Goal: Transaction & Acquisition: Purchase product/service

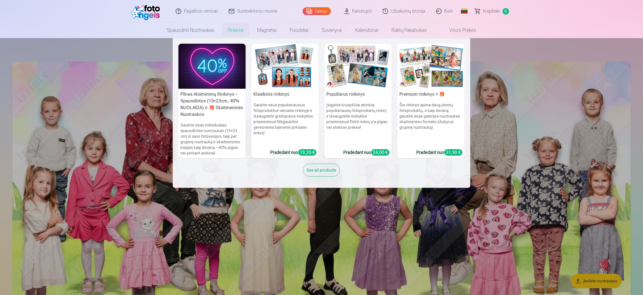
click at [237, 24] on link "Rinkiniai" at bounding box center [235, 30] width 29 height 16
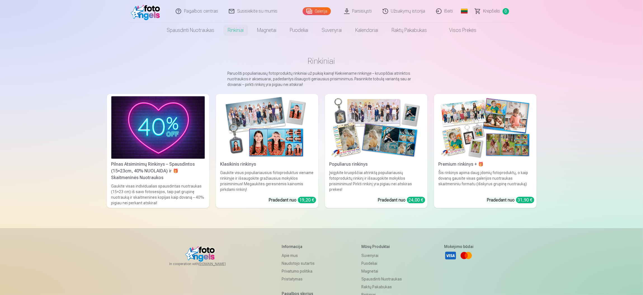
click at [271, 154] on img at bounding box center [266, 127] width 93 height 62
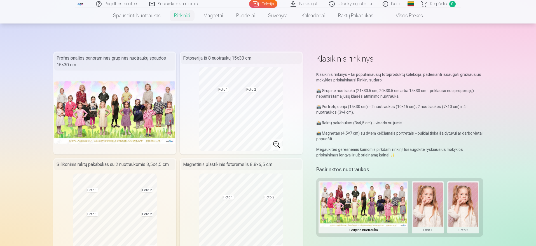
scroll to position [36, 0]
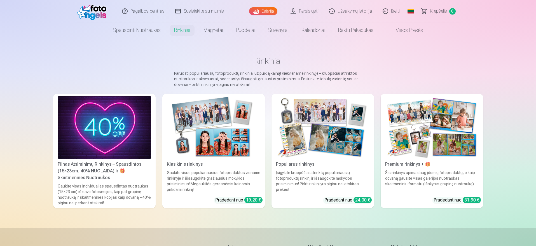
click at [100, 168] on div "Pilnas Atsiminimų Rinkinys – Spausdintos (15×23cm, 40% NUOLAIDA) ir 🎁 Skaitmeni…" at bounding box center [104, 171] width 98 height 20
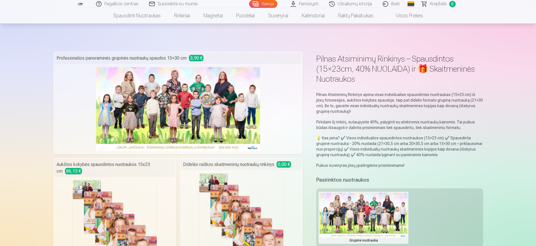
scroll to position [215, 0]
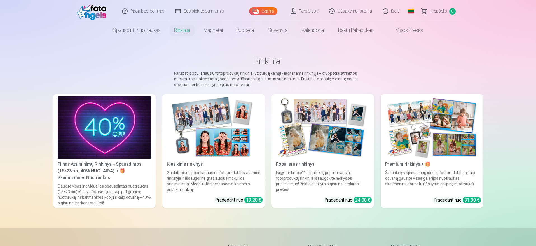
click at [314, 141] on img at bounding box center [322, 127] width 93 height 62
click at [407, 119] on img at bounding box center [431, 127] width 93 height 62
click at [190, 127] on img at bounding box center [213, 127] width 93 height 62
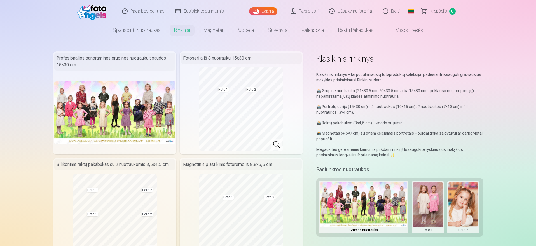
click at [138, 133] on img at bounding box center [114, 112] width 121 height 62
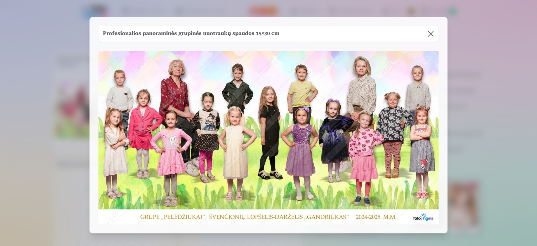
click at [25, 142] on div at bounding box center [268, 123] width 537 height 246
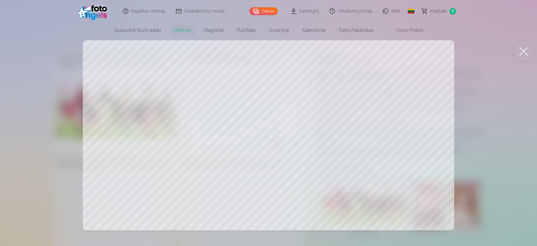
click at [166, 145] on div at bounding box center [268, 123] width 537 height 246
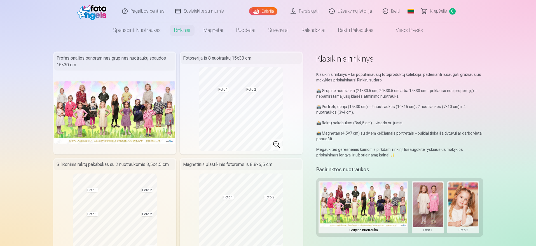
click at [314, 14] on link "Parsisiųsti" at bounding box center [304, 11] width 39 height 22
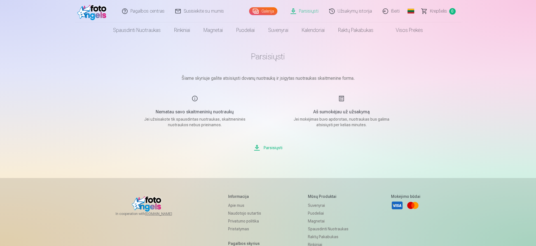
click at [411, 29] on link "Visos prekės" at bounding box center [404, 30] width 49 height 16
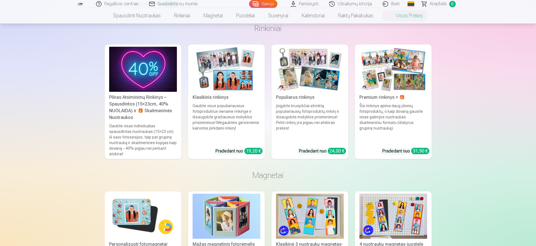
scroll to position [255, 0]
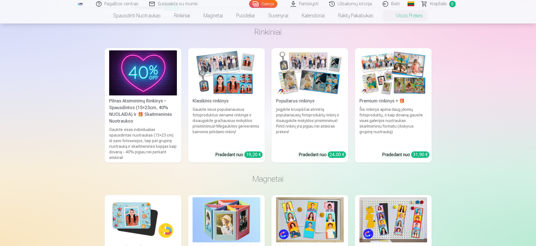
click at [222, 97] on link "Klasikinis rinkinys Gaukite visus populiariausius fotoproduktus viename rinkiny…" at bounding box center [226, 105] width 77 height 114
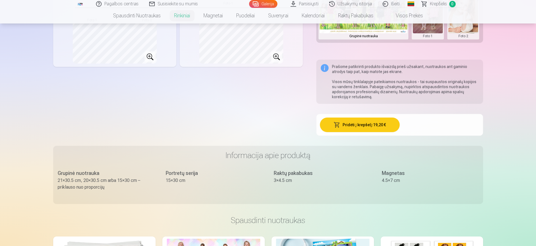
scroll to position [196, 0]
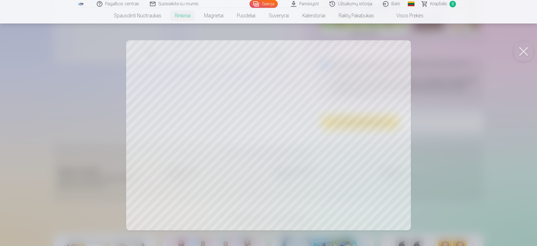
click at [333, 187] on div at bounding box center [268, 123] width 537 height 246
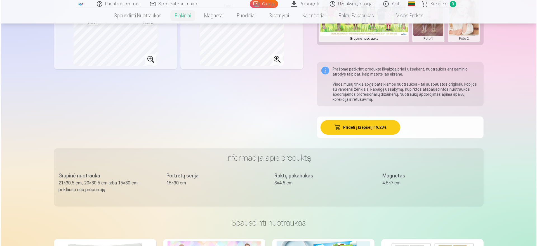
scroll to position [197, 0]
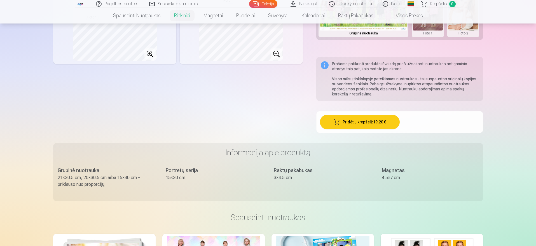
click at [368, 116] on button "Pridėti į krepšelį : 19,20 €" at bounding box center [360, 122] width 80 height 15
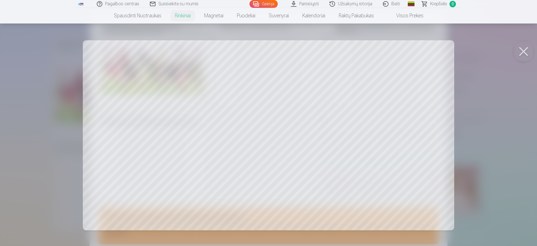
scroll to position [16, 0]
click at [59, 149] on div at bounding box center [268, 123] width 537 height 246
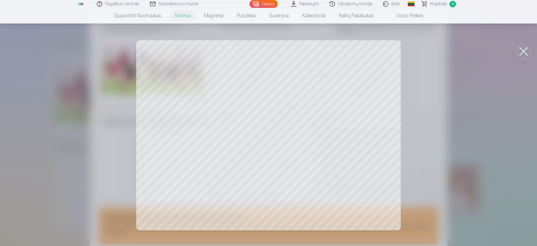
click at [40, 112] on div at bounding box center [268, 123] width 537 height 246
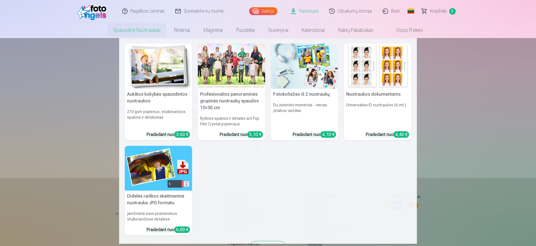
click at [147, 28] on link "Spausdinti nuotraukas" at bounding box center [136, 30] width 61 height 16
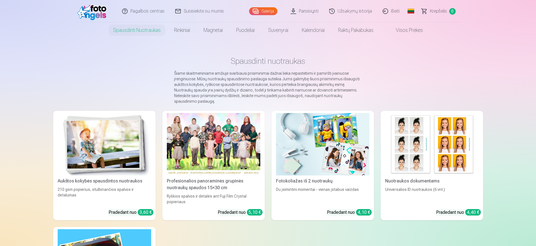
click at [147, 28] on link "Spausdinti nuotraukas" at bounding box center [136, 30] width 61 height 16
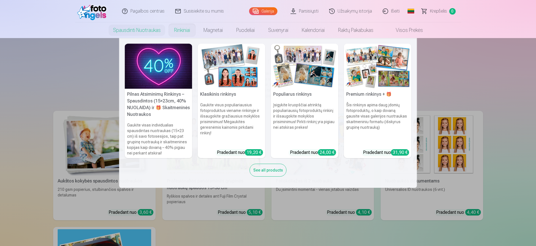
click at [188, 30] on link "Rinkiniai" at bounding box center [181, 30] width 29 height 16
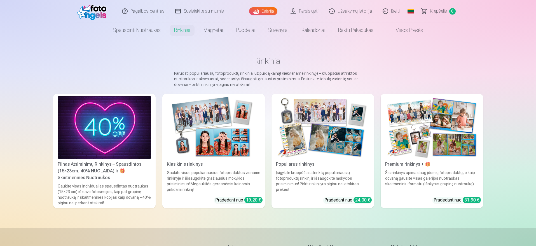
click at [223, 199] on div "Pradedant nuo 19,20 €" at bounding box center [238, 200] width 47 height 7
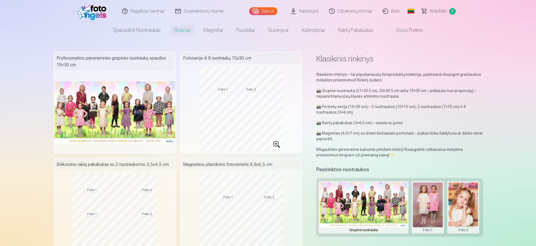
click at [119, 93] on img at bounding box center [114, 112] width 121 height 62
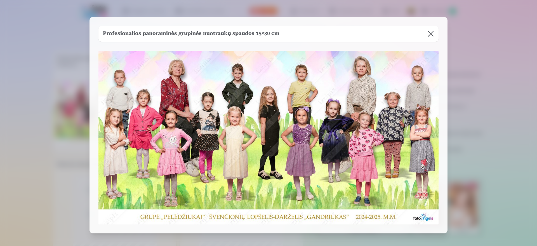
click at [277, 38] on div "Profesionalios panoraminės grupinės nuotraukų spaudos 15×30 cm" at bounding box center [268, 34] width 340 height 16
click at [431, 40] on button at bounding box center [431, 34] width 16 height 16
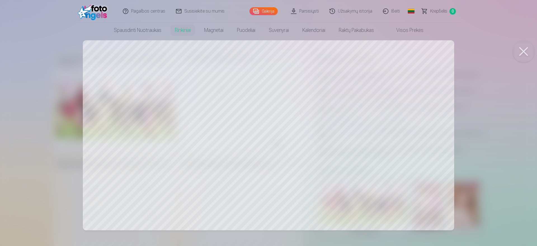
click at [495, 110] on div at bounding box center [268, 123] width 537 height 246
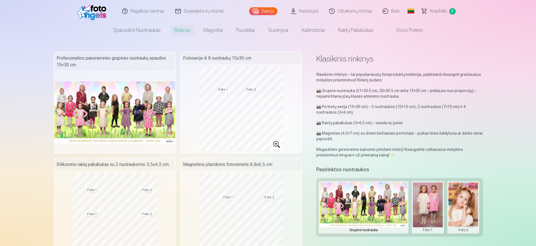
click at [93, 20] on link at bounding box center [93, 11] width 37 height 22
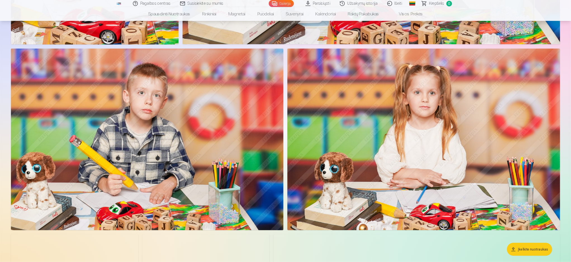
scroll to position [6003, 0]
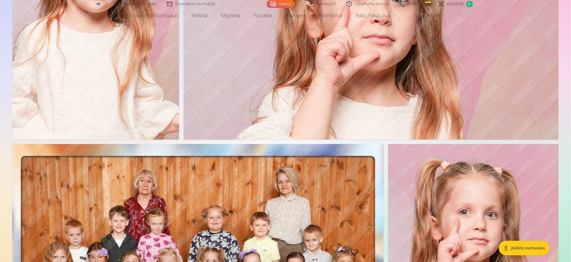
click at [273, 3] on link "Galerija" at bounding box center [281, 4] width 28 height 8
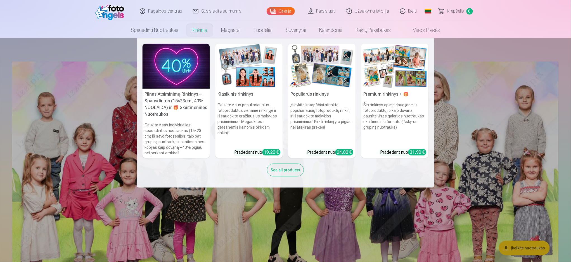
click at [293, 170] on div "See all products" at bounding box center [285, 170] width 37 height 13
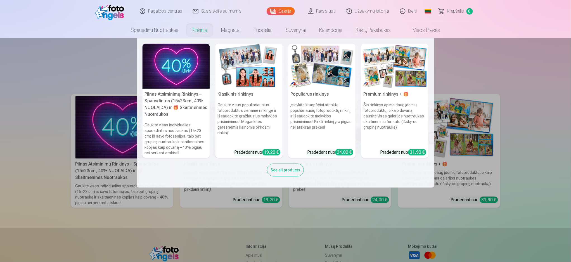
click at [255, 93] on h5 "Klasikinis rinkinys" at bounding box center [249, 94] width 67 height 11
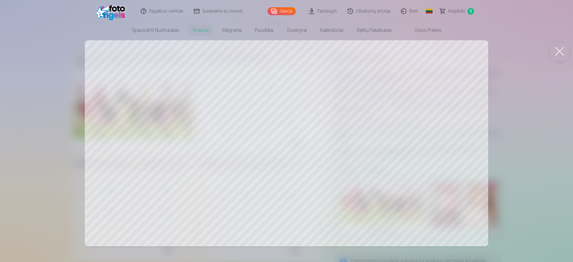
click at [178, 123] on div at bounding box center [286, 131] width 573 height 262
click at [290, 101] on div at bounding box center [286, 131] width 573 height 262
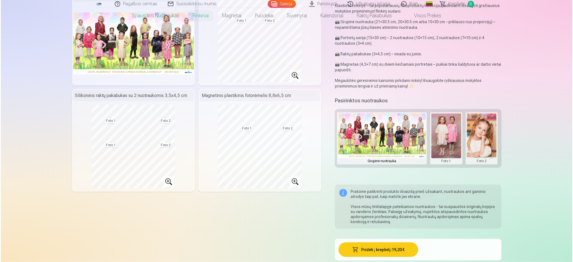
scroll to position [72, 0]
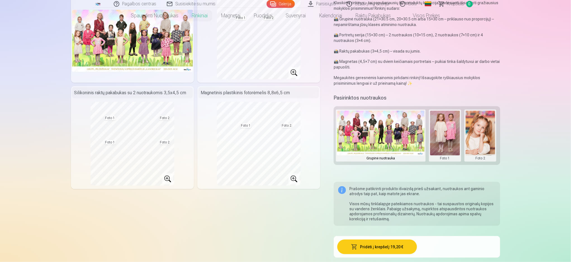
click at [441, 122] on button at bounding box center [445, 136] width 30 height 50
click at [435, 132] on button "Pakeisti nuotrauką" at bounding box center [445, 136] width 52 height 16
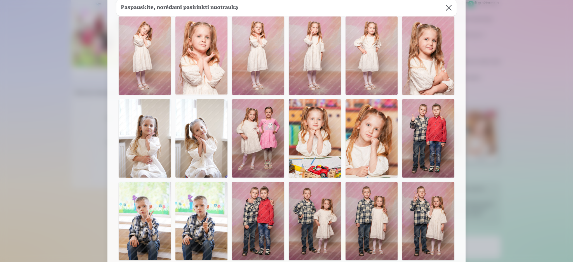
scroll to position [367, 0]
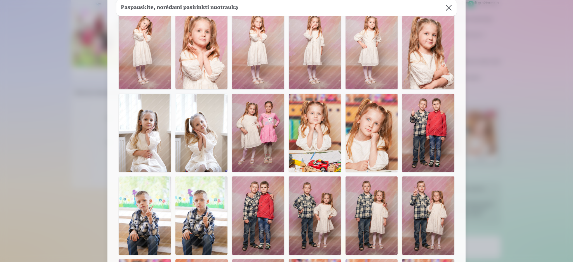
click at [320, 135] on img at bounding box center [315, 133] width 52 height 78
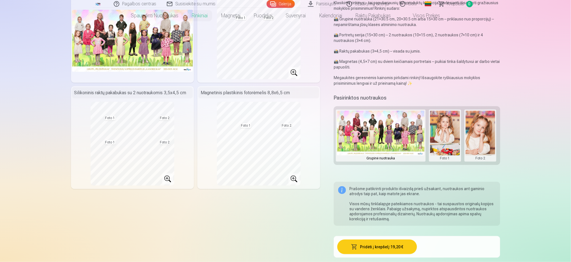
click at [483, 138] on button at bounding box center [481, 136] width 30 height 50
click at [483, 138] on button "Pakeisti nuotrauką" at bounding box center [480, 136] width 52 height 16
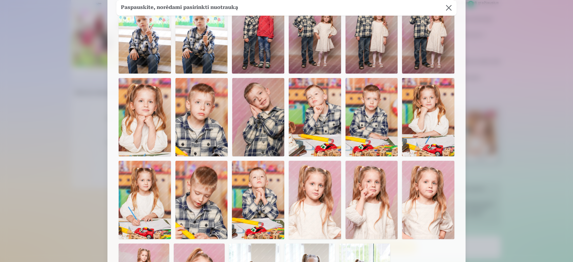
scroll to position [551, 0]
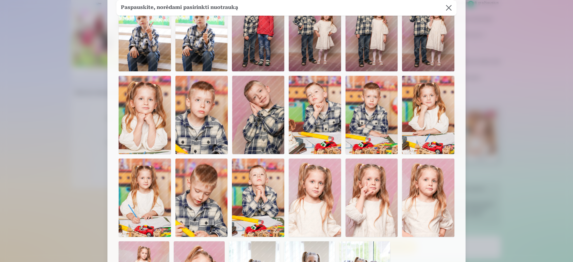
click at [436, 117] on img at bounding box center [428, 115] width 52 height 78
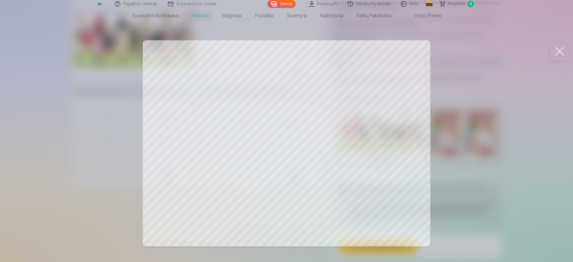
click at [41, 165] on div at bounding box center [286, 131] width 573 height 262
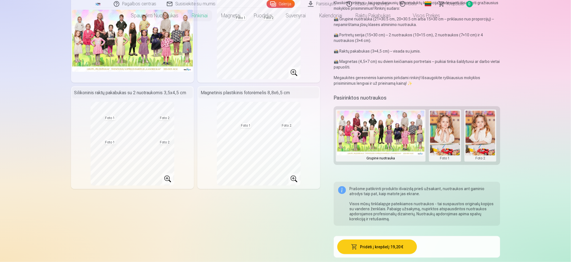
click at [447, 129] on button at bounding box center [445, 136] width 30 height 50
click at [485, 128] on div at bounding box center [285, 131] width 571 height 262
click at [483, 129] on button at bounding box center [481, 136] width 30 height 50
click at [477, 133] on button "Pakeisti nuotrauką" at bounding box center [480, 136] width 52 height 16
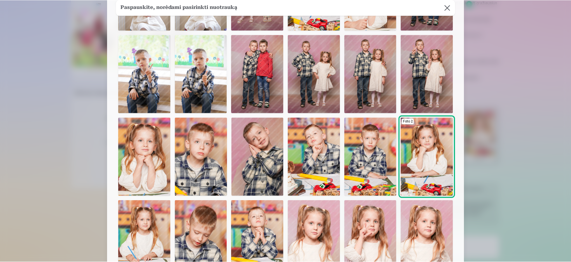
scroll to position [511, 0]
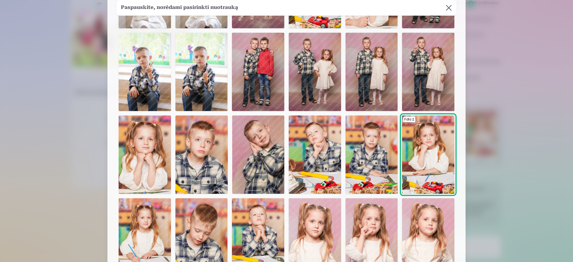
click at [374, 155] on img at bounding box center [371, 154] width 52 height 78
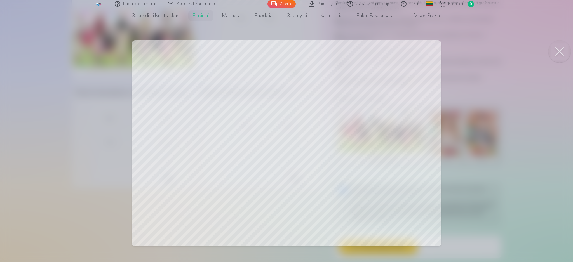
click at [49, 210] on div at bounding box center [286, 131] width 573 height 262
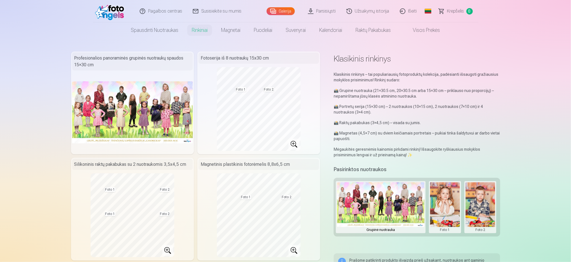
scroll to position [56, 0]
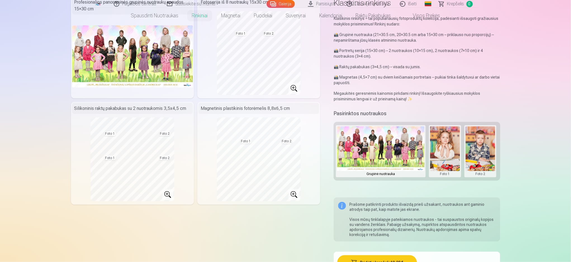
click at [381, 142] on button at bounding box center [381, 151] width 88 height 50
click at [374, 152] on button "Pakeisti nuotrauką" at bounding box center [381, 151] width 52 height 16
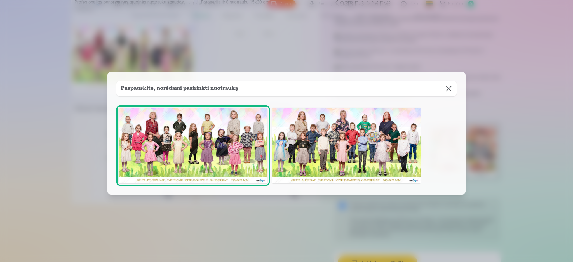
click at [216, 143] on img at bounding box center [193, 146] width 149 height 76
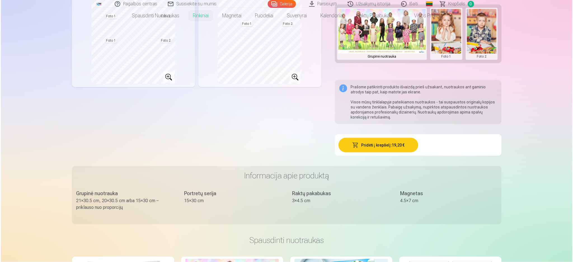
scroll to position [171, 0]
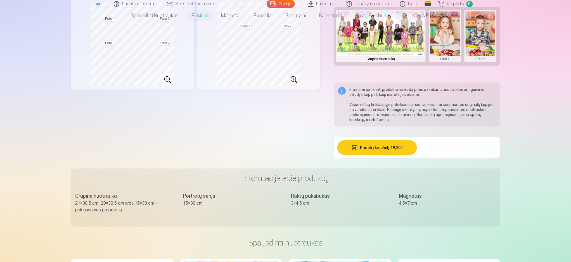
click at [355, 150] on span "button" at bounding box center [354, 148] width 7 height 6
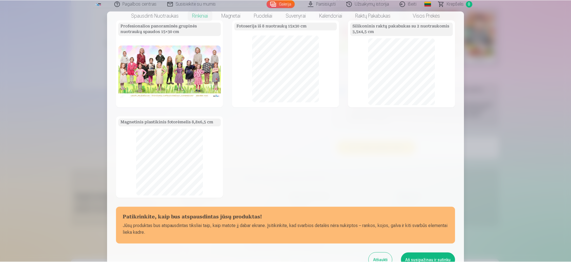
scroll to position [59, 0]
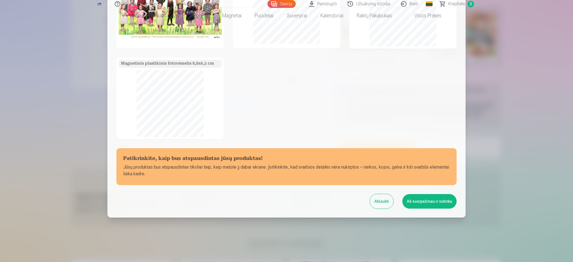
drag, startPoint x: 572, startPoint y: 87, endPoint x: 416, endPoint y: 205, distance: 195.3
click at [416, 205] on button "Aš susipažinau ir sutinku" at bounding box center [429, 201] width 54 height 15
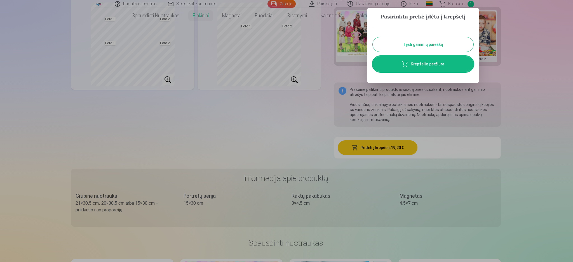
click at [536, 80] on div at bounding box center [286, 131] width 573 height 262
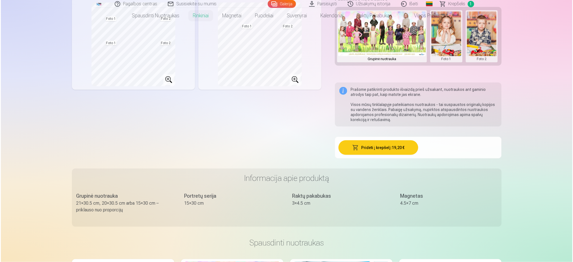
scroll to position [0, 0]
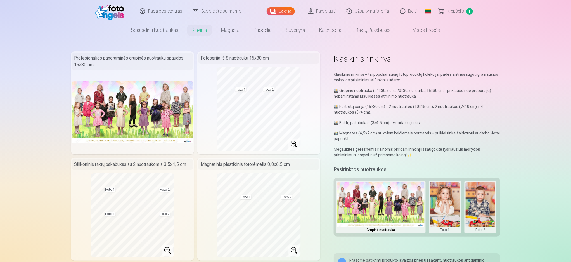
click at [362, 201] on button at bounding box center [381, 207] width 88 height 50
click at [367, 205] on button "Pakeisti nuotrauką" at bounding box center [381, 207] width 52 height 16
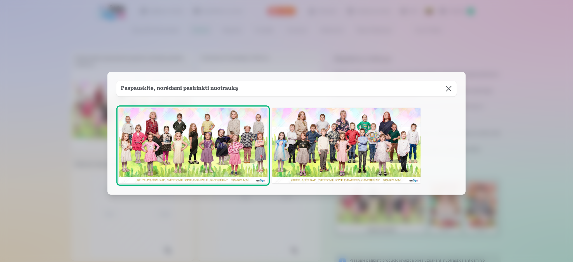
click at [370, 145] on img at bounding box center [346, 146] width 149 height 76
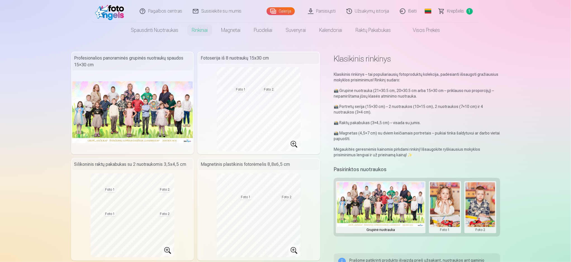
click at [442, 202] on button at bounding box center [445, 207] width 30 height 50
click at [435, 206] on button "Pakeisti nuotrauką" at bounding box center [445, 207] width 52 height 16
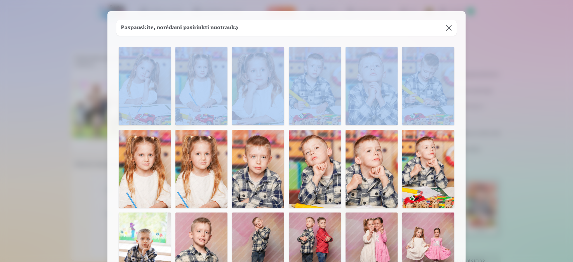
drag, startPoint x: 572, startPoint y: 29, endPoint x: 467, endPoint y: 100, distance: 126.6
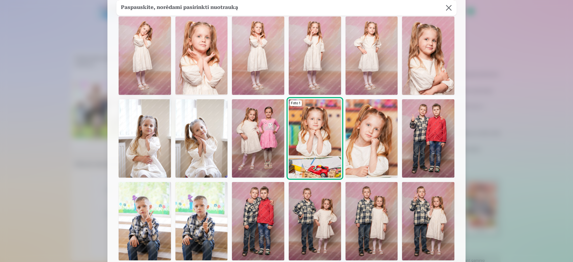
scroll to position [417, 0]
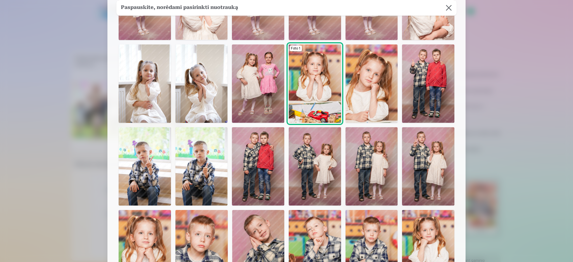
click at [322, 169] on img at bounding box center [315, 166] width 52 height 78
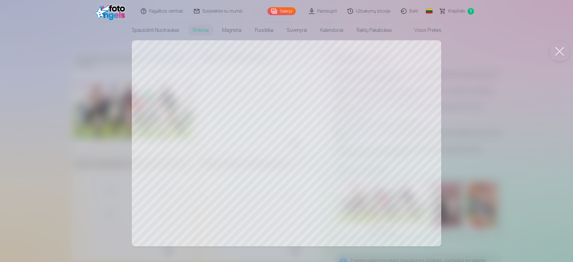
click at [105, 185] on div at bounding box center [286, 131] width 573 height 262
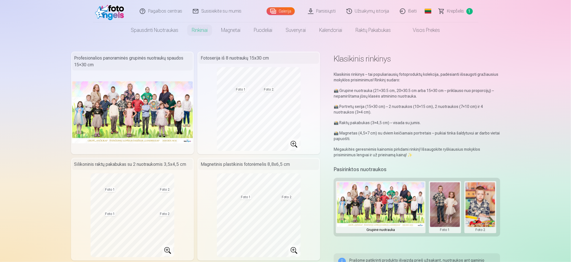
click at [484, 216] on button at bounding box center [481, 207] width 30 height 50
click at [476, 207] on button "Pakeisti nuotrauką" at bounding box center [480, 207] width 52 height 16
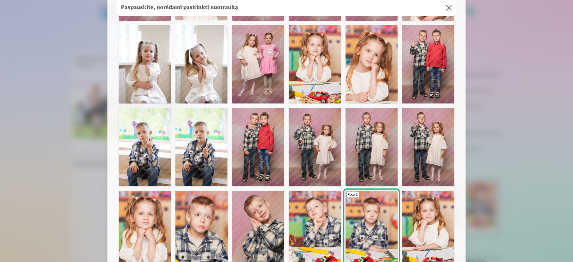
scroll to position [437, 0]
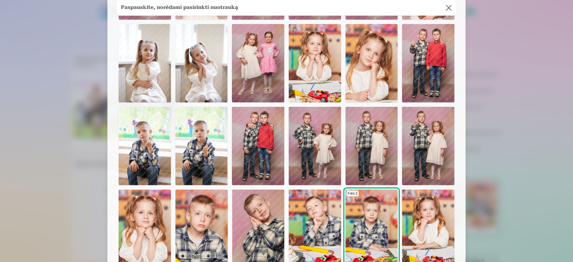
click at [428, 148] on img at bounding box center [428, 146] width 52 height 78
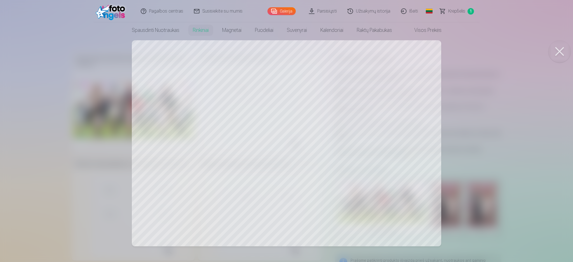
click at [74, 116] on div at bounding box center [286, 131] width 573 height 262
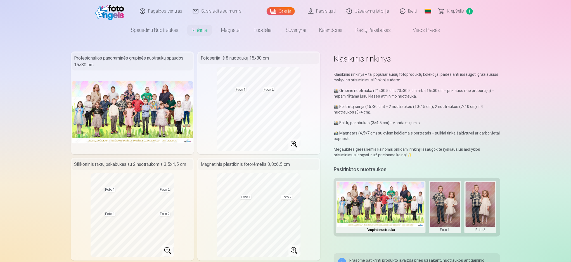
click at [486, 212] on button at bounding box center [481, 207] width 30 height 50
click at [474, 206] on button "Pakeisti nuotrauką" at bounding box center [480, 207] width 52 height 16
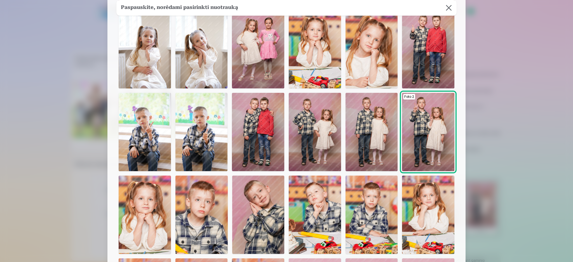
scroll to position [454, 0]
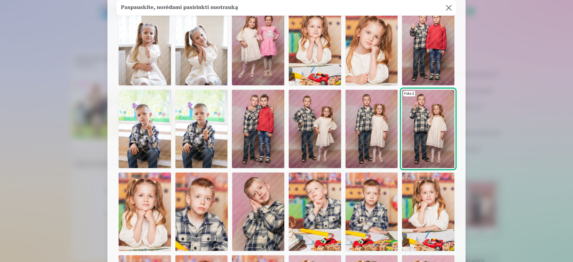
click at [373, 138] on img at bounding box center [371, 129] width 52 height 78
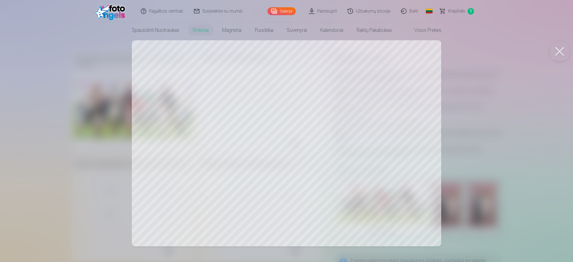
click at [68, 176] on div at bounding box center [286, 131] width 573 height 262
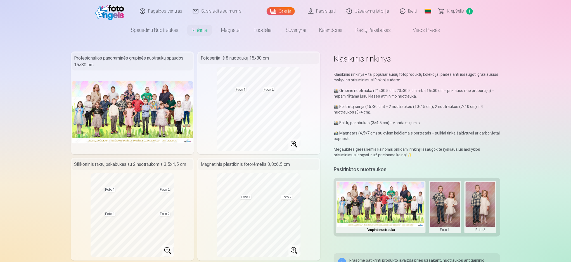
click at [485, 205] on button at bounding box center [481, 207] width 30 height 50
click at [484, 204] on button "Pakeisti nuotrauką" at bounding box center [480, 207] width 52 height 16
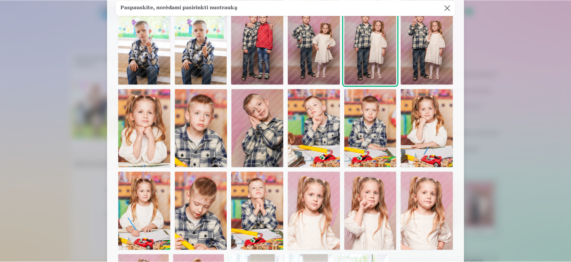
scroll to position [539, 0]
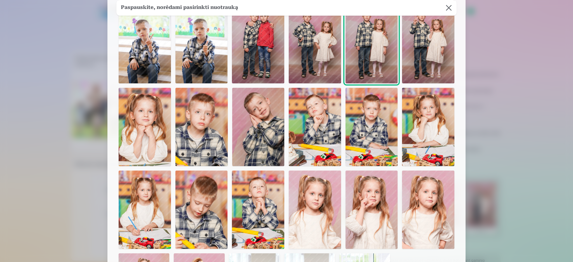
click at [163, 221] on img at bounding box center [145, 210] width 52 height 78
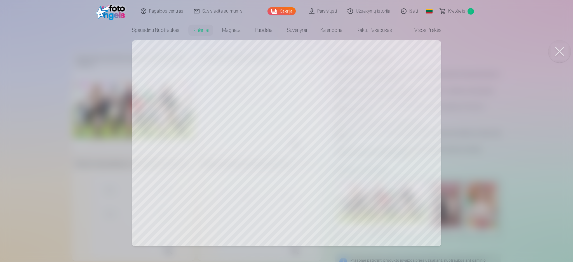
click at [452, 131] on div at bounding box center [286, 131] width 573 height 262
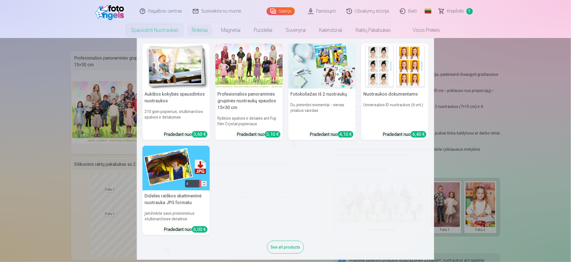
click at [309, 67] on img at bounding box center [322, 66] width 67 height 45
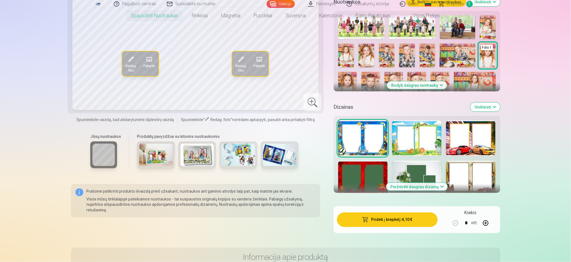
scroll to position [176, 0]
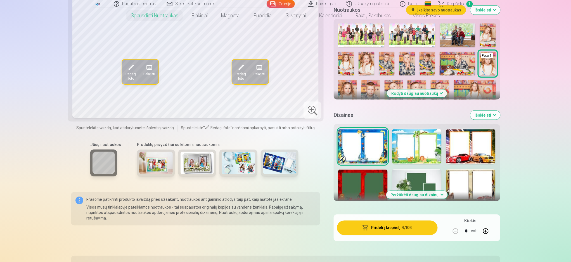
click at [173, 182] on div at bounding box center [218, 166] width 166 height 32
click at [164, 174] on img at bounding box center [156, 163] width 34 height 22
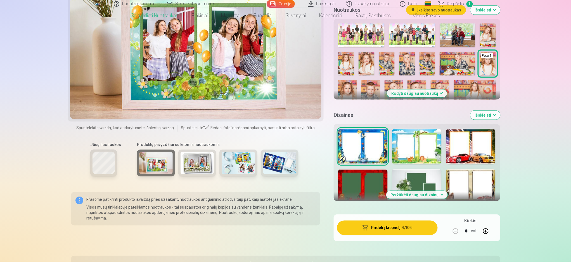
click at [220, 172] on div at bounding box center [239, 163] width 38 height 27
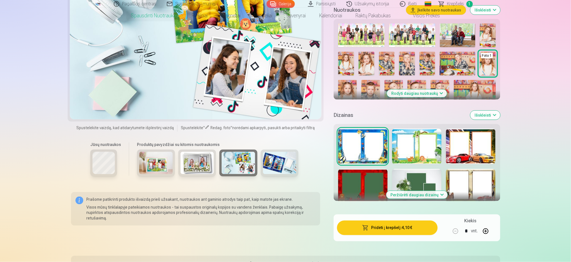
click at [266, 168] on img at bounding box center [280, 163] width 34 height 22
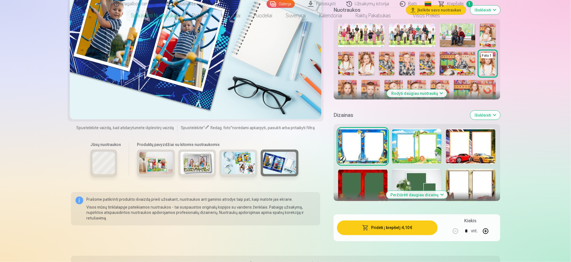
click at [427, 197] on button "Peržiūrėti daugiau dizainų" at bounding box center [417, 195] width 62 height 8
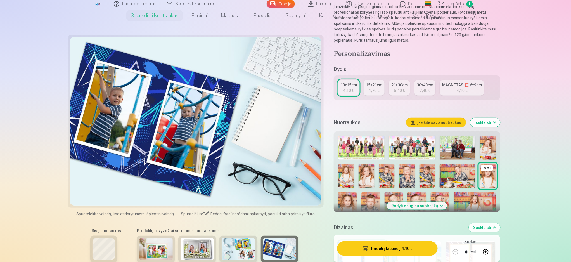
scroll to position [0, 0]
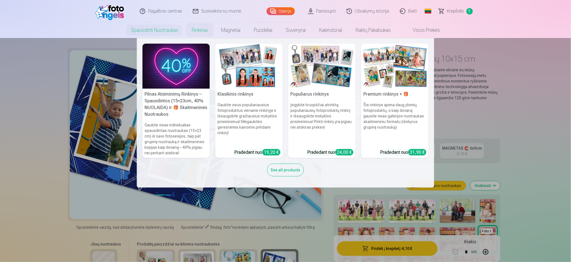
click at [315, 67] on img at bounding box center [322, 66] width 67 height 45
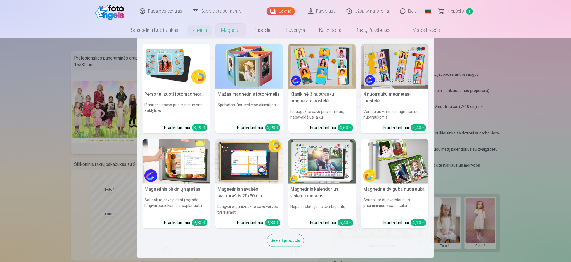
click at [394, 75] on img at bounding box center [395, 66] width 67 height 45
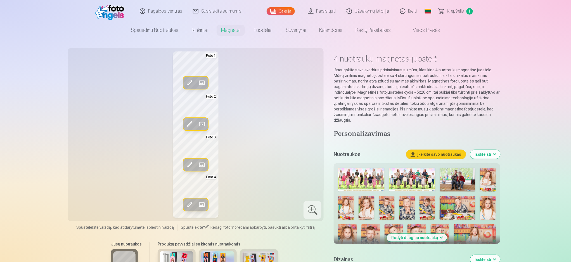
click at [414, 186] on img at bounding box center [412, 180] width 46 height 24
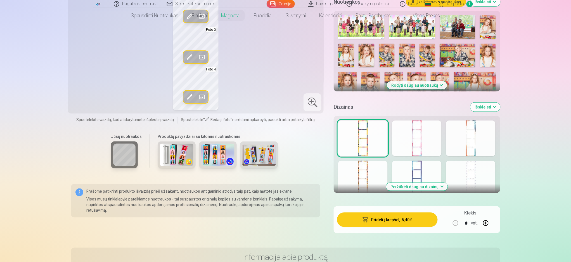
scroll to position [155, 0]
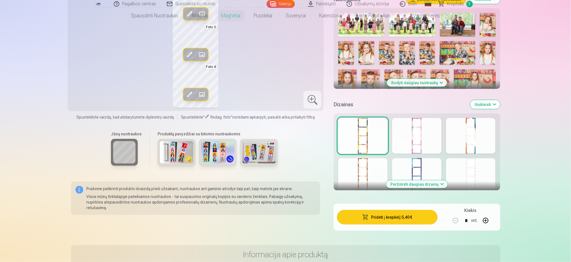
click at [472, 174] on div at bounding box center [470, 176] width 49 height 36
click at [431, 184] on button "Peržiūrėti daugiau dizainų" at bounding box center [417, 184] width 62 height 8
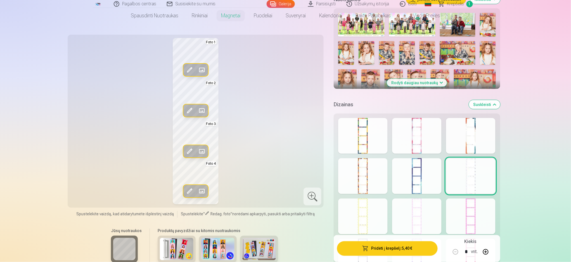
click at [419, 223] on div at bounding box center [416, 217] width 49 height 36
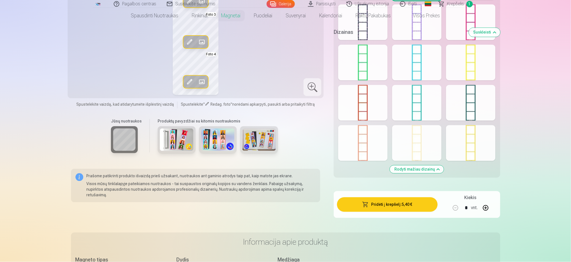
scroll to position [0, 0]
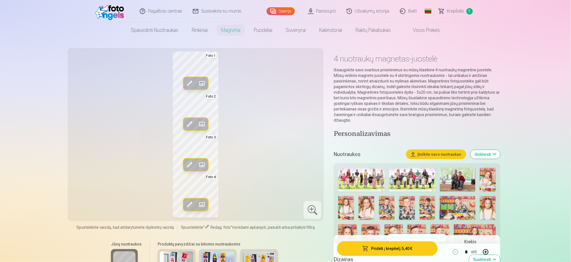
click at [442, 11] on link "Krepšelis 1" at bounding box center [456, 11] width 45 height 22
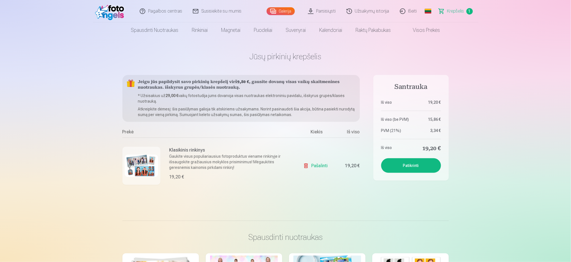
click at [140, 161] on img at bounding box center [142, 166] width 34 height 22
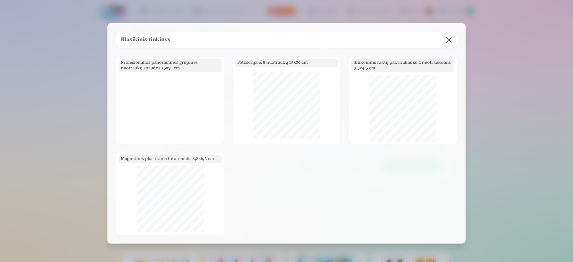
click at [448, 38] on button at bounding box center [449, 40] width 16 height 16
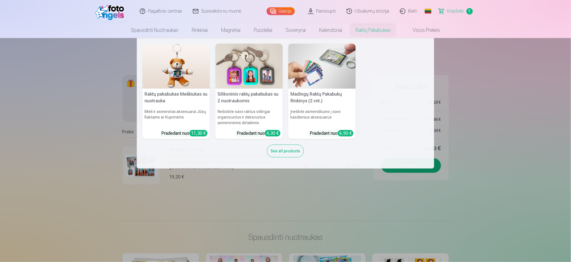
click at [253, 76] on img at bounding box center [249, 66] width 67 height 45
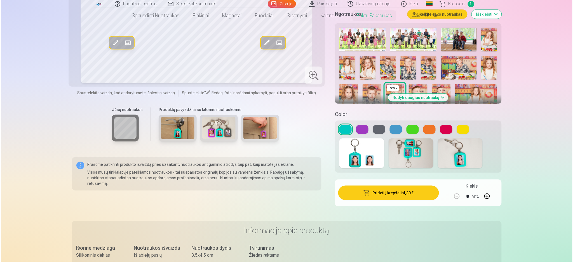
scroll to position [153, 0]
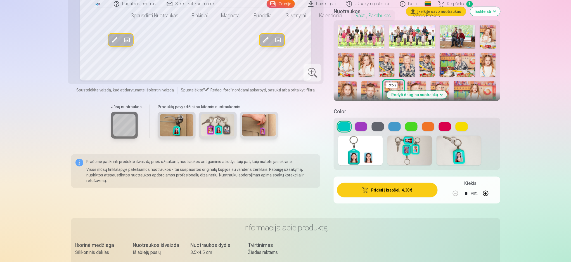
click at [159, 127] on div at bounding box center [177, 125] width 38 height 27
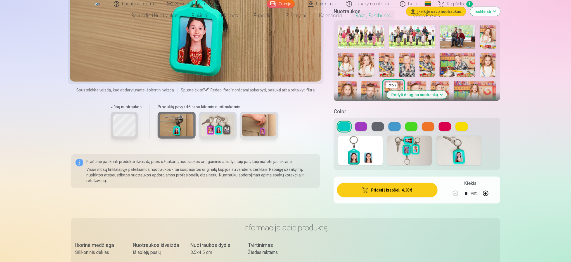
click at [227, 131] on img at bounding box center [218, 125] width 34 height 22
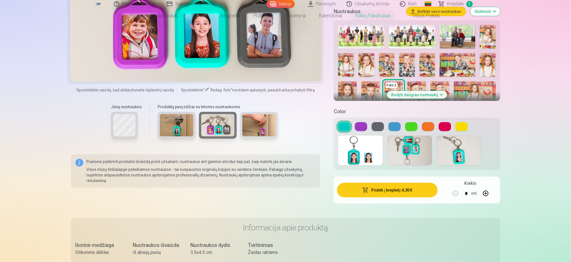
click at [255, 133] on img at bounding box center [259, 125] width 34 height 22
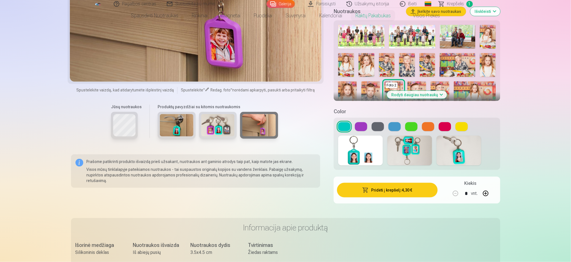
click at [374, 128] on button at bounding box center [378, 126] width 12 height 9
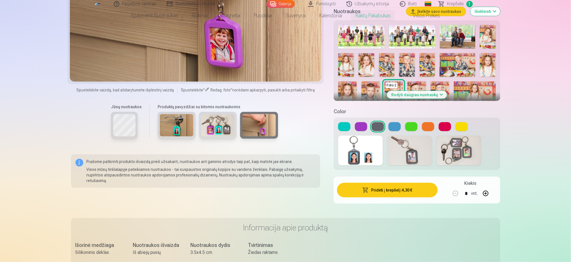
click at [413, 151] on img at bounding box center [410, 151] width 45 height 30
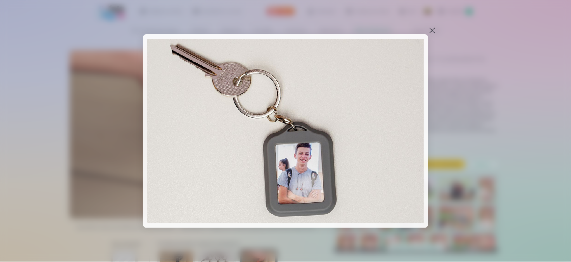
scroll to position [0, 2]
click at [434, 30] on div at bounding box center [434, 30] width 8 height 8
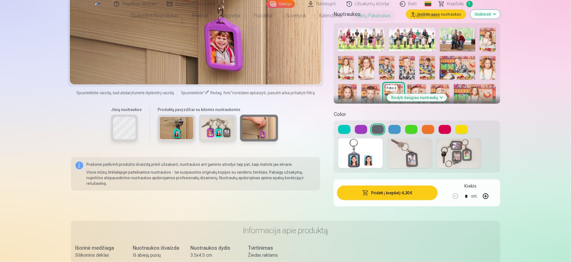
scroll to position [0, 0]
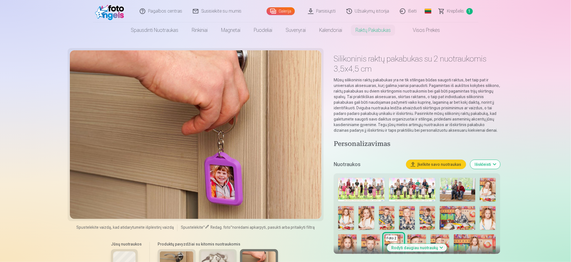
click at [451, 7] on link "Krepšelis 1" at bounding box center [456, 11] width 45 height 22
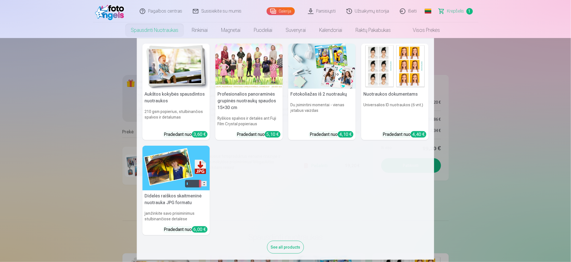
click at [252, 76] on div at bounding box center [249, 66] width 67 height 45
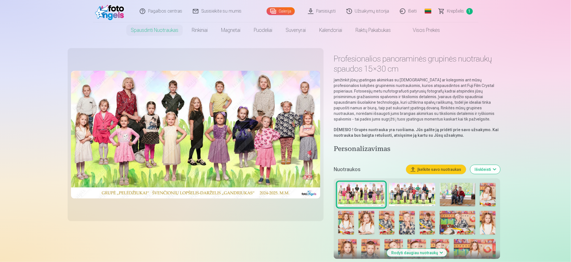
click at [411, 195] on img at bounding box center [412, 195] width 46 height 24
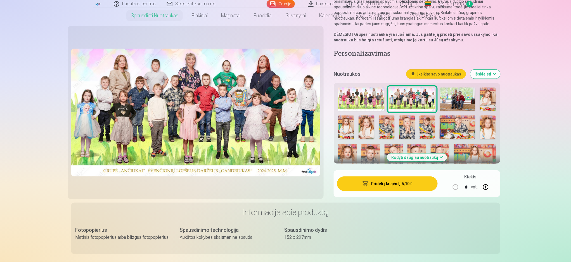
scroll to position [105, 0]
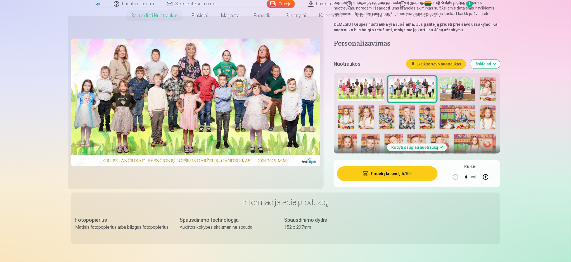
click at [392, 120] on img at bounding box center [387, 117] width 16 height 24
click at [386, 121] on img at bounding box center [387, 117] width 16 height 24
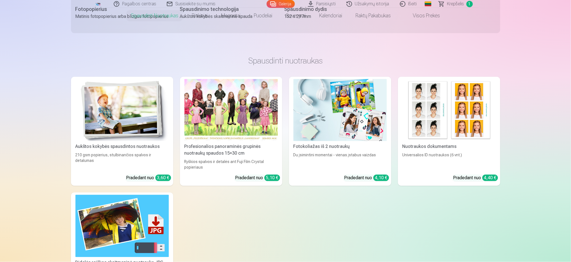
scroll to position [319, 0]
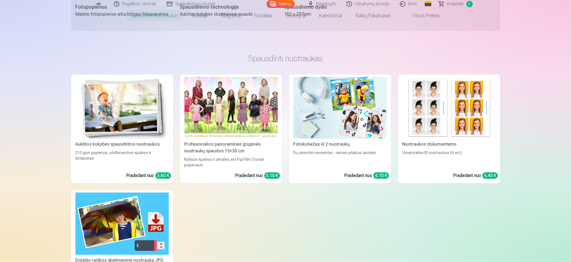
click at [226, 103] on div at bounding box center [231, 108] width 93 height 62
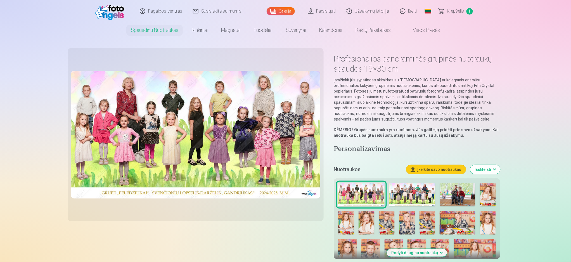
click at [417, 192] on img at bounding box center [412, 195] width 46 height 24
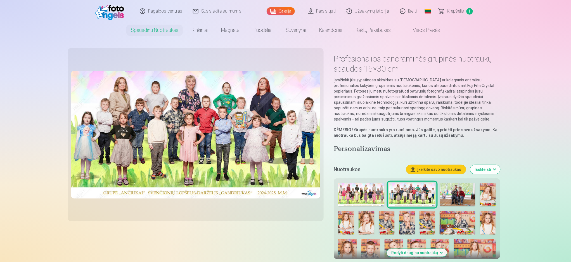
click at [445, 17] on link "Krepšelis 1" at bounding box center [456, 11] width 45 height 22
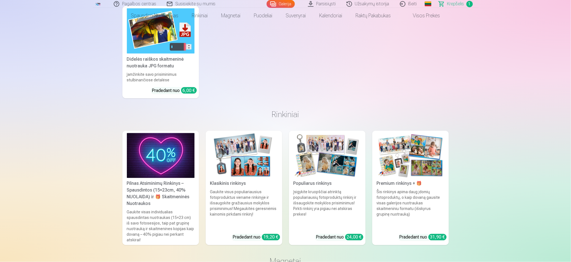
scroll to position [301, 0]
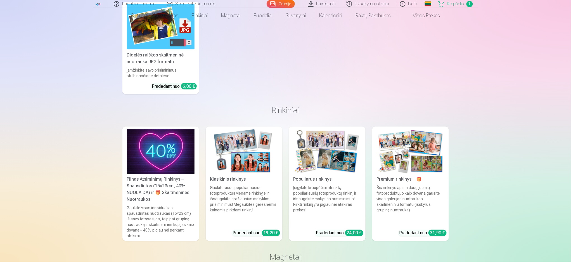
click at [249, 174] on img at bounding box center [244, 151] width 68 height 45
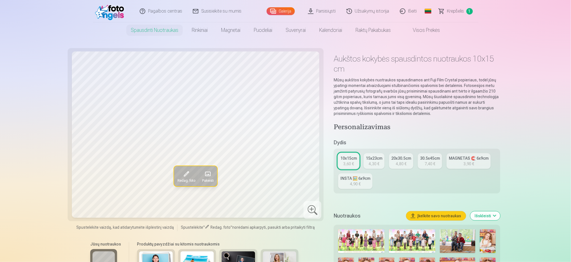
click at [447, 11] on link "Krepšelis 1" at bounding box center [456, 11] width 45 height 22
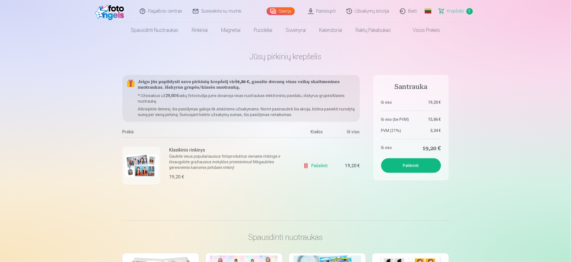
click at [146, 156] on img at bounding box center [142, 166] width 34 height 22
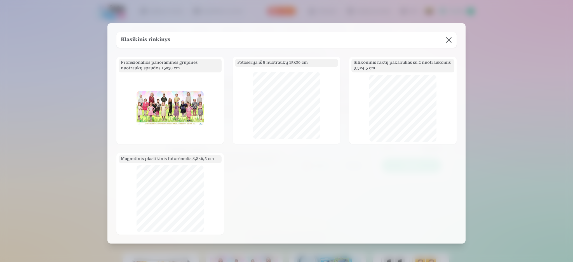
click at [448, 44] on button at bounding box center [449, 40] width 16 height 16
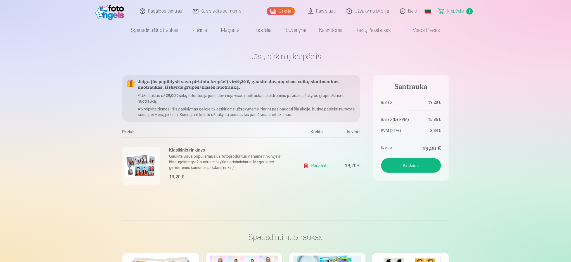
click at [416, 25] on link "Visos prekės" at bounding box center [422, 30] width 49 height 16
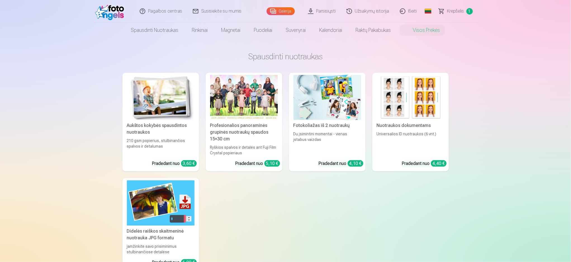
click at [235, 112] on div at bounding box center [244, 97] width 68 height 45
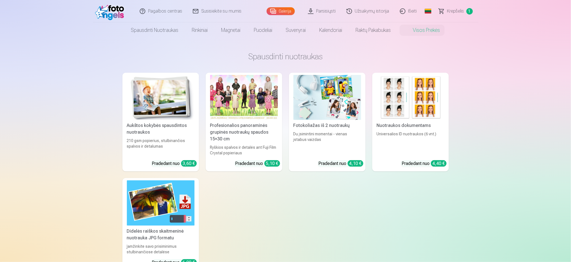
click at [229, 105] on div at bounding box center [244, 97] width 68 height 45
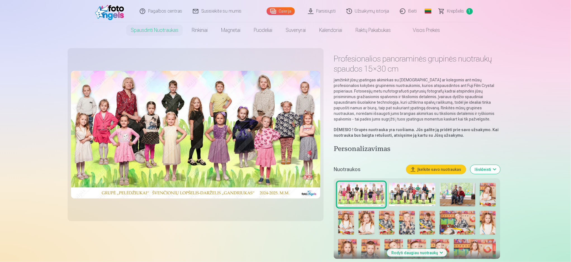
click at [395, 197] on img at bounding box center [412, 195] width 46 height 24
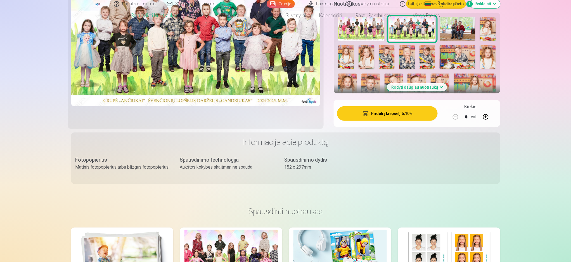
scroll to position [168, 0]
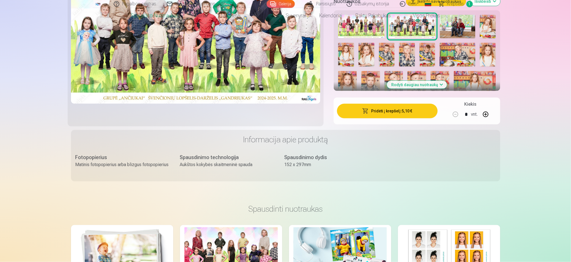
click at [392, 116] on button "Pridėti į krepšelį : 5,10 €" at bounding box center [387, 111] width 100 height 15
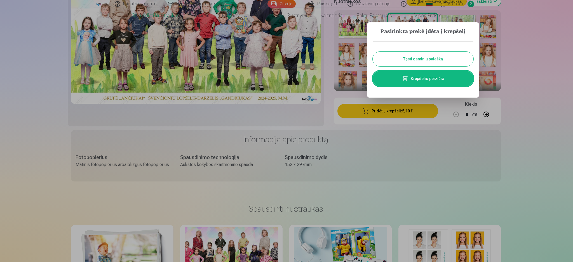
click at [512, 37] on div at bounding box center [286, 131] width 573 height 262
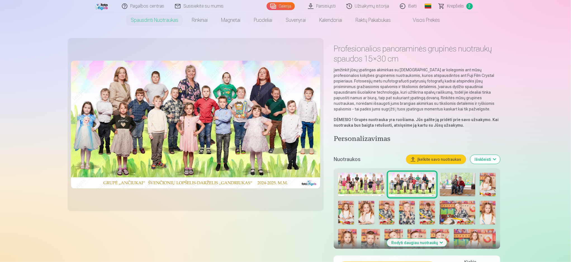
scroll to position [0, 0]
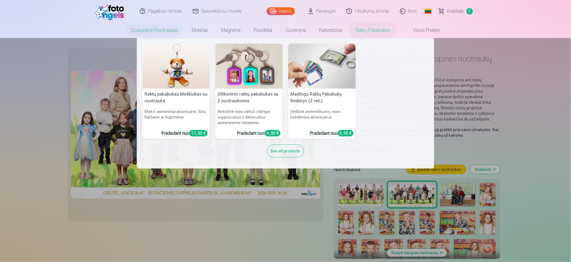
click at [240, 76] on img at bounding box center [249, 66] width 67 height 45
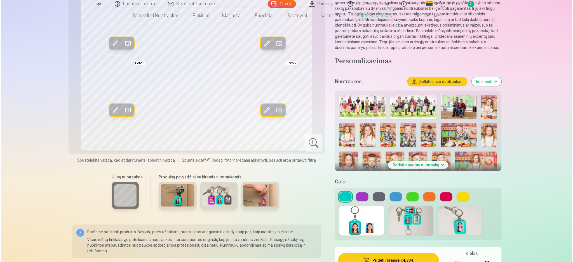
scroll to position [88, 0]
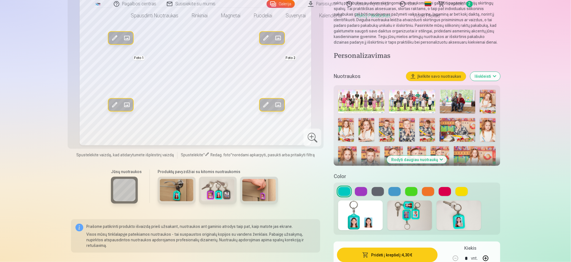
click at [386, 130] on img at bounding box center [387, 130] width 16 height 24
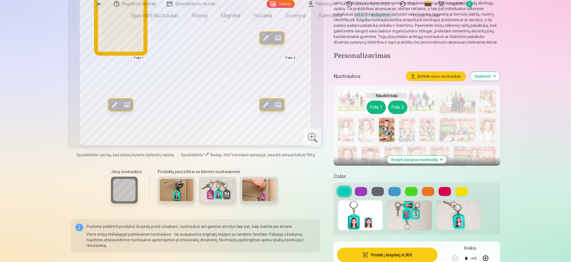
click at [376, 112] on button "Foto 1" at bounding box center [376, 107] width 19 height 13
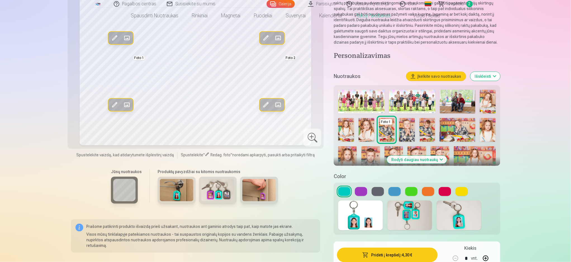
click at [351, 128] on img at bounding box center [346, 130] width 16 height 24
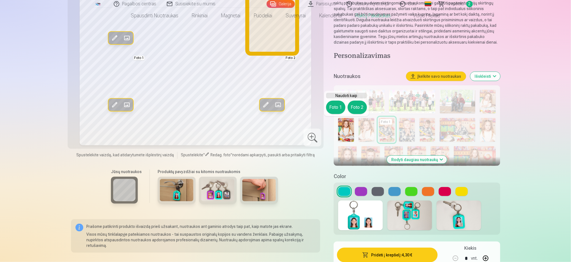
click at [358, 109] on button "Foto 2" at bounding box center [357, 107] width 19 height 13
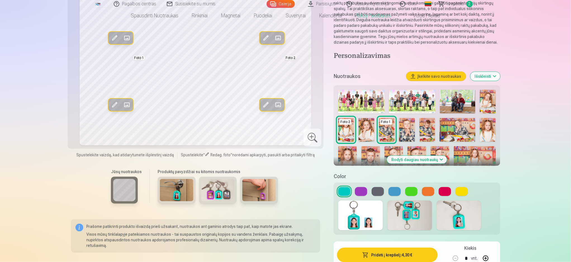
click at [485, 102] on img at bounding box center [488, 102] width 16 height 24
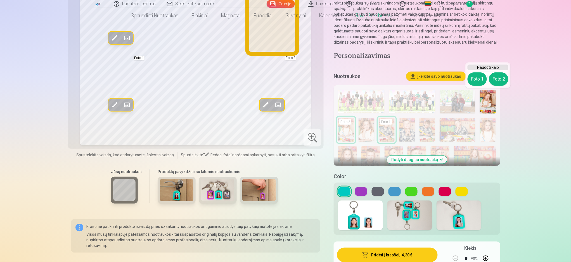
click at [501, 79] on button "Foto 2" at bounding box center [498, 78] width 19 height 13
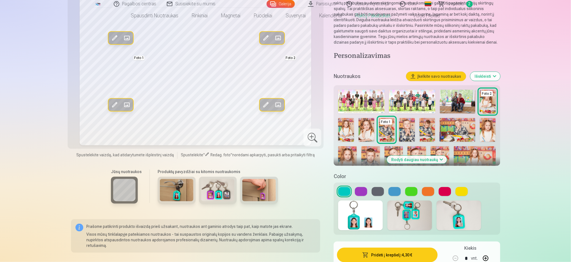
click at [367, 128] on img at bounding box center [367, 130] width 16 height 24
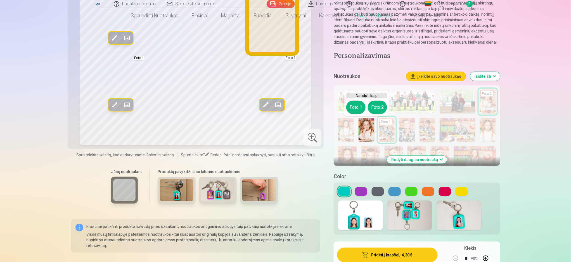
click at [379, 105] on button "Foto 2" at bounding box center [377, 107] width 19 height 13
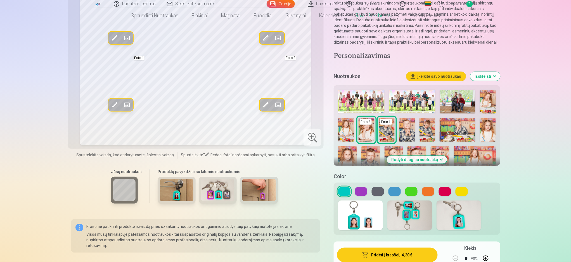
click at [345, 125] on img at bounding box center [346, 130] width 16 height 24
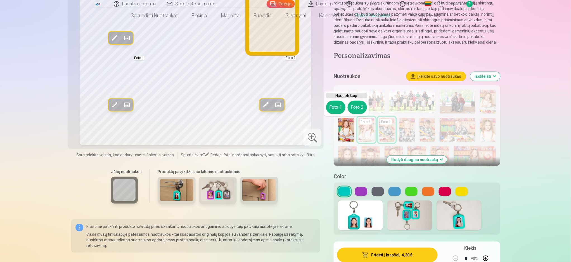
click at [360, 106] on button "Foto 2" at bounding box center [357, 107] width 19 height 13
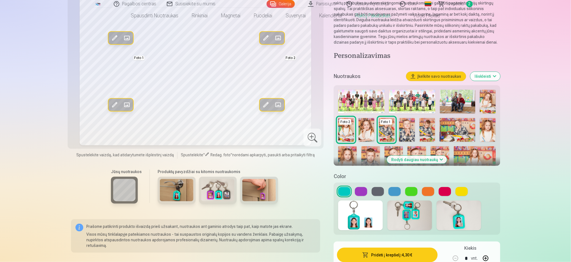
click at [373, 192] on button at bounding box center [378, 191] width 12 height 9
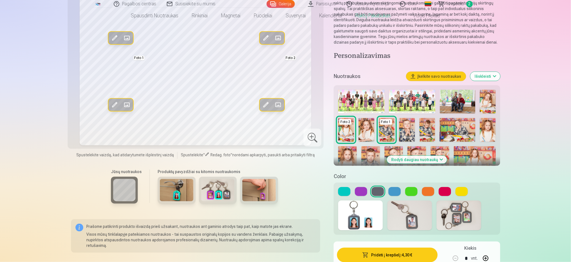
click at [359, 257] on button "Pridėti į krepšelį : 4,30 €" at bounding box center [387, 255] width 100 height 15
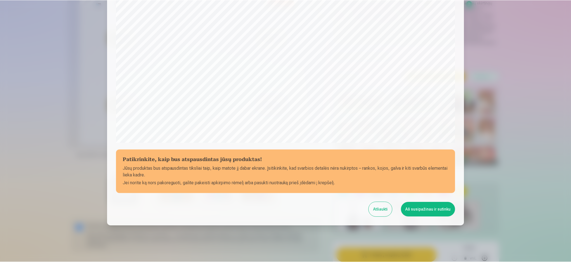
scroll to position [140, 0]
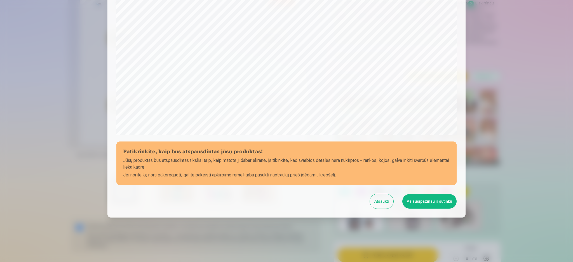
click at [428, 201] on button "Aš susipažinau ir sutinku" at bounding box center [429, 201] width 54 height 15
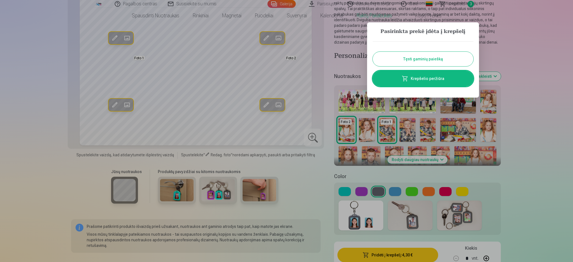
click at [442, 78] on link "Krepšelio peržiūra" at bounding box center [422, 79] width 101 height 16
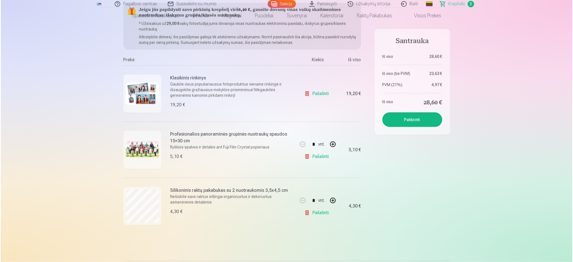
scroll to position [74, 0]
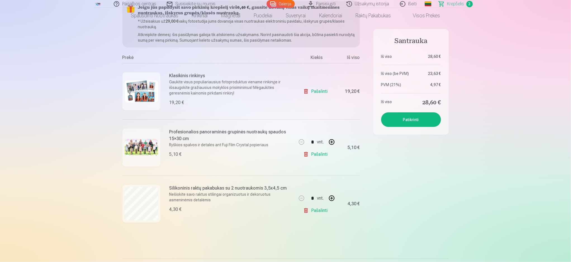
click at [141, 99] on img at bounding box center [142, 91] width 34 height 22
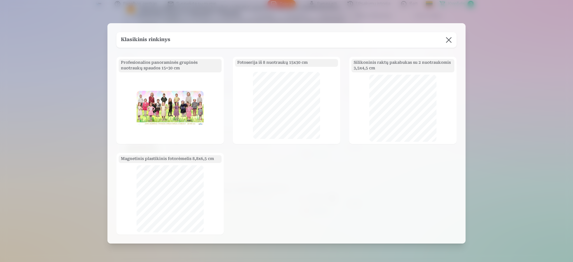
click at [155, 162] on h5 "Magnetinis plastikinis fotorėmelis 8,8x6,5 cm" at bounding box center [170, 159] width 103 height 8
click at [148, 180] on div "Magnetinis plastikinis fotorėmelis 8,8x6,5 cm" at bounding box center [169, 194] width 107 height 82
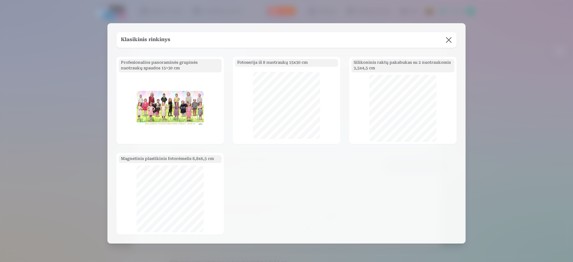
click at [76, 155] on div at bounding box center [286, 131] width 573 height 262
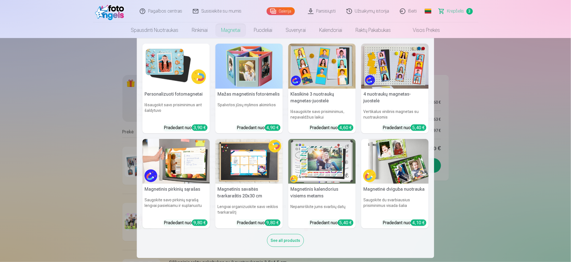
click at [238, 60] on img at bounding box center [249, 66] width 67 height 45
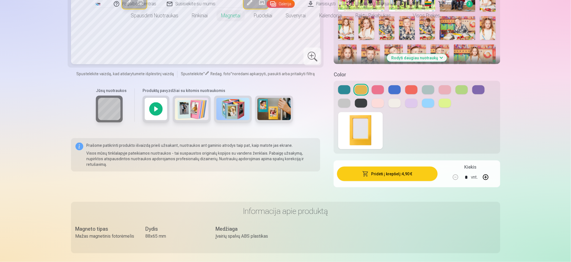
scroll to position [185, 0]
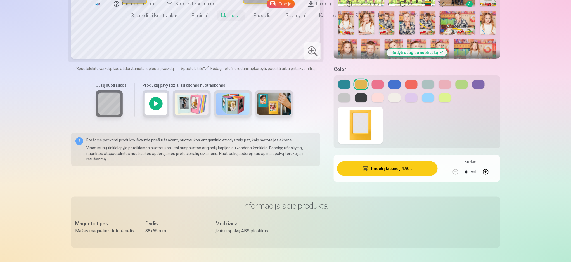
click at [161, 107] on div at bounding box center [156, 103] width 27 height 27
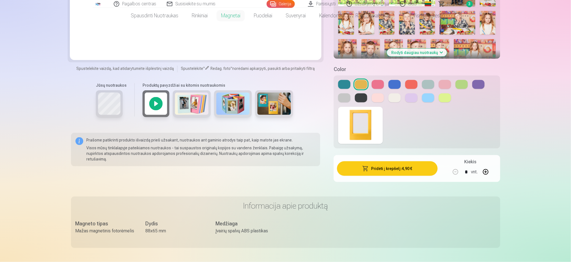
scroll to position [0, 0]
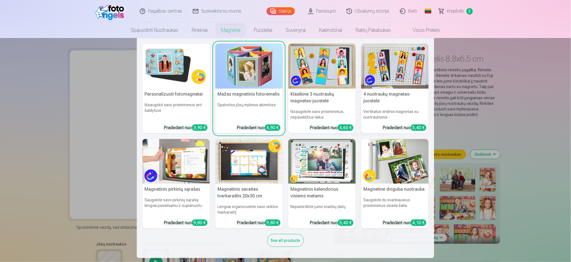
click at [226, 59] on img at bounding box center [249, 66] width 67 height 45
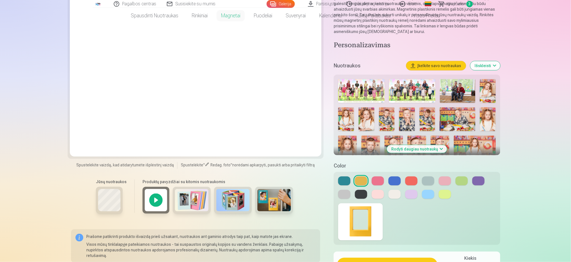
scroll to position [78, 0]
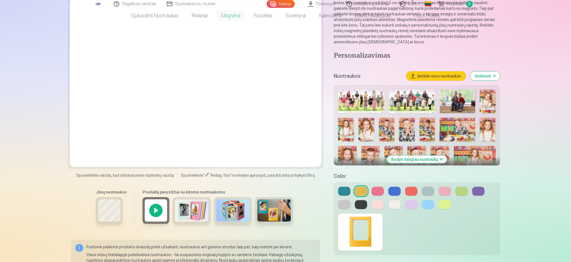
click at [394, 206] on button at bounding box center [395, 204] width 12 height 9
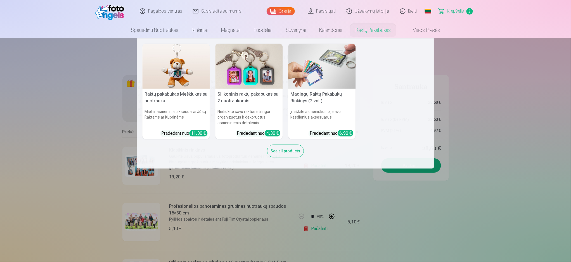
click at [305, 82] on img at bounding box center [322, 66] width 67 height 45
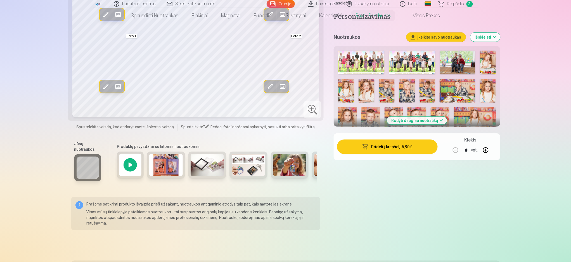
scroll to position [108, 0]
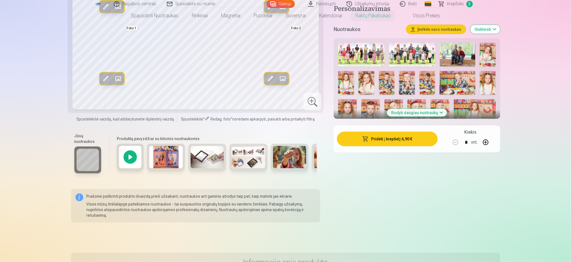
click at [130, 153] on div at bounding box center [130, 157] width 27 height 27
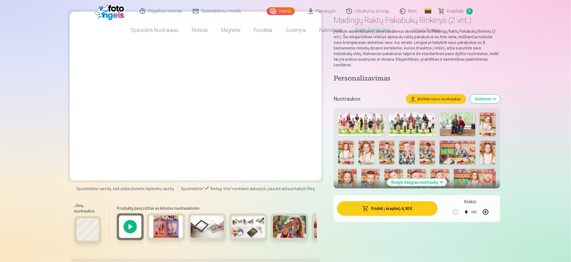
scroll to position [0, 0]
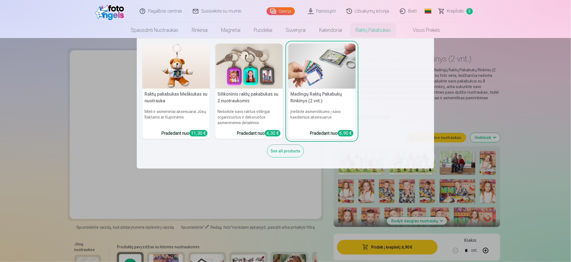
click at [386, 33] on link "Raktų pakabukas" at bounding box center [373, 30] width 49 height 16
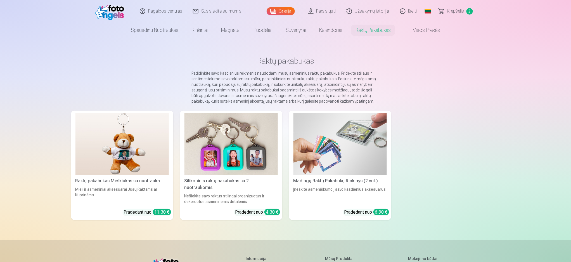
click at [251, 131] on img at bounding box center [231, 144] width 93 height 62
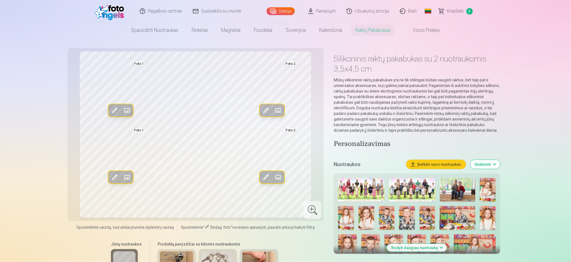
click at [450, 11] on span "Krepšelis" at bounding box center [455, 11] width 17 height 7
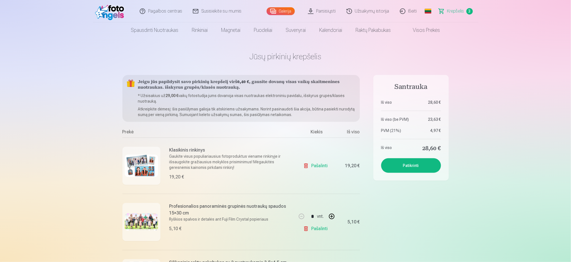
click at [318, 163] on link "Pašalinti" at bounding box center [316, 165] width 27 height 11
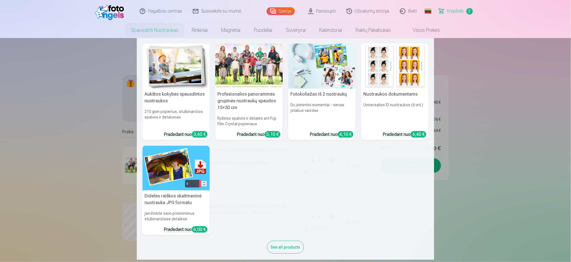
click at [245, 77] on div at bounding box center [249, 66] width 67 height 45
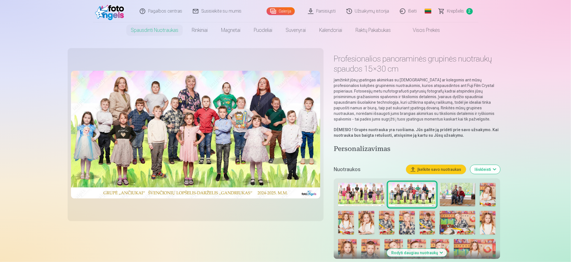
click at [359, 199] on img at bounding box center [361, 195] width 46 height 24
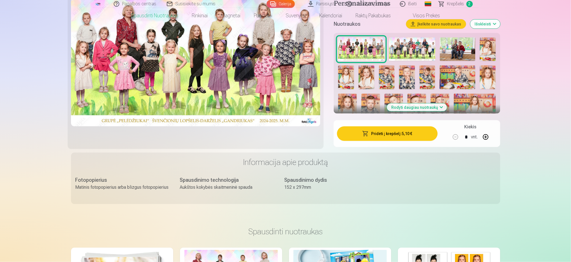
scroll to position [150, 0]
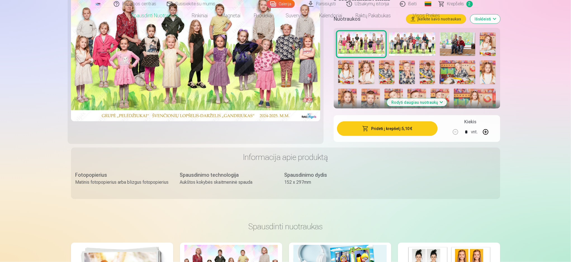
click at [402, 125] on button "Pridėti į krepšelį : 5,10 €" at bounding box center [387, 128] width 100 height 15
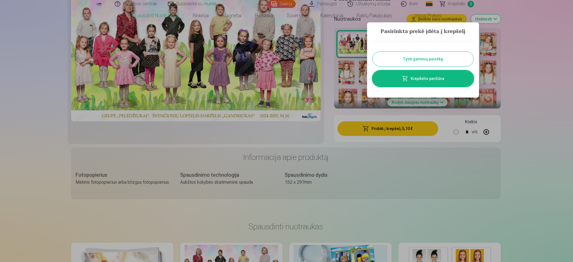
click at [532, 46] on div at bounding box center [286, 131] width 573 height 262
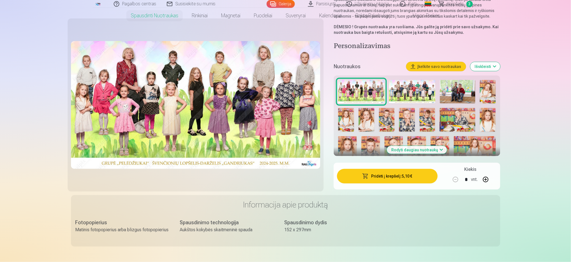
scroll to position [0, 0]
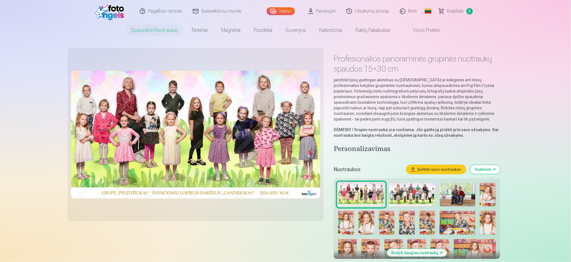
click at [445, 11] on link "Krepšelis 3" at bounding box center [456, 11] width 45 height 22
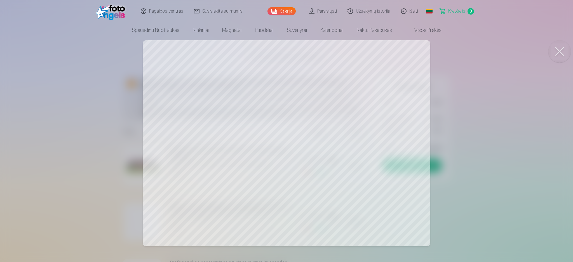
click at [105, 178] on div at bounding box center [286, 131] width 573 height 262
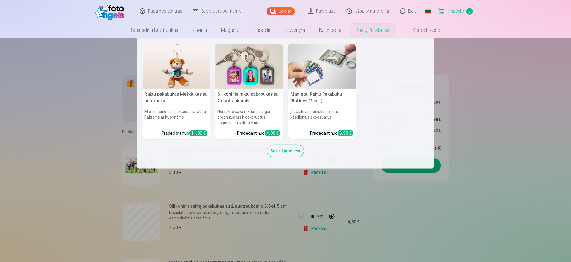
click at [249, 72] on img at bounding box center [249, 66] width 67 height 45
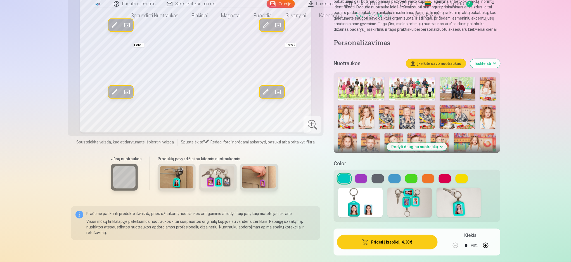
scroll to position [111, 0]
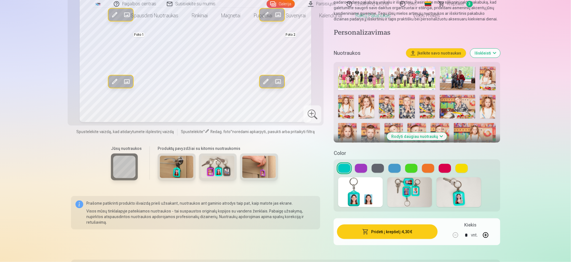
click at [418, 136] on button "Rodyti daugiau nuotraukų" at bounding box center [417, 137] width 60 height 8
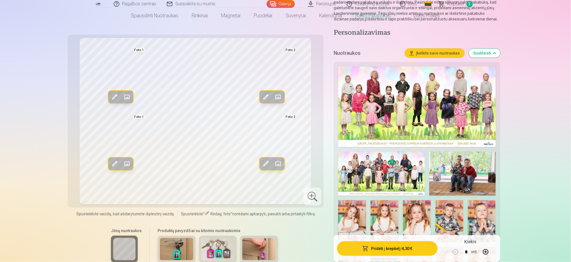
click at [476, 168] on img at bounding box center [463, 174] width 67 height 44
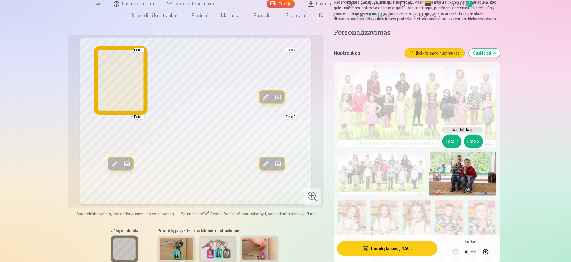
click at [452, 141] on button "Foto 1" at bounding box center [452, 141] width 19 height 13
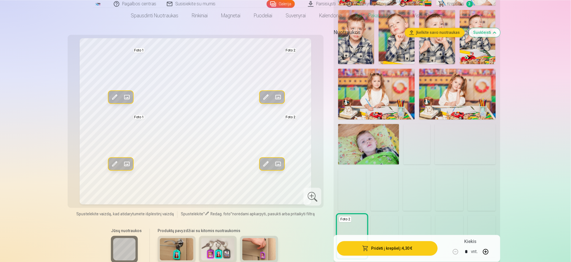
scroll to position [402, 0]
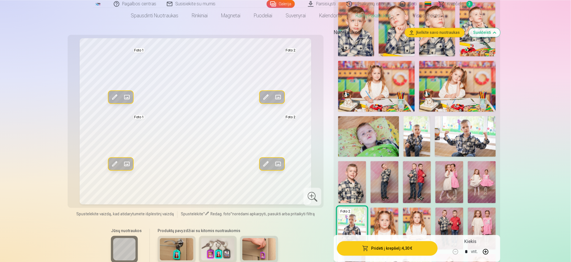
click at [464, 78] on img at bounding box center [457, 86] width 77 height 51
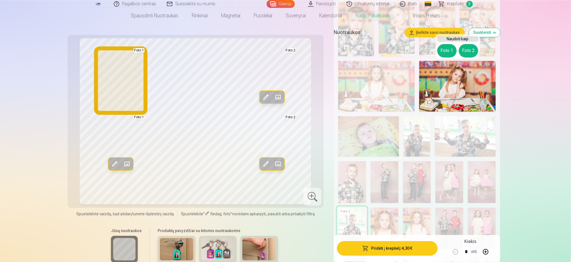
click at [453, 51] on button "Foto 1" at bounding box center [447, 50] width 19 height 13
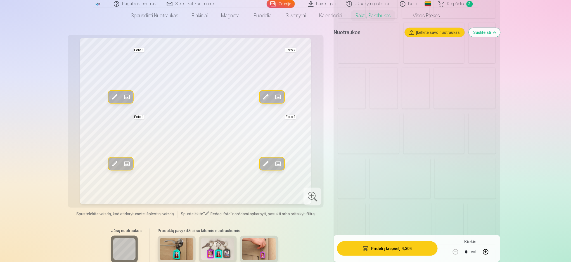
scroll to position [911, 0]
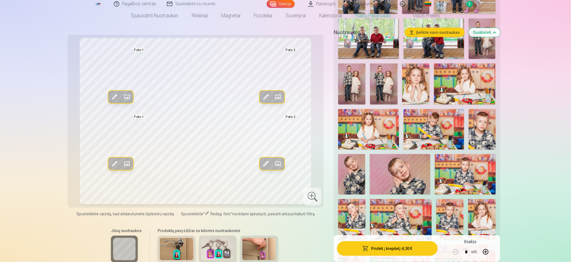
click at [471, 86] on img at bounding box center [465, 83] width 62 height 41
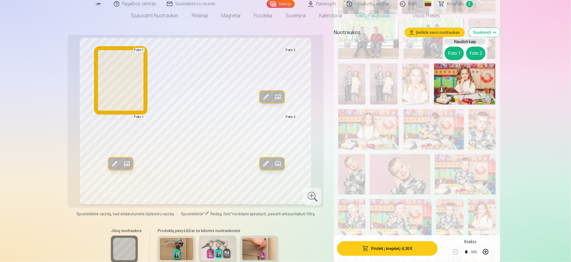
click at [454, 51] on button "Foto 1" at bounding box center [454, 53] width 19 height 13
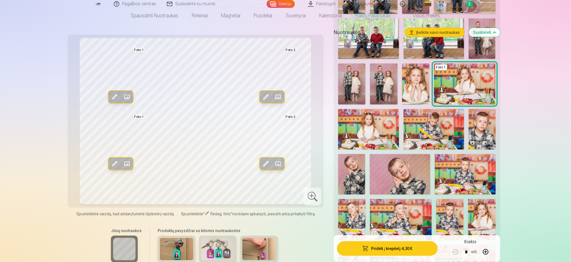
click at [363, 127] on img at bounding box center [368, 129] width 61 height 41
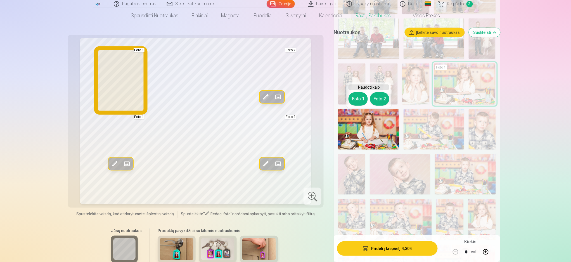
click at [362, 101] on button "Foto 1" at bounding box center [358, 98] width 19 height 13
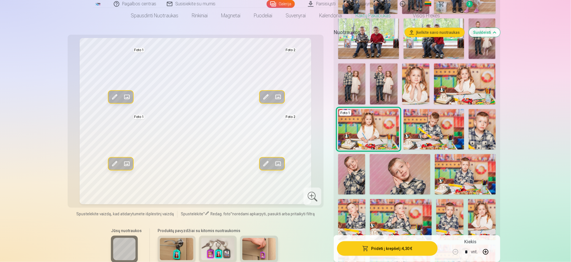
click at [457, 175] on img at bounding box center [465, 174] width 61 height 41
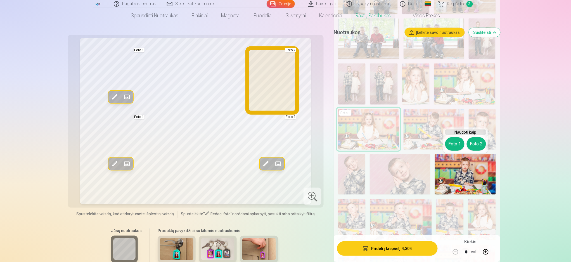
click at [476, 143] on button "Foto 2" at bounding box center [476, 143] width 19 height 13
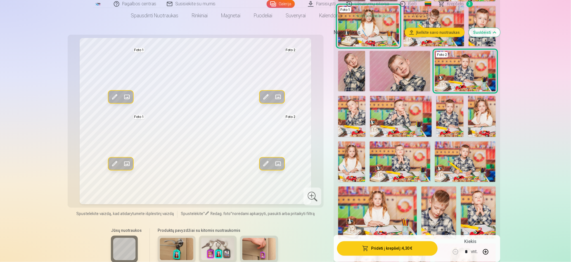
scroll to position [1030, 0]
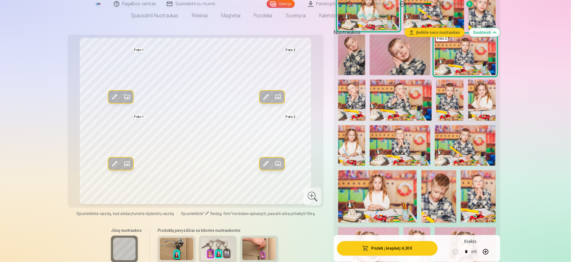
click at [461, 143] on img at bounding box center [465, 145] width 61 height 41
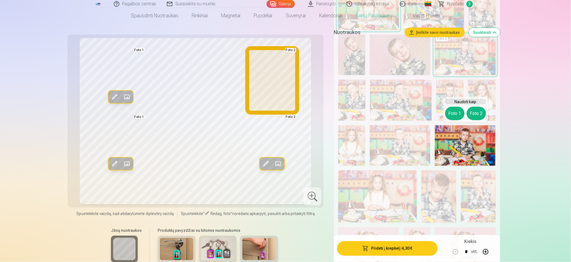
click at [477, 109] on button "Foto 2" at bounding box center [476, 113] width 19 height 13
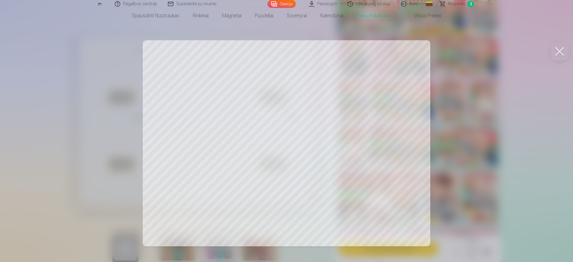
click at [494, 82] on div at bounding box center [286, 131] width 573 height 262
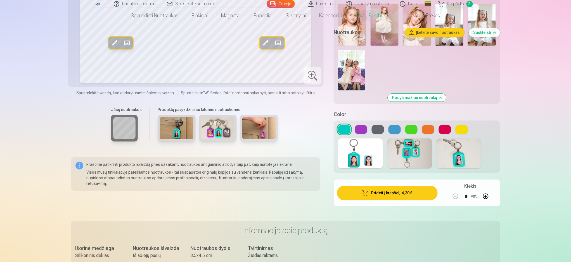
scroll to position [1348, 0]
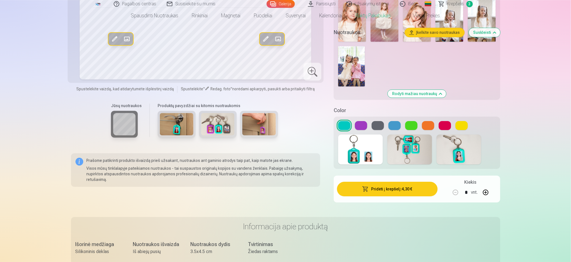
click at [466, 122] on button at bounding box center [462, 125] width 12 height 9
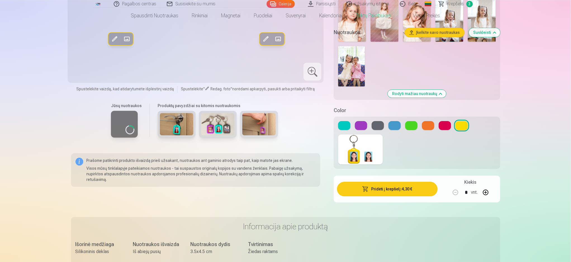
click at [442, 124] on button at bounding box center [445, 125] width 12 height 9
click at [431, 124] on button at bounding box center [428, 125] width 12 height 9
click at [383, 126] on button at bounding box center [378, 125] width 12 height 9
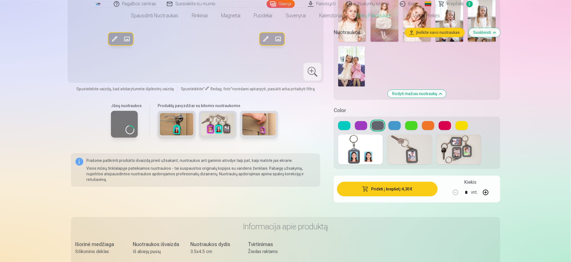
click at [395, 124] on button at bounding box center [395, 125] width 12 height 9
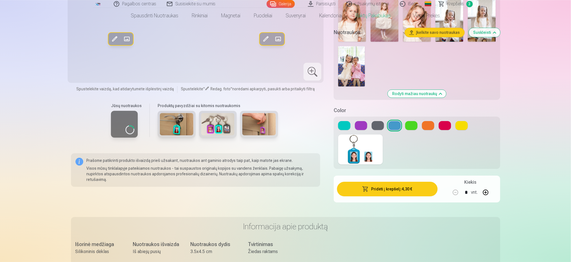
click at [376, 125] on button at bounding box center [378, 125] width 12 height 9
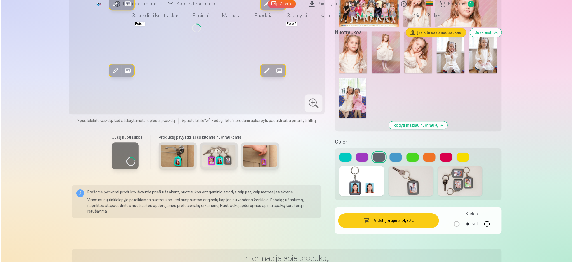
scroll to position [1344, 0]
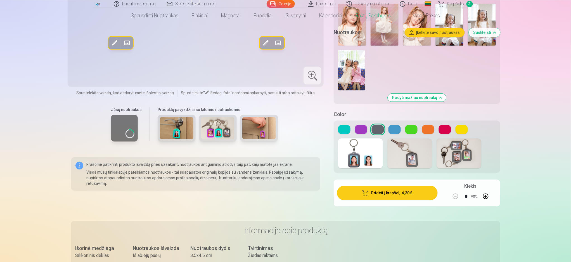
click at [395, 195] on button "Pridėti į krepšelį : 4,30 €" at bounding box center [387, 193] width 100 height 15
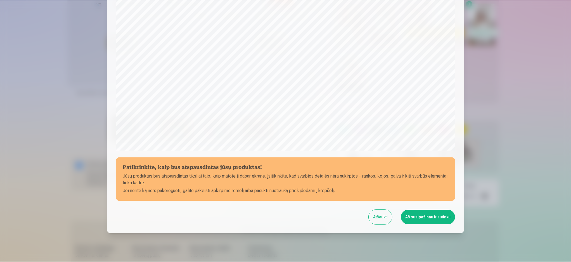
scroll to position [140, 0]
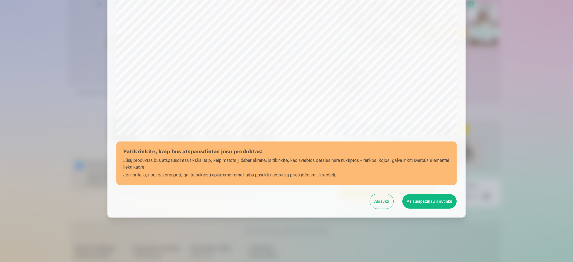
click at [419, 205] on button "Aš susipažinau ir sutinku" at bounding box center [429, 201] width 54 height 15
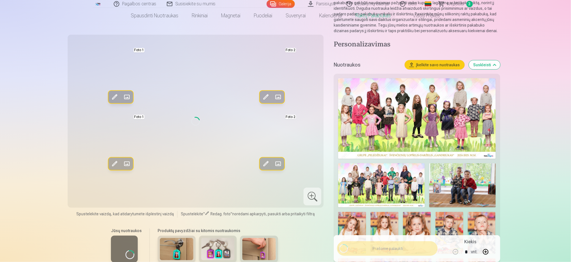
scroll to position [0, 0]
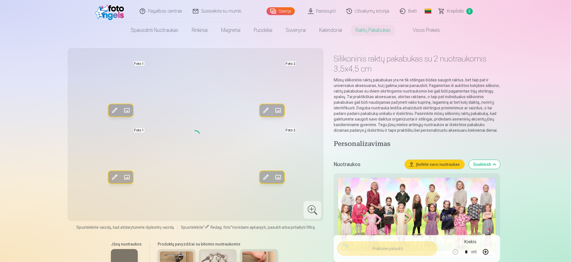
click at [453, 15] on link "Krepšelis 3" at bounding box center [456, 11] width 45 height 22
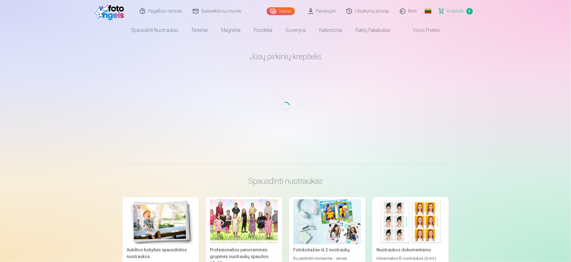
click at [451, 14] on span "Krepšelis" at bounding box center [455, 11] width 17 height 7
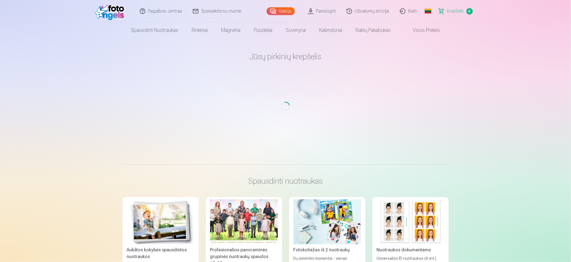
click at [451, 14] on span "Krepšelis" at bounding box center [455, 11] width 17 height 7
click at [452, 15] on link "Krepšelis 4" at bounding box center [456, 11] width 45 height 22
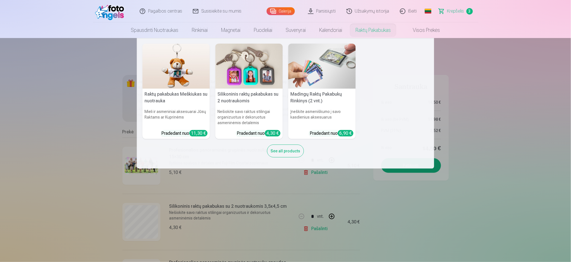
click at [379, 25] on link "Raktų pakabukas" at bounding box center [373, 30] width 49 height 16
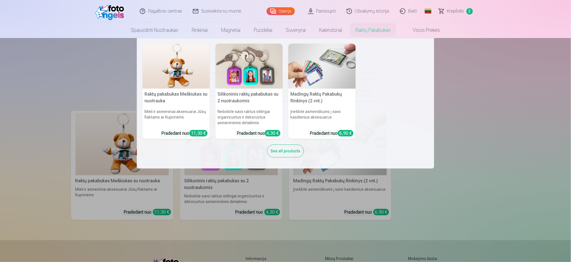
click at [249, 101] on h5 "Silikoninis raktų pakabukas su 2 nuotraukomis" at bounding box center [249, 98] width 67 height 18
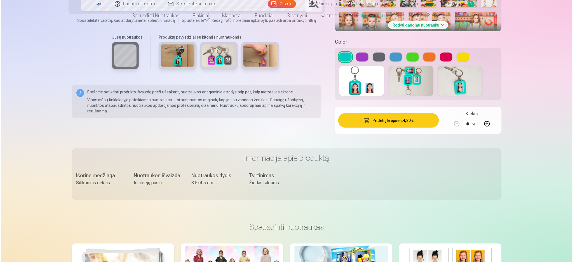
scroll to position [236, 0]
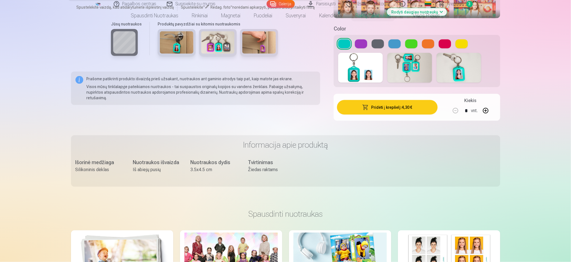
click at [378, 107] on button "Pridėti į krepšelį : 4,30 €" at bounding box center [387, 107] width 100 height 15
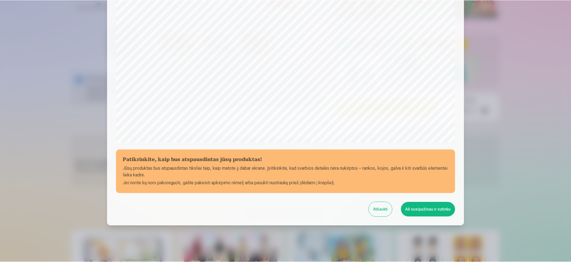
scroll to position [140, 0]
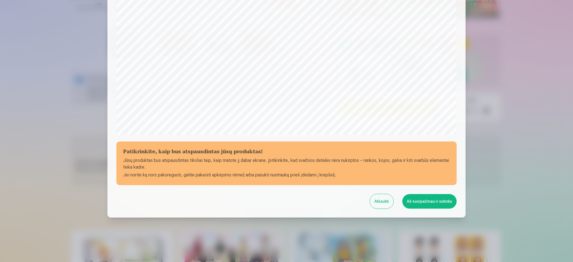
click at [428, 199] on button "Aš susipažinau ir sutinku" at bounding box center [429, 201] width 54 height 15
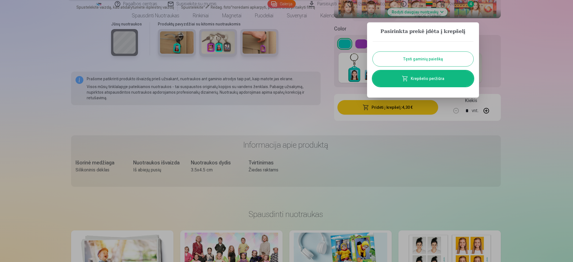
click at [543, 44] on div at bounding box center [286, 131] width 573 height 262
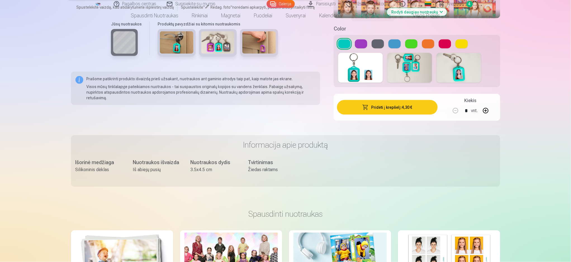
scroll to position [0, 0]
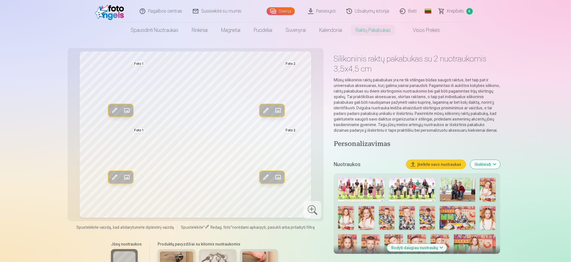
click at [457, 17] on link "Krepšelis 4" at bounding box center [456, 11] width 45 height 22
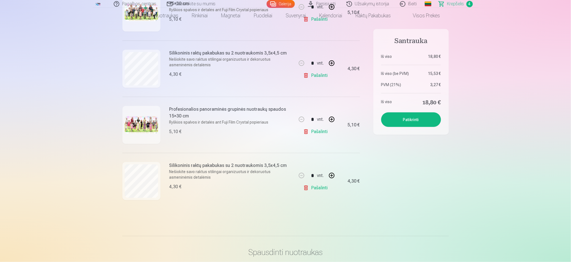
scroll to position [158, 0]
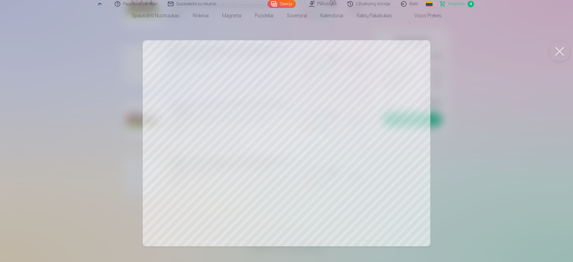
click at [475, 165] on div at bounding box center [286, 131] width 573 height 262
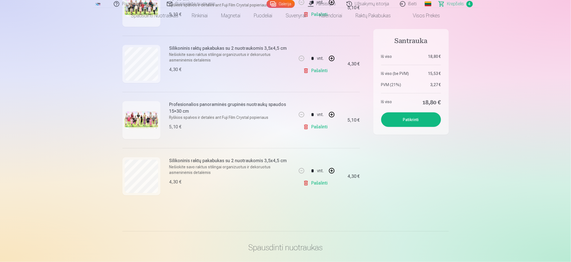
click at [450, 3] on span "Krepšelis" at bounding box center [455, 4] width 17 height 7
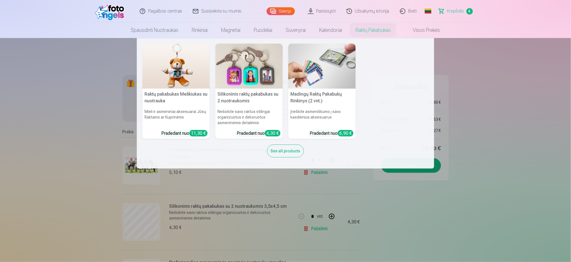
click at [386, 34] on link "Raktų pakabukas" at bounding box center [373, 30] width 49 height 16
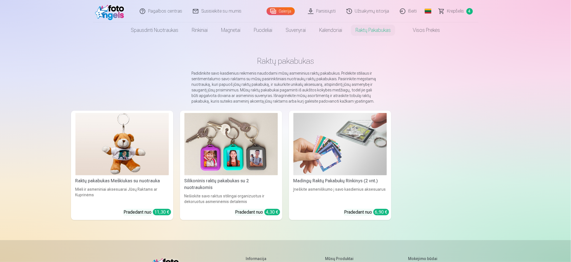
click at [230, 150] on img at bounding box center [231, 144] width 93 height 62
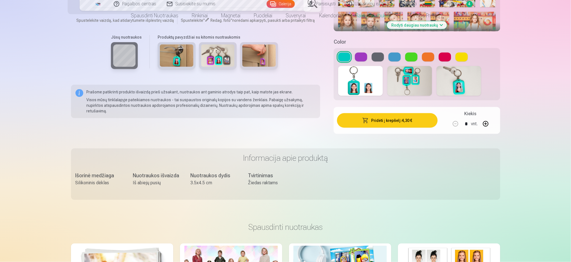
scroll to position [234, 0]
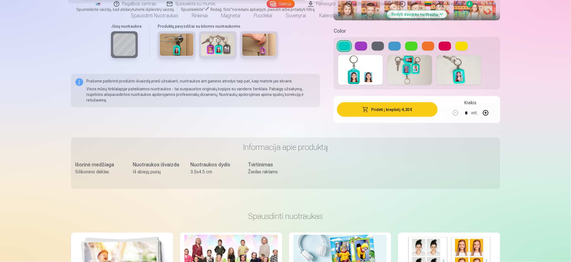
click at [379, 47] on button at bounding box center [378, 46] width 12 height 9
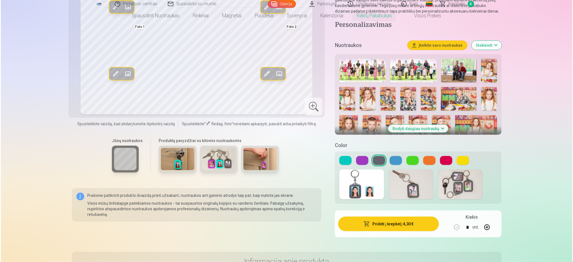
scroll to position [122, 0]
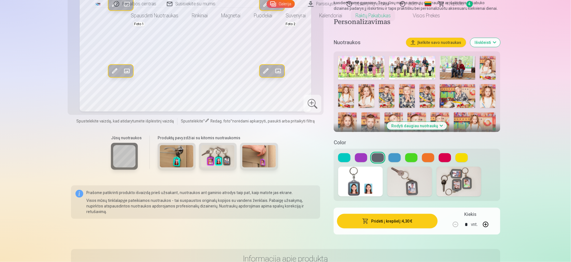
click at [364, 228] on div "Pridėti į krepšelį : 4,30 € Kiekis * vnt." at bounding box center [417, 221] width 166 height 27
click at [467, 7] on div "Pagalbos centras Susisiekite su mumis Galerija Parsisiųsti Užsakymų istorija Iš…" at bounding box center [286, 4] width 386 height 8
click at [392, 219] on button "Pridėti į krepšelį : 4,30 €" at bounding box center [387, 221] width 100 height 15
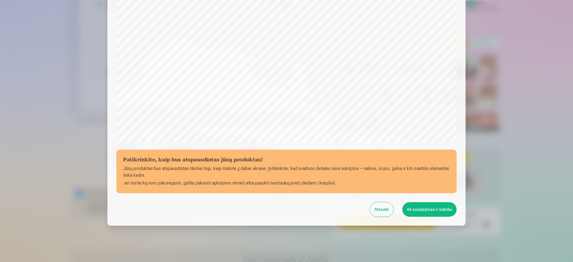
scroll to position [140, 0]
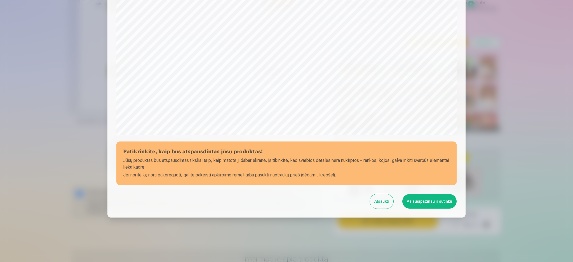
click at [428, 204] on button "Aš susipažinau ir sutinku" at bounding box center [429, 201] width 54 height 15
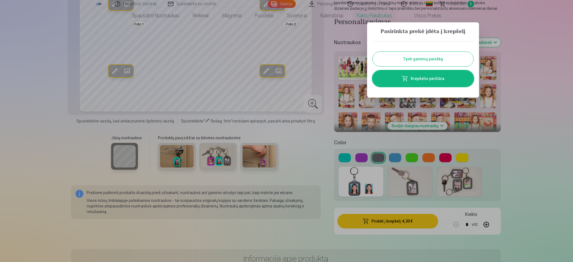
click at [447, 81] on link "Krepšelio peržiūra" at bounding box center [422, 79] width 101 height 16
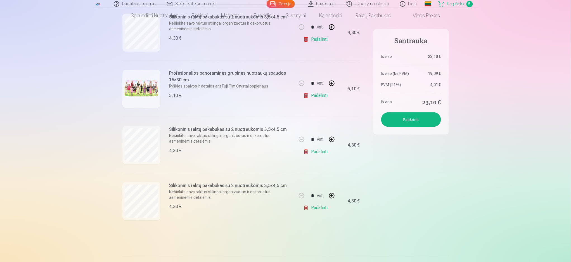
scroll to position [199, 0]
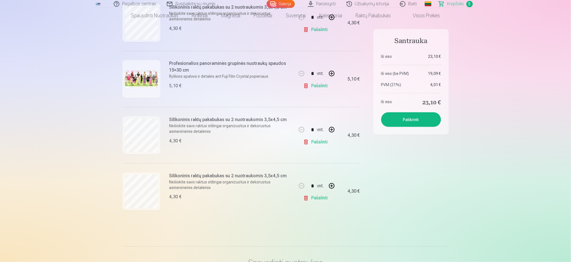
click at [320, 142] on link "Pašalinti" at bounding box center [316, 141] width 27 height 11
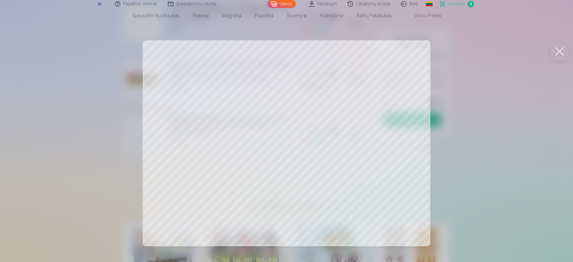
click at [55, 100] on div at bounding box center [286, 131] width 573 height 262
click at [71, 154] on div at bounding box center [286, 131] width 573 height 262
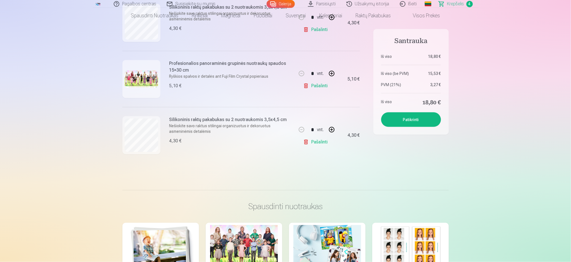
click at [321, 138] on link "Pašalinti" at bounding box center [316, 141] width 27 height 11
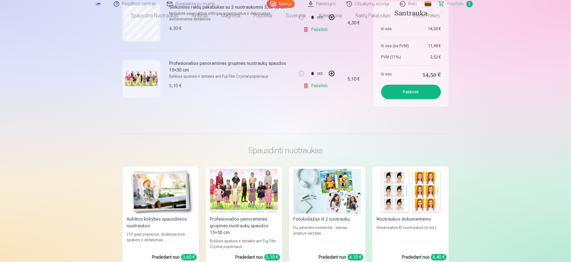
scroll to position [0, 0]
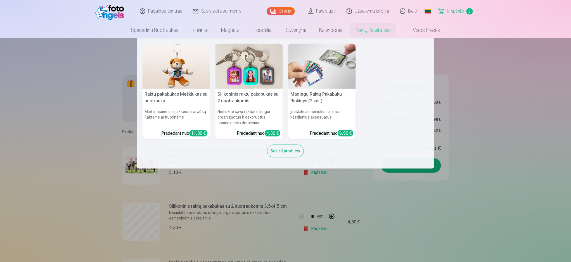
click at [272, 76] on img at bounding box center [249, 66] width 67 height 45
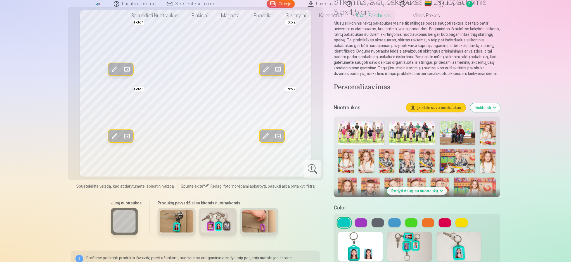
scroll to position [62, 0]
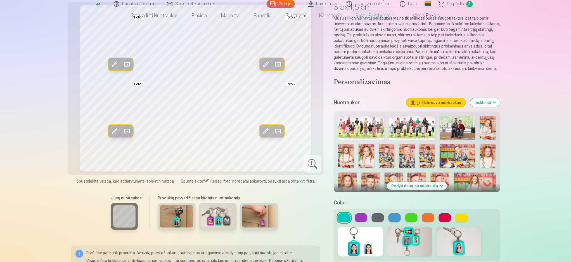
click at [364, 152] on img at bounding box center [367, 156] width 16 height 24
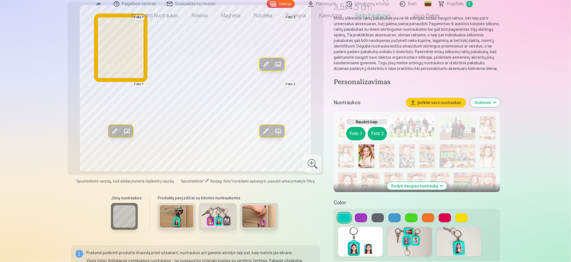
click at [360, 128] on button "Foto 1" at bounding box center [355, 133] width 19 height 13
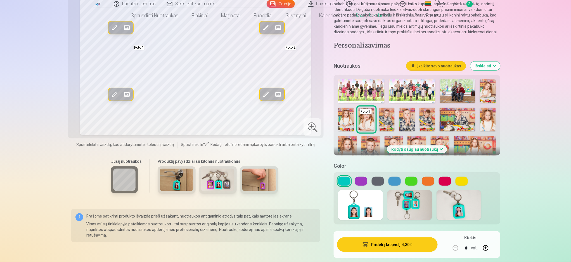
scroll to position [101, 0]
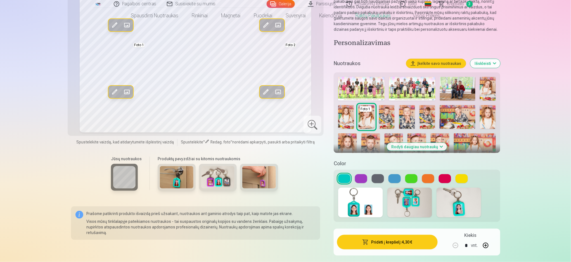
click at [424, 146] on button "Rodyti daugiau nuotraukų" at bounding box center [417, 147] width 60 height 8
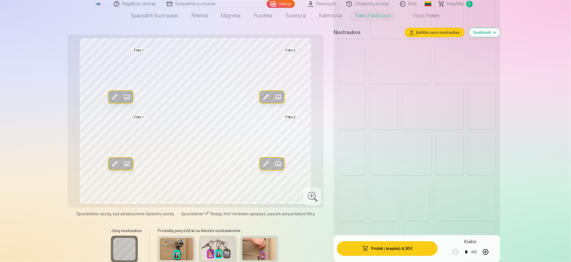
scroll to position [724, 0]
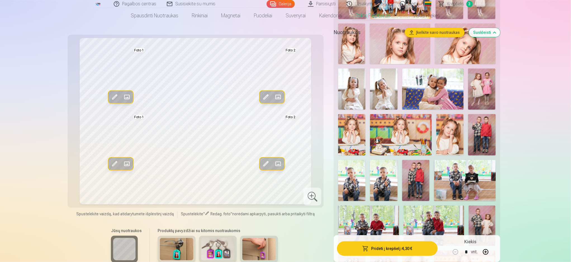
click at [356, 133] on img at bounding box center [351, 134] width 27 height 41
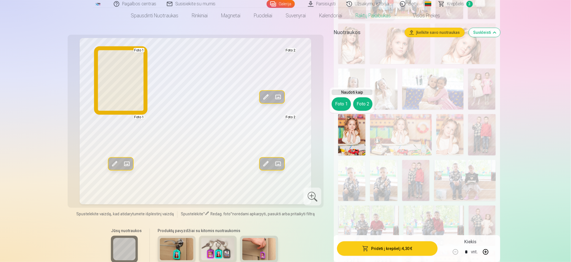
click at [345, 102] on button "Foto 1" at bounding box center [341, 103] width 19 height 13
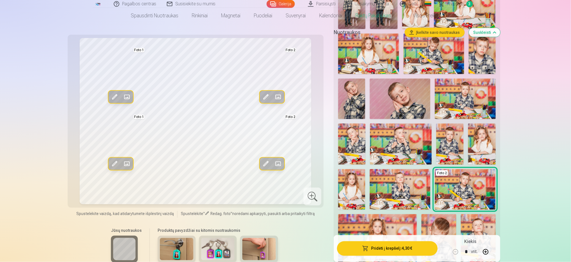
scroll to position [1006, 0]
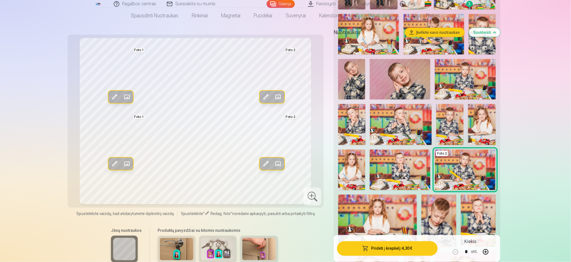
click at [459, 87] on img at bounding box center [465, 79] width 61 height 41
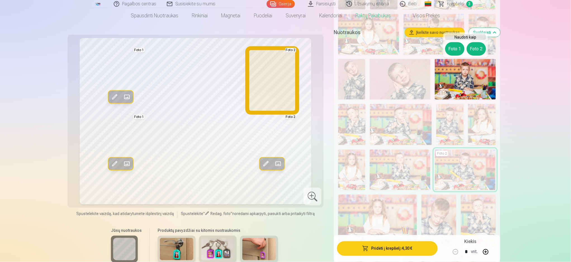
click at [470, 47] on button "Foto 2" at bounding box center [476, 48] width 19 height 13
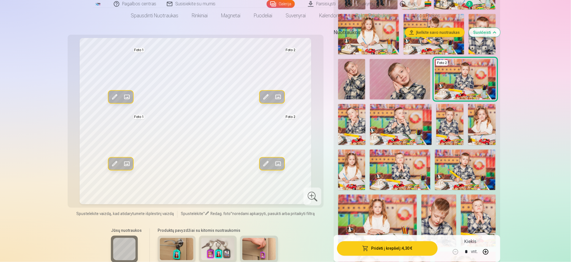
click at [404, 119] on img at bounding box center [401, 124] width 62 height 41
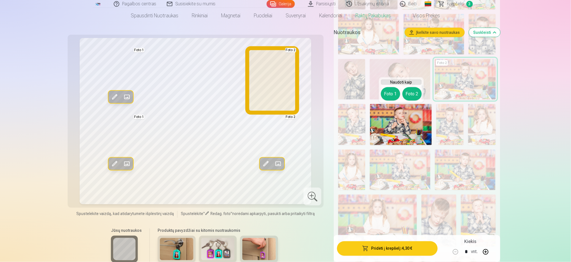
click at [409, 91] on button "Foto 2" at bounding box center [412, 93] width 19 height 13
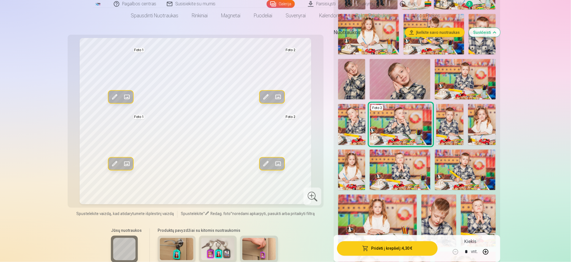
click at [388, 174] on img at bounding box center [400, 170] width 61 height 41
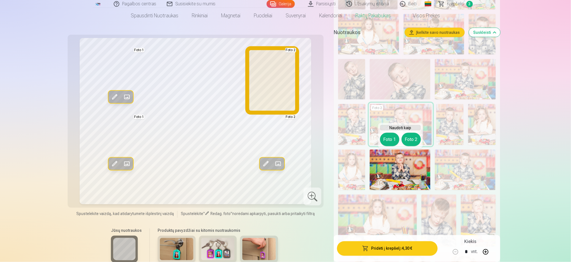
click at [408, 142] on button "Foto 2" at bounding box center [411, 139] width 19 height 13
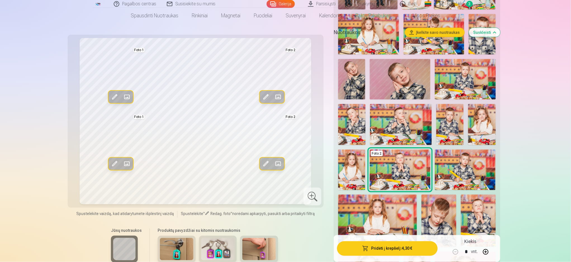
click at [476, 84] on img at bounding box center [465, 79] width 61 height 41
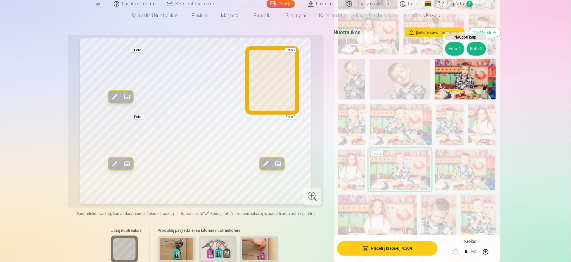
click at [475, 48] on button "Foto 2" at bounding box center [476, 48] width 19 height 13
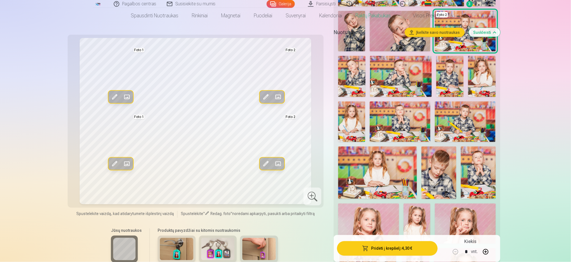
scroll to position [1062, 0]
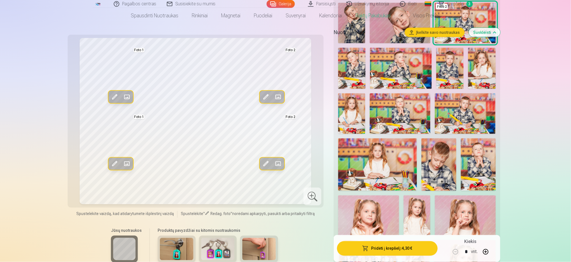
click at [346, 151] on img at bounding box center [377, 164] width 79 height 52
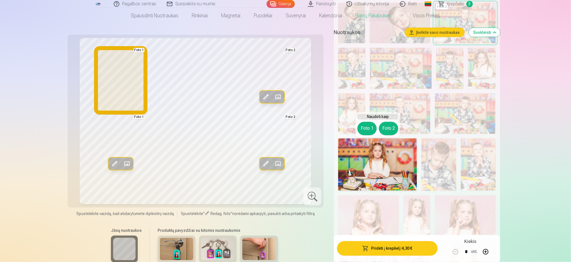
click at [370, 126] on button "Foto 1" at bounding box center [367, 128] width 19 height 13
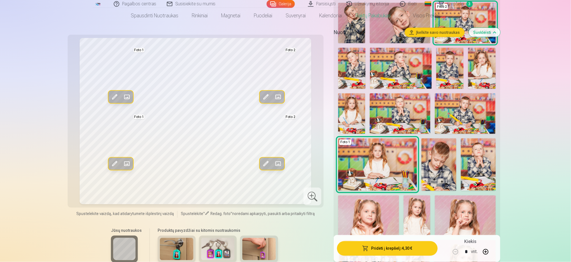
click at [482, 75] on img at bounding box center [481, 68] width 27 height 41
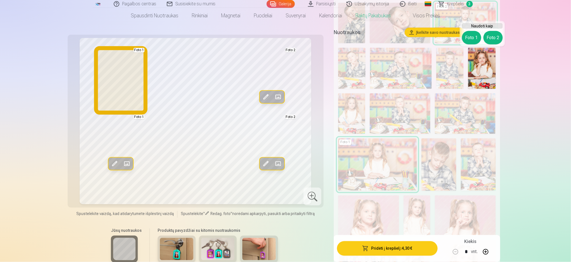
click at [473, 38] on button "Foto 1" at bounding box center [471, 37] width 19 height 13
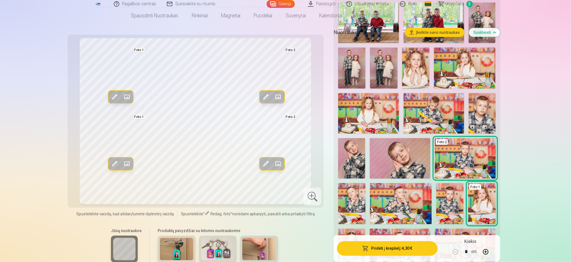
scroll to position [903, 0]
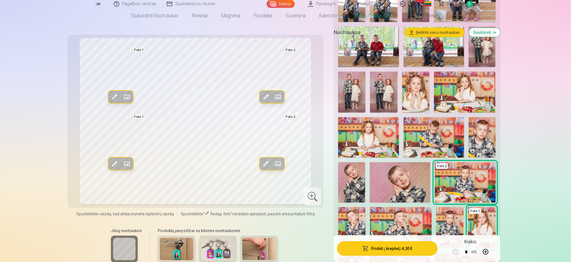
click at [423, 95] on img at bounding box center [415, 92] width 27 height 41
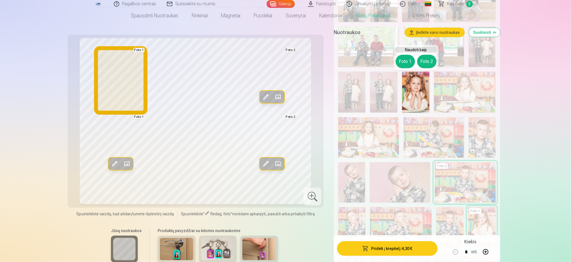
click at [407, 65] on button "Foto 1" at bounding box center [405, 61] width 19 height 13
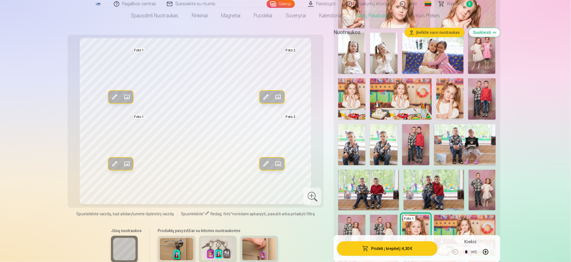
scroll to position [755, 0]
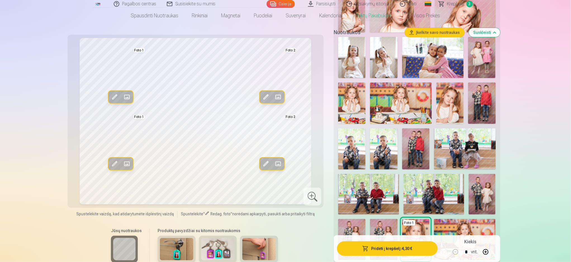
click at [405, 115] on img at bounding box center [401, 102] width 62 height 41
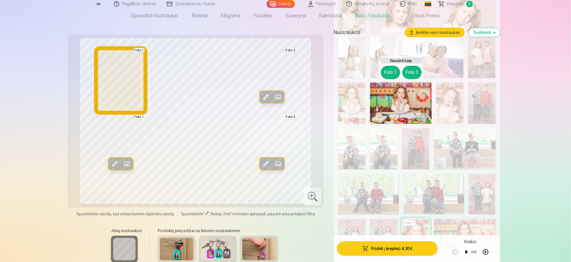
click at [392, 76] on button "Foto 1" at bounding box center [390, 72] width 19 height 13
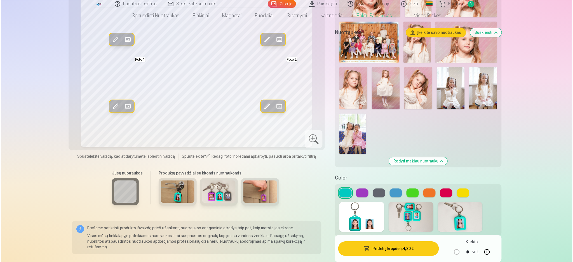
scroll to position [1328, 0]
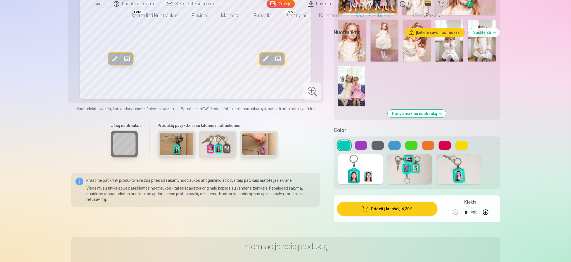
click at [379, 149] on button at bounding box center [378, 145] width 12 height 9
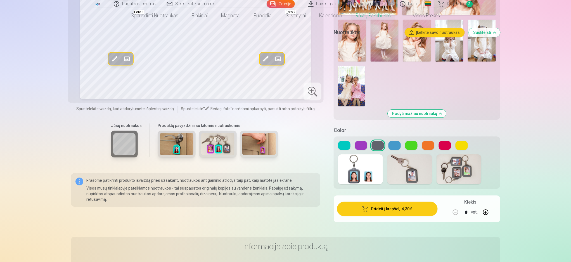
click at [372, 204] on button "Pridėti į krepšelį : 4,30 €" at bounding box center [387, 209] width 100 height 15
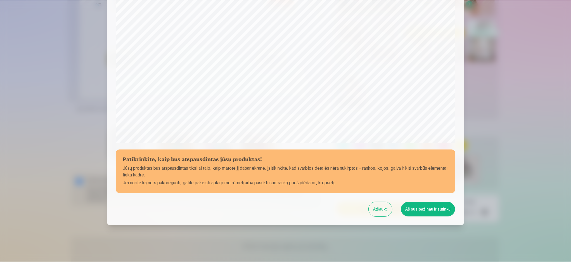
scroll to position [140, 0]
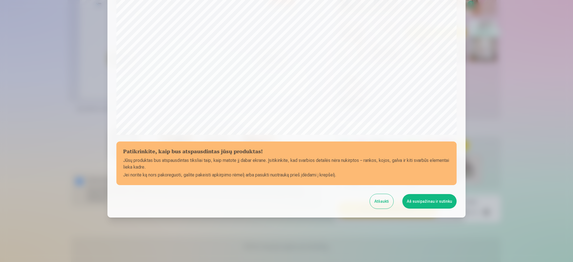
click at [431, 196] on button "Aš susipažinau ir sutinku" at bounding box center [429, 201] width 54 height 15
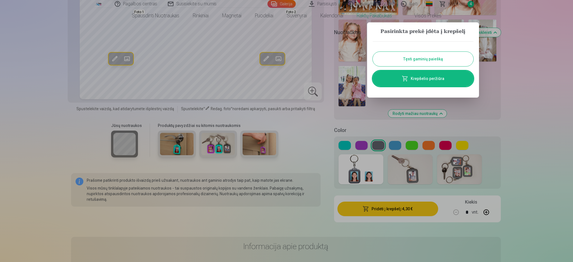
click at [434, 76] on link "Krepšelio peržiūra" at bounding box center [422, 79] width 101 height 16
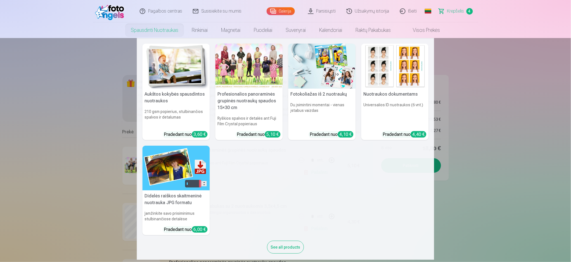
click at [271, 249] on div "See all products" at bounding box center [285, 247] width 37 height 13
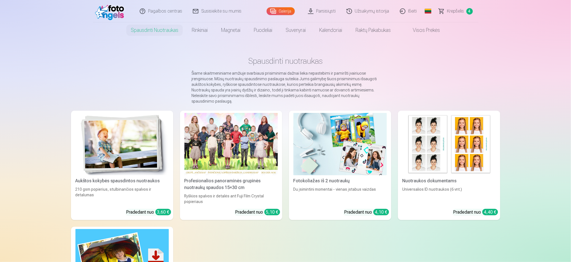
click at [333, 140] on img at bounding box center [340, 144] width 93 height 62
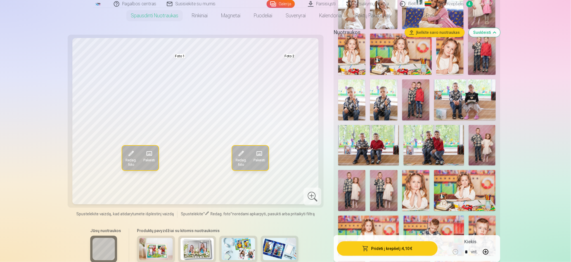
scroll to position [830, 0]
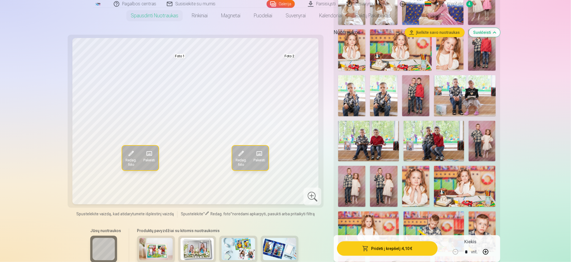
click at [481, 136] on img at bounding box center [482, 141] width 27 height 41
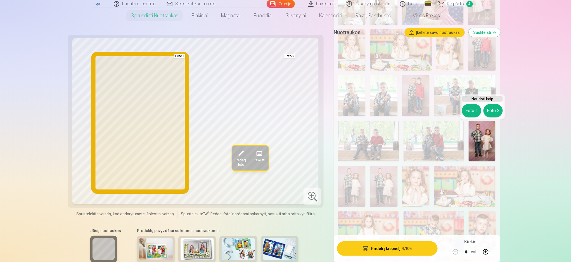
click at [473, 112] on button "Foto 1" at bounding box center [471, 110] width 19 height 13
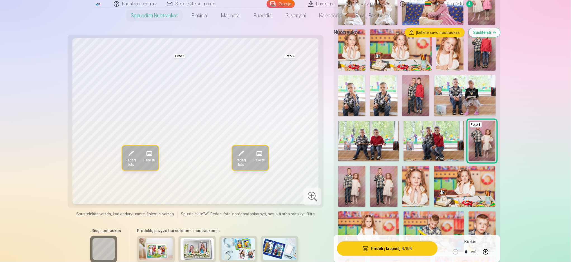
click at [386, 186] on img at bounding box center [383, 186] width 27 height 41
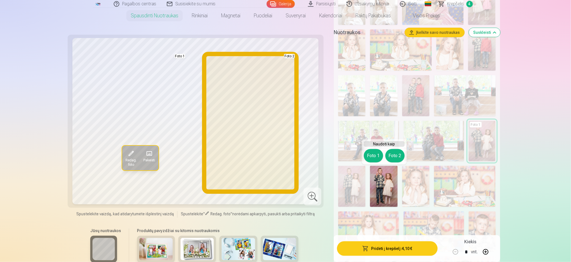
click at [397, 155] on button "Foto 2" at bounding box center [395, 155] width 19 height 13
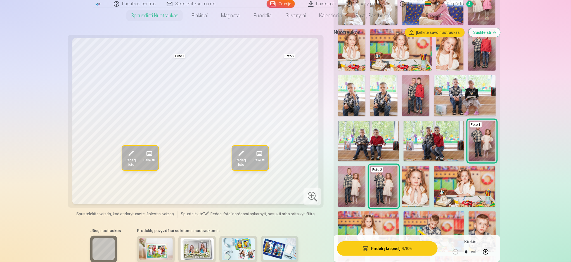
click at [353, 178] on img at bounding box center [351, 186] width 27 height 41
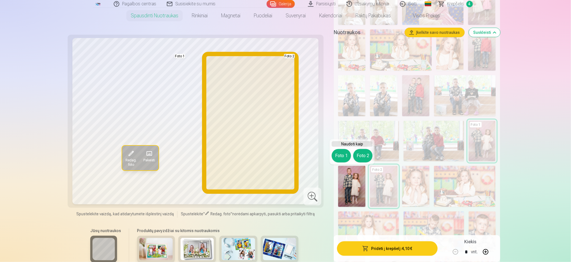
click at [360, 154] on button "Foto 2" at bounding box center [362, 155] width 19 height 13
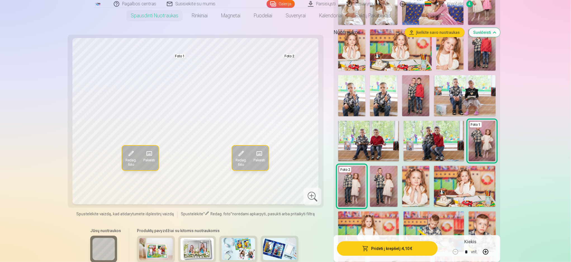
click at [391, 185] on img at bounding box center [383, 186] width 27 height 41
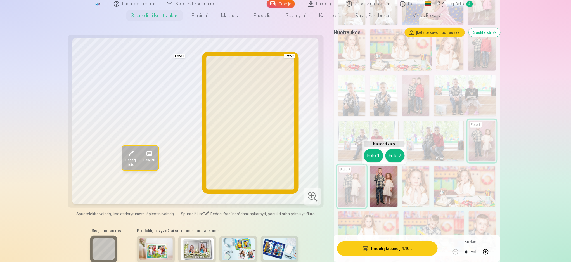
click at [400, 153] on button "Foto 2" at bounding box center [395, 155] width 19 height 13
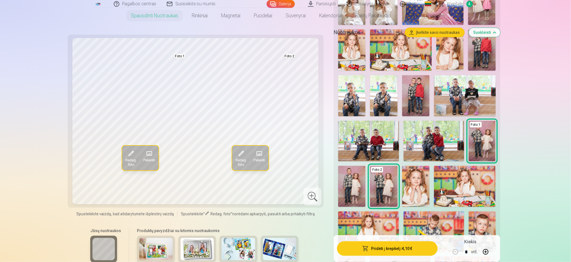
click at [355, 182] on img at bounding box center [351, 186] width 27 height 41
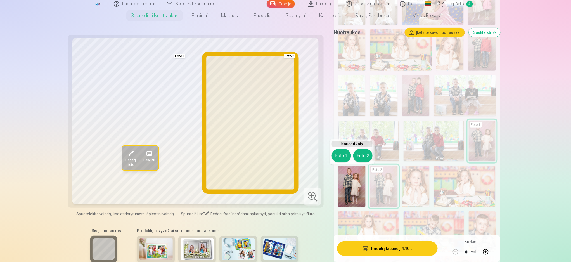
click at [360, 152] on button "Foto 2" at bounding box center [362, 155] width 19 height 13
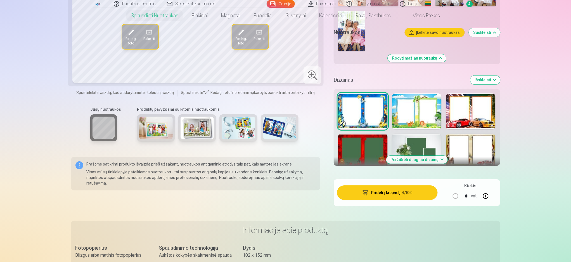
scroll to position [1408, 0]
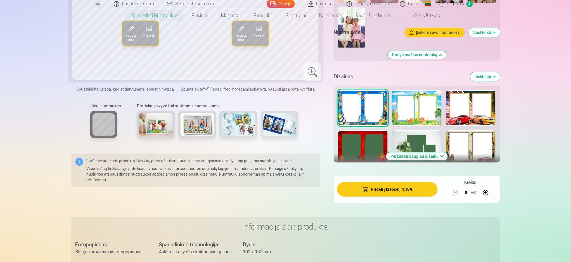
click at [426, 158] on button "Peržiūrėti daugiau dizainų" at bounding box center [417, 156] width 62 height 8
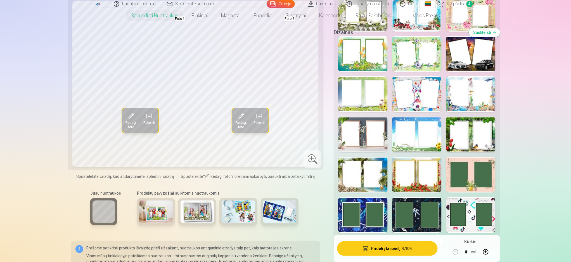
scroll to position [1628, 0]
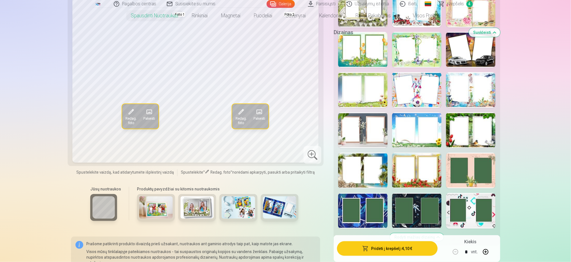
click at [397, 173] on div at bounding box center [416, 171] width 49 height 36
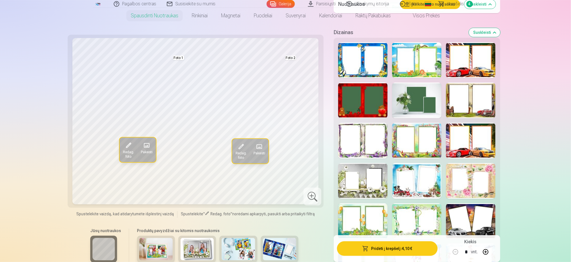
scroll to position [1447, 0]
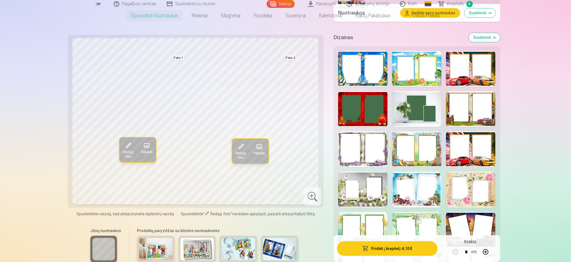
click at [372, 152] on div at bounding box center [362, 149] width 49 height 36
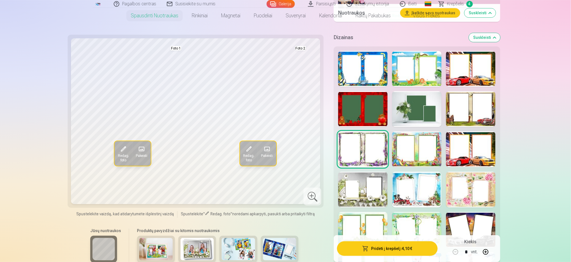
click at [415, 64] on div at bounding box center [416, 69] width 49 height 36
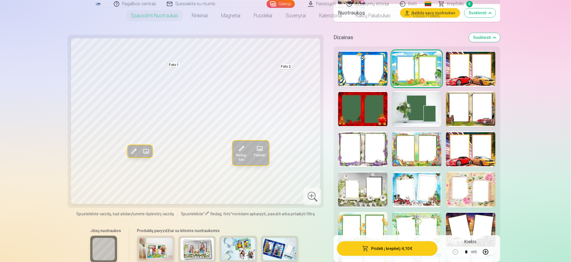
click at [406, 144] on div at bounding box center [416, 149] width 49 height 36
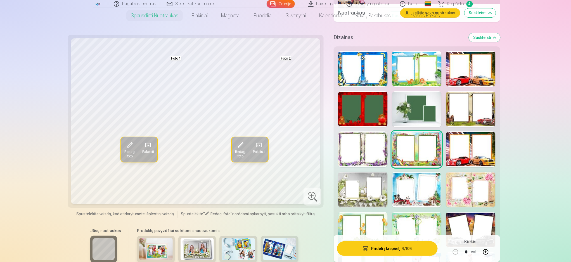
click at [363, 220] on div at bounding box center [362, 230] width 49 height 36
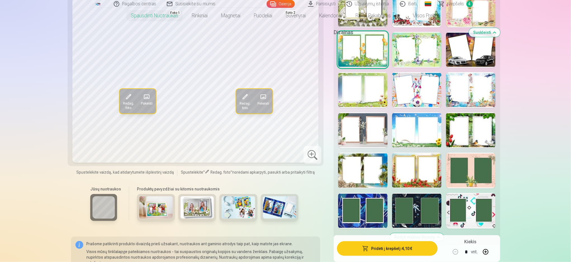
scroll to position [1632, 0]
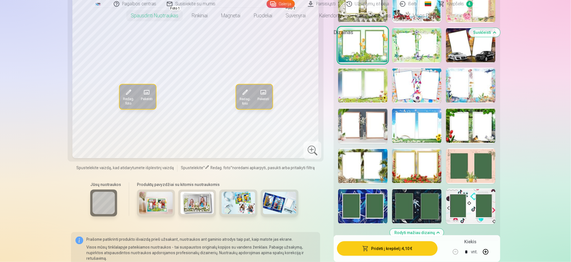
click at [484, 79] on div at bounding box center [470, 86] width 49 height 36
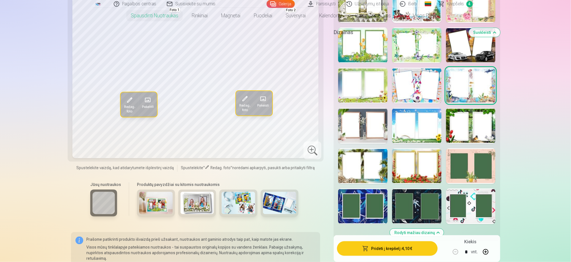
click at [362, 105] on div "Rodyti mažiau dizainų" at bounding box center [417, 51] width 166 height 379
click at [357, 100] on div at bounding box center [362, 86] width 49 height 36
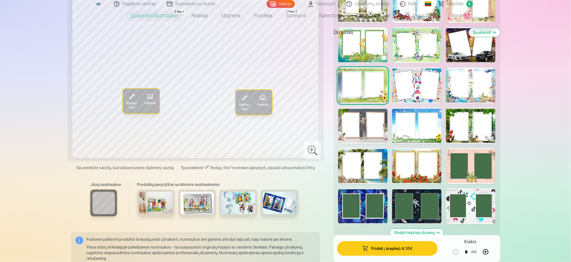
click at [473, 162] on div at bounding box center [470, 166] width 49 height 36
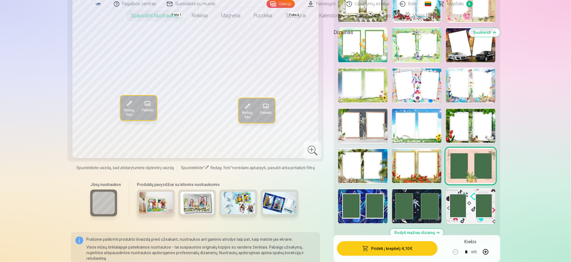
click at [469, 222] on div at bounding box center [470, 206] width 49 height 36
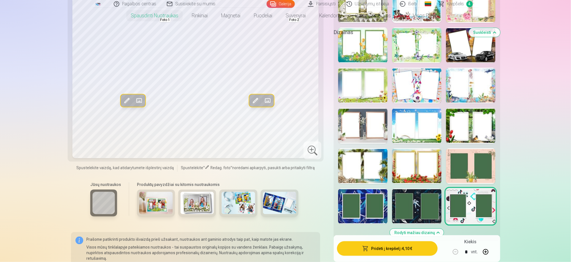
click at [253, 105] on span at bounding box center [255, 100] width 9 height 9
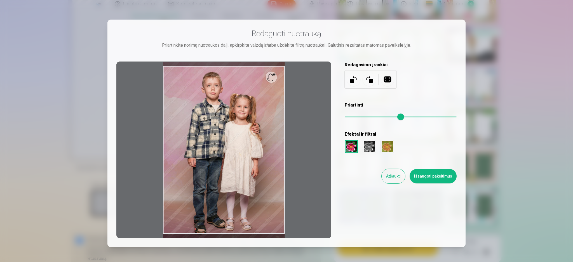
click at [370, 146] on div at bounding box center [368, 146] width 13 height 13
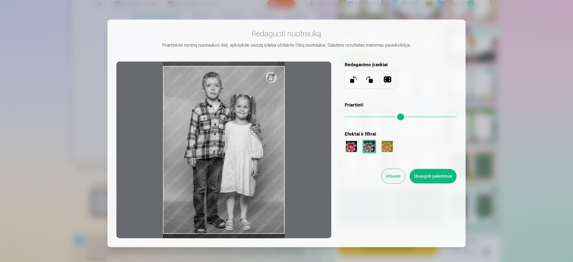
click at [352, 144] on div at bounding box center [351, 146] width 13 height 13
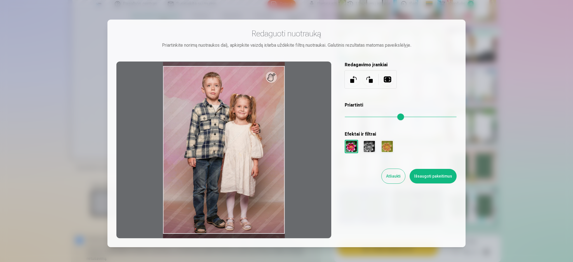
click at [365, 79] on button at bounding box center [368, 79] width 13 height 13
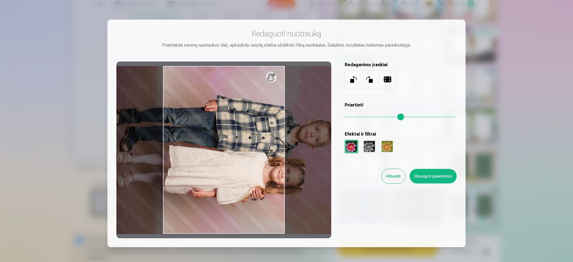
click at [365, 79] on button at bounding box center [368, 79] width 13 height 13
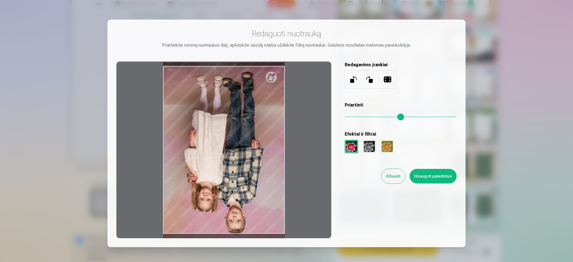
click at [365, 79] on button at bounding box center [368, 79] width 13 height 13
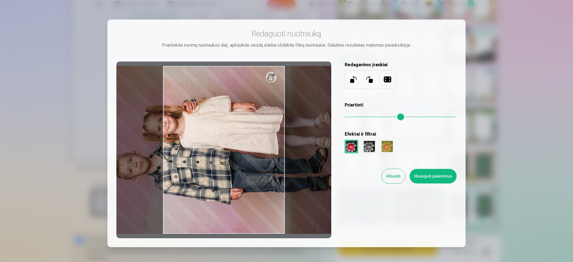
click at [365, 79] on button at bounding box center [368, 79] width 13 height 13
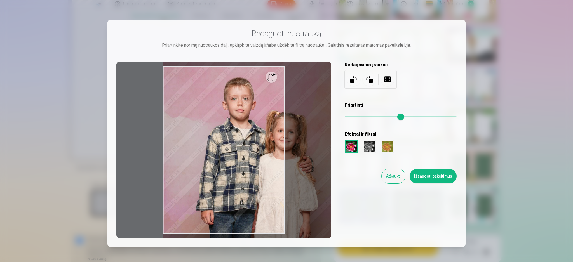
type input "*"
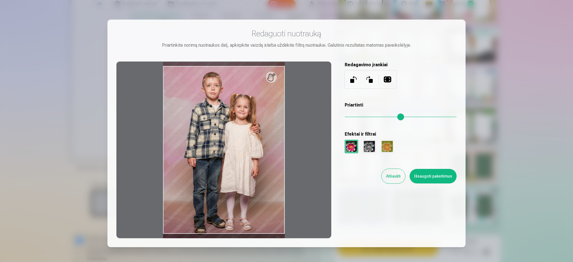
drag, startPoint x: 348, startPoint y: 115, endPoint x: 328, endPoint y: 117, distance: 20.0
click at [345, 117] on input "range" at bounding box center [401, 116] width 112 height 1
click at [384, 81] on button at bounding box center [387, 79] width 13 height 13
click at [389, 173] on button "Atšaukti" at bounding box center [392, 176] width 23 height 15
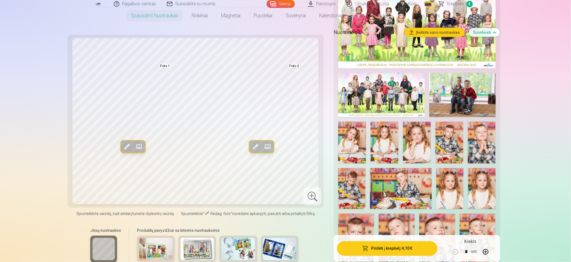
scroll to position [0, 0]
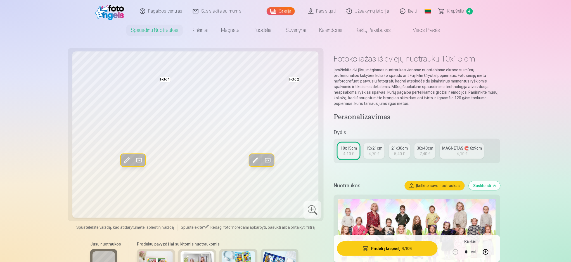
click at [459, 10] on span "Krepšelis" at bounding box center [455, 11] width 17 height 7
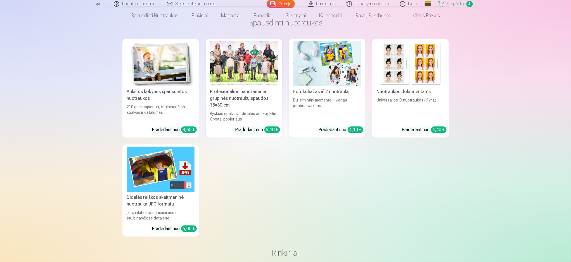
scroll to position [383, 0]
click at [424, 79] on img at bounding box center [411, 63] width 68 height 45
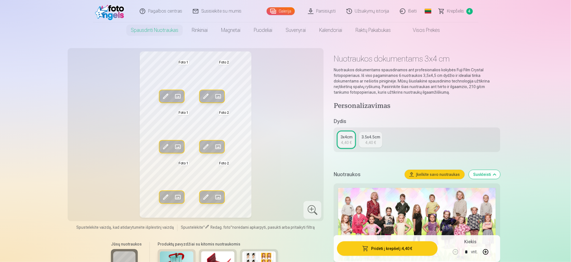
click at [369, 140] on div "4,40 €" at bounding box center [371, 143] width 11 height 6
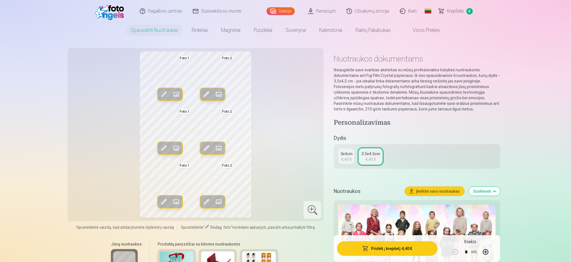
click at [350, 154] on div "3x4cm" at bounding box center [347, 154] width 12 height 6
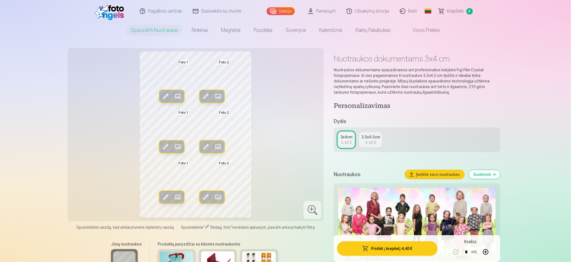
click at [177, 97] on span at bounding box center [177, 96] width 9 height 9
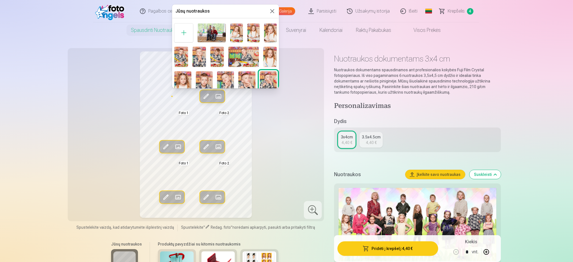
click at [249, 32] on img at bounding box center [253, 32] width 13 height 19
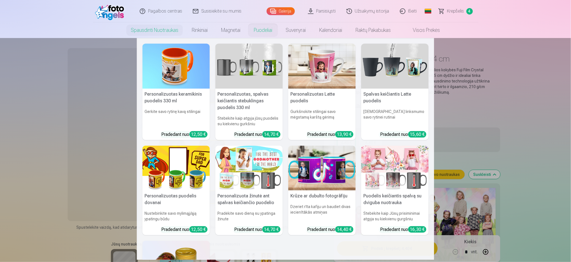
click at [12, 147] on nav "Personalizuotas keramikinis puodelis 330 ml Gerkite savo rytinę kavą stilingai …" at bounding box center [285, 149] width 571 height 222
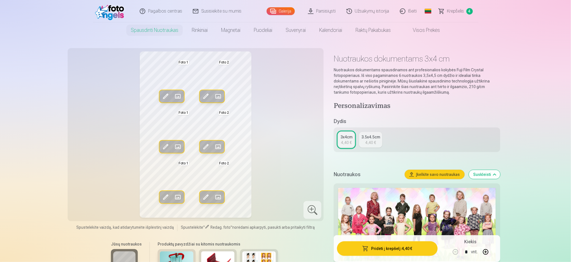
click at [220, 146] on span at bounding box center [218, 146] width 9 height 9
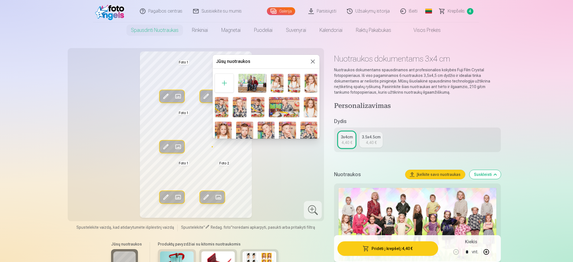
click at [218, 108] on img at bounding box center [221, 107] width 13 height 20
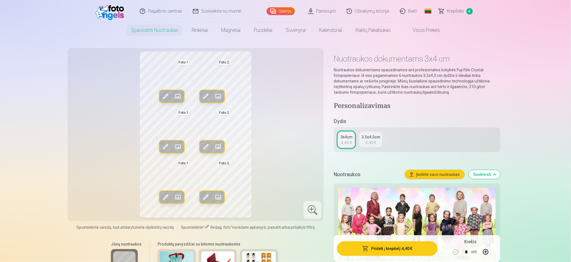
click at [433, 31] on link "Visos prekės" at bounding box center [422, 30] width 49 height 16
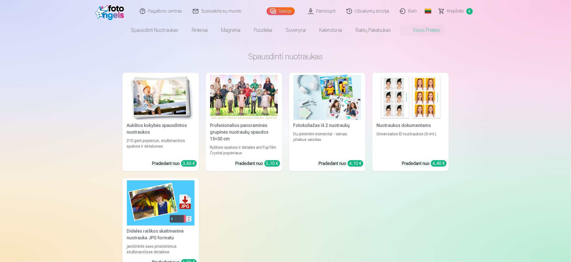
click at [457, 13] on span "Krepšelis" at bounding box center [455, 11] width 17 height 7
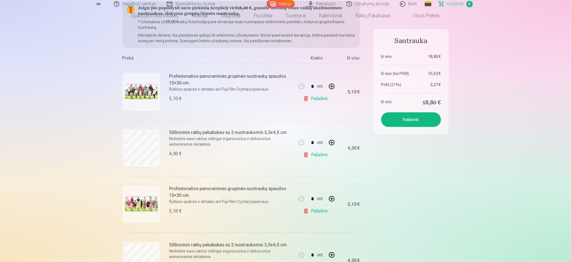
scroll to position [103, 0]
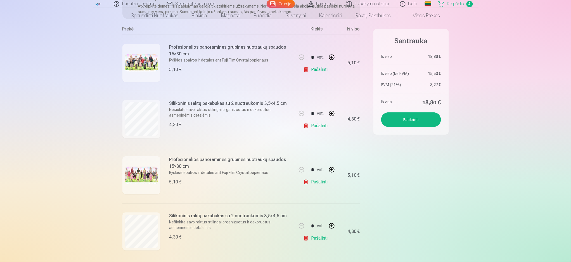
click at [141, 178] on img at bounding box center [142, 175] width 34 height 17
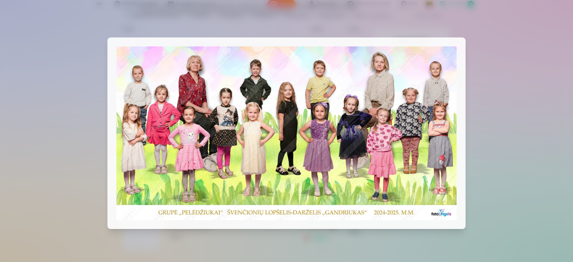
click at [65, 179] on div at bounding box center [286, 131] width 573 height 262
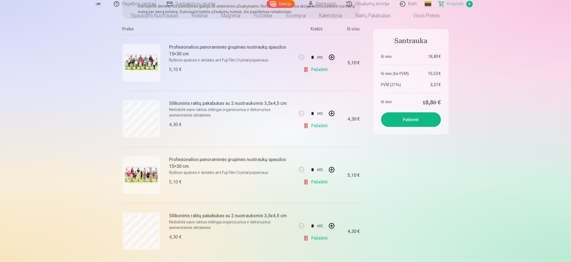
click at [141, 57] on img at bounding box center [142, 62] width 34 height 17
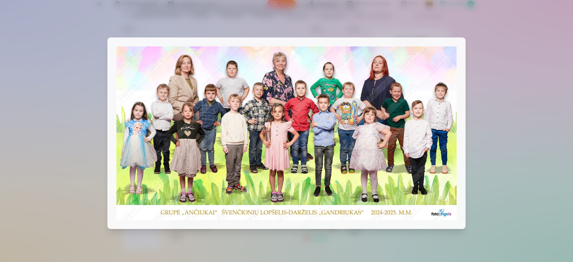
click at [36, 161] on div at bounding box center [286, 131] width 573 height 262
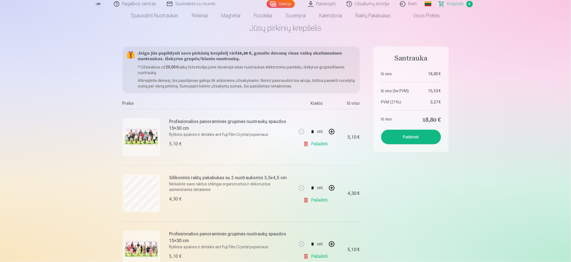
scroll to position [0, 0]
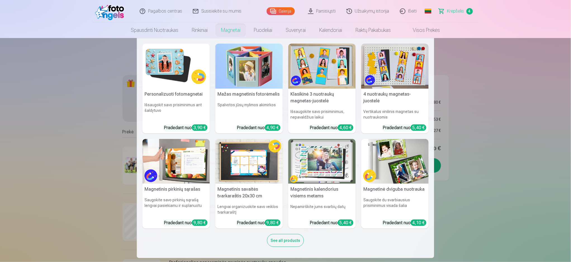
click at [394, 165] on img at bounding box center [395, 161] width 67 height 45
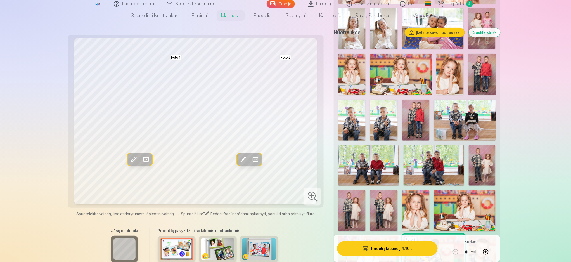
scroll to position [835, 0]
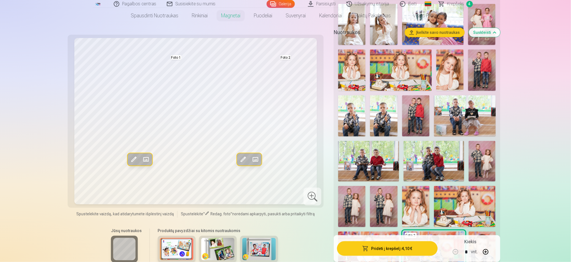
click at [412, 202] on img at bounding box center [415, 206] width 27 height 41
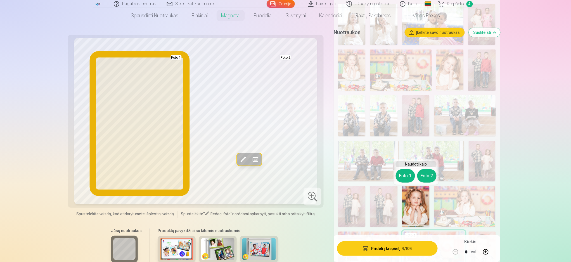
click at [401, 178] on button "Foto 1" at bounding box center [405, 175] width 19 height 13
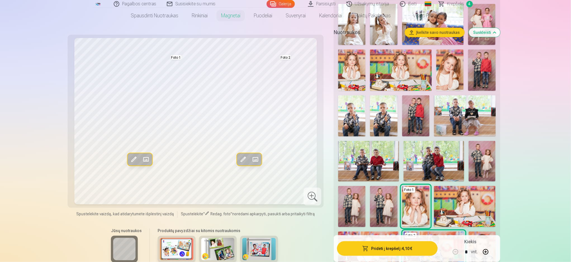
click at [473, 205] on img at bounding box center [465, 206] width 62 height 41
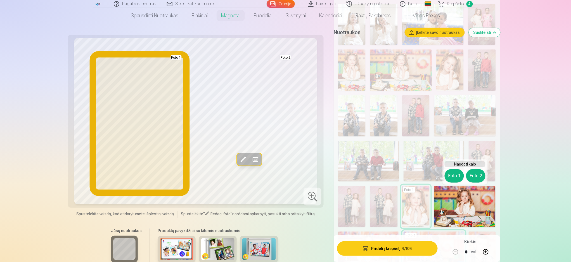
click at [453, 174] on button "Foto 1" at bounding box center [454, 175] width 19 height 13
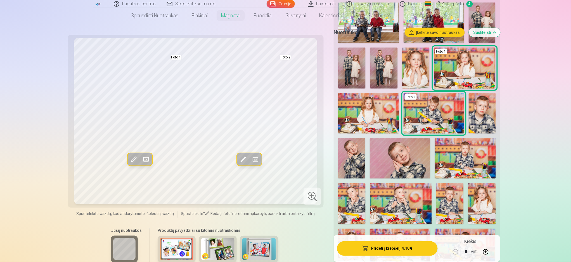
scroll to position [982, 0]
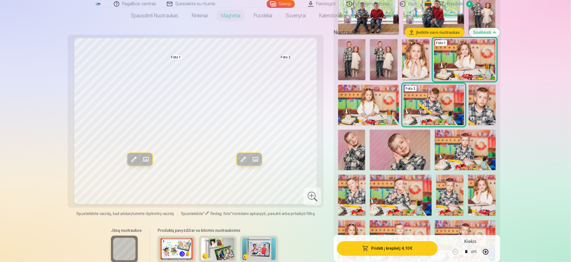
click at [386, 92] on img at bounding box center [368, 105] width 61 height 41
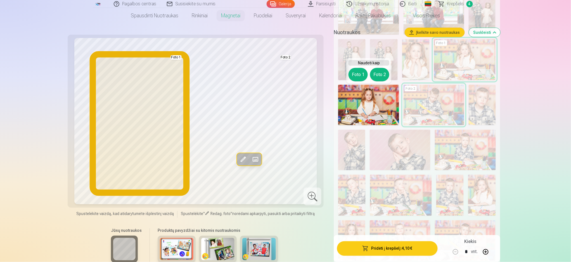
click at [364, 79] on button "Foto 1" at bounding box center [358, 74] width 19 height 13
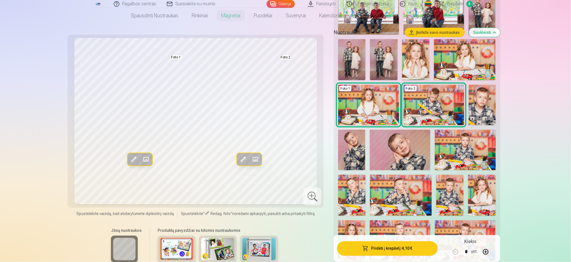
click at [468, 58] on img at bounding box center [465, 59] width 62 height 41
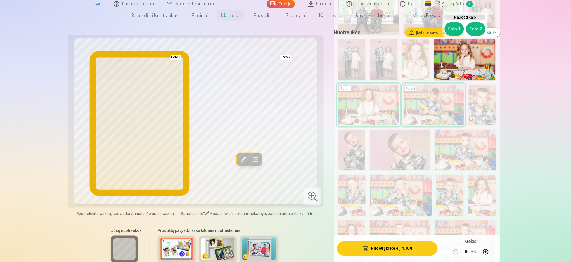
click at [454, 30] on button "Foto 1" at bounding box center [454, 28] width 19 height 13
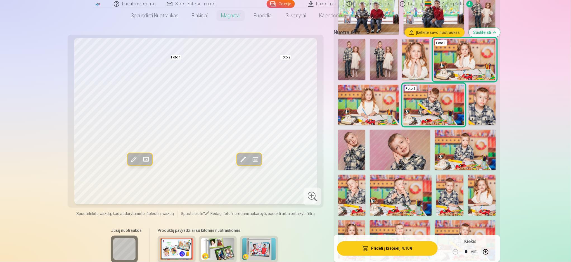
click at [464, 152] on img at bounding box center [465, 150] width 61 height 41
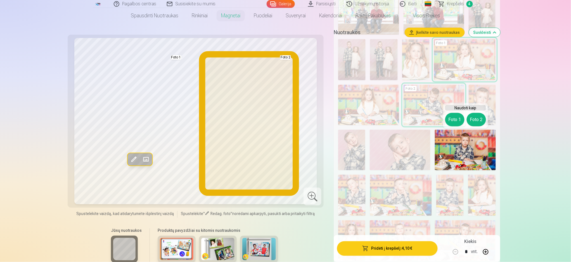
click at [479, 114] on button "Foto 2" at bounding box center [476, 119] width 19 height 13
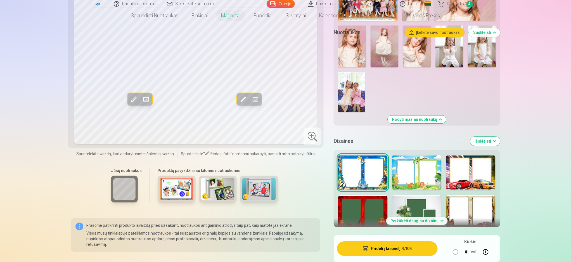
scroll to position [1373, 0]
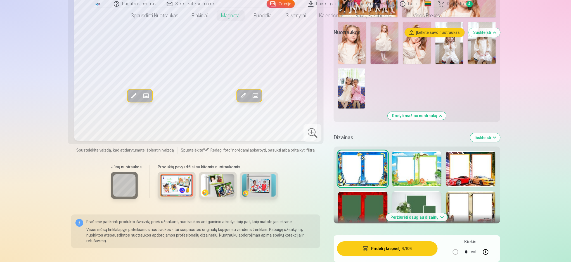
click at [414, 217] on button "Peržiūrėti daugiau dizainų" at bounding box center [417, 217] width 62 height 8
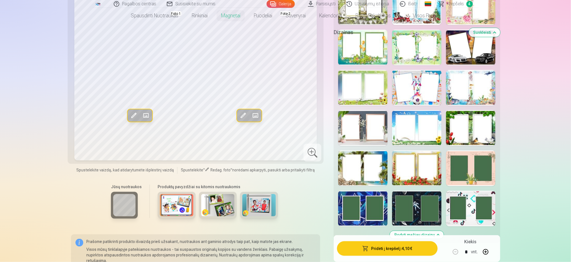
scroll to position [1659, 0]
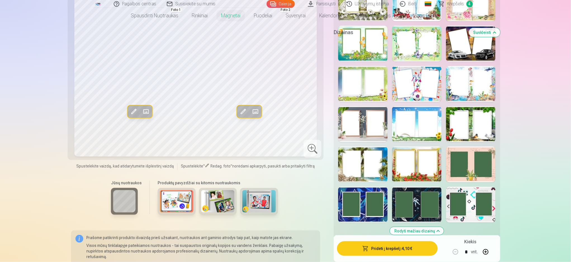
click at [475, 155] on div at bounding box center [470, 165] width 49 height 36
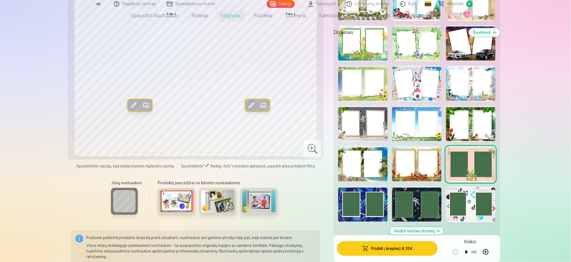
click at [400, 199] on div at bounding box center [416, 205] width 49 height 36
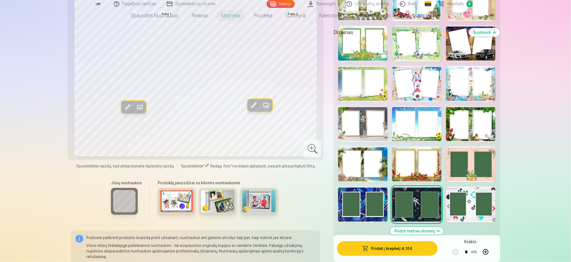
click at [367, 205] on div at bounding box center [362, 205] width 49 height 36
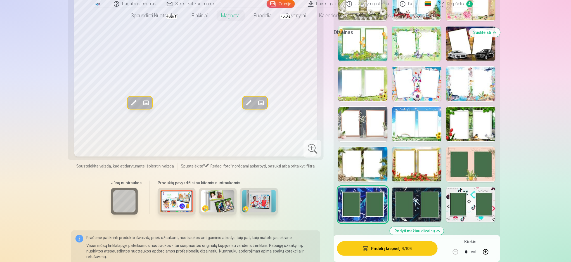
click at [373, 164] on div at bounding box center [362, 165] width 49 height 36
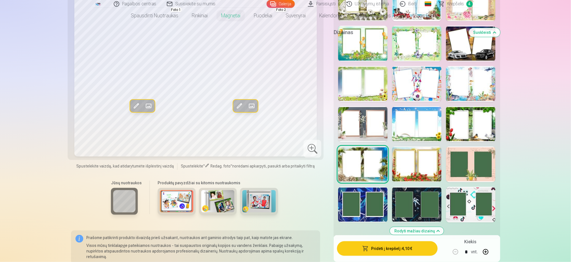
click at [472, 80] on div at bounding box center [470, 84] width 49 height 36
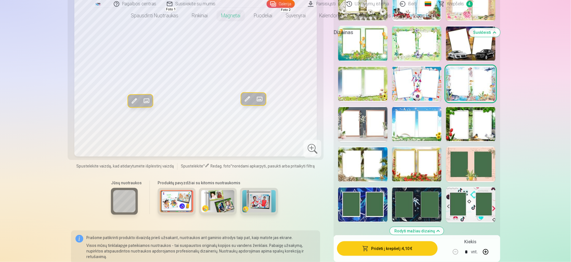
click at [471, 161] on div at bounding box center [470, 165] width 49 height 36
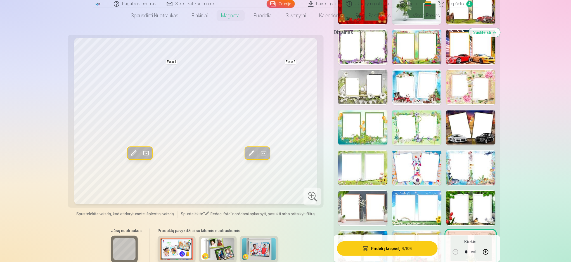
scroll to position [1585, 0]
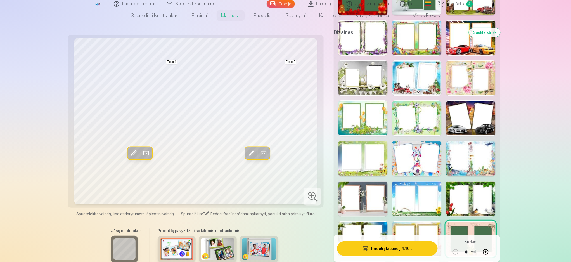
click at [360, 164] on div at bounding box center [362, 159] width 49 height 36
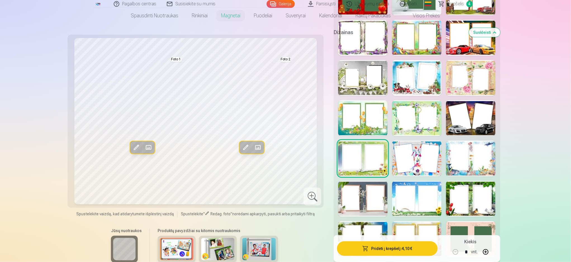
click at [476, 227] on div at bounding box center [470, 239] width 49 height 36
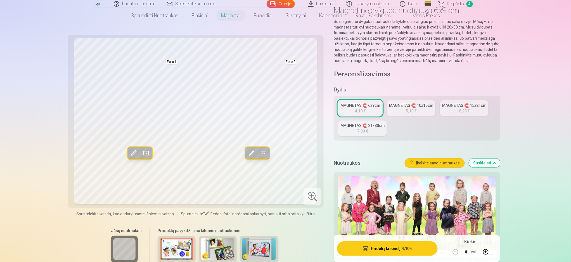
scroll to position [0, 0]
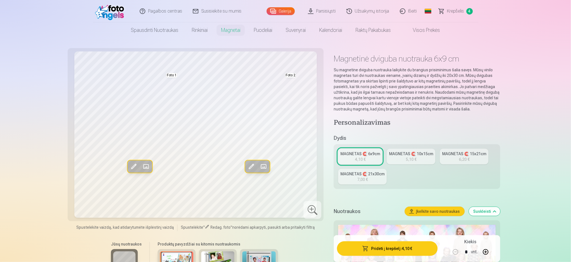
click at [405, 152] on div "MAGNETAS 🧲 10x15cm" at bounding box center [411, 154] width 44 height 6
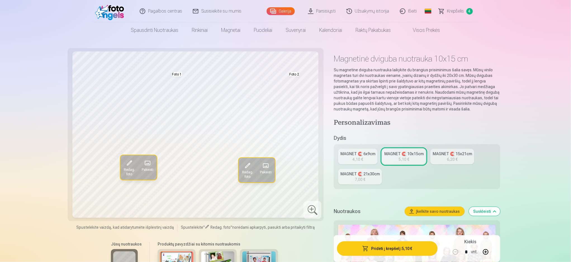
click at [364, 161] on link "MAGNET 🧲 6x9cm 4,10 €" at bounding box center [357, 157] width 39 height 16
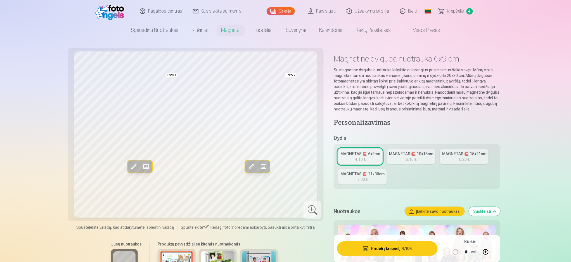
click at [376, 178] on link "MAGNETAS 🧲 21x30cm 7,00 €" at bounding box center [362, 177] width 49 height 16
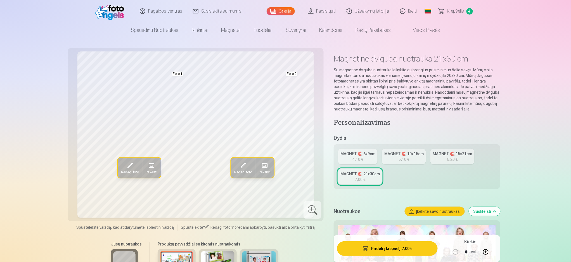
click at [362, 150] on link "MAGNET 🧲 6x9cm 4,10 €" at bounding box center [357, 157] width 39 height 16
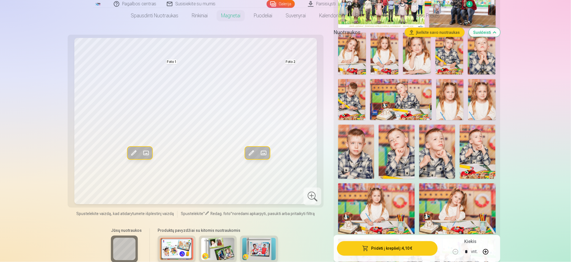
scroll to position [517, 0]
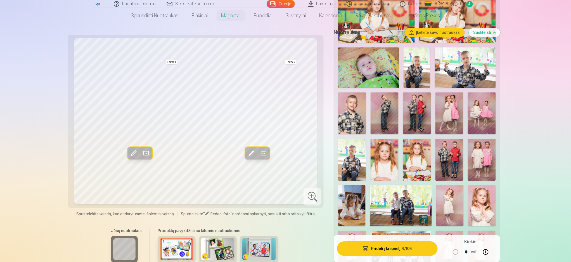
click at [172, 255] on img at bounding box center [177, 249] width 34 height 22
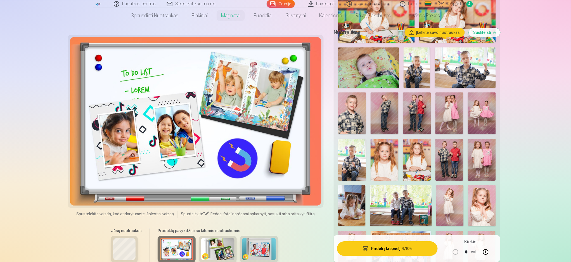
click at [291, 112] on div at bounding box center [196, 121] width 252 height 169
click at [211, 242] on img at bounding box center [218, 249] width 34 height 22
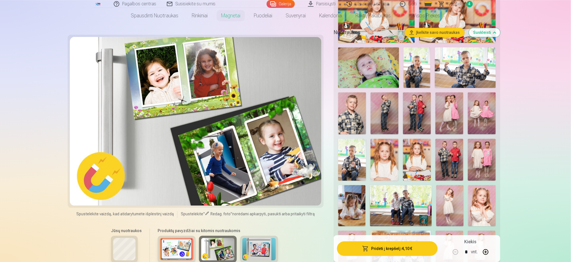
click at [251, 251] on img at bounding box center [259, 249] width 34 height 22
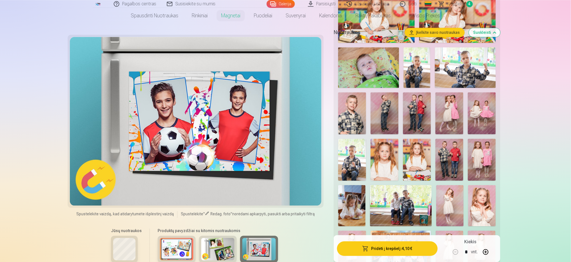
click at [222, 250] on img at bounding box center [218, 249] width 34 height 22
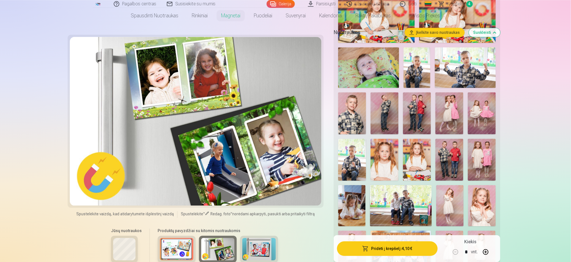
click at [193, 247] on div at bounding box center [177, 249] width 38 height 27
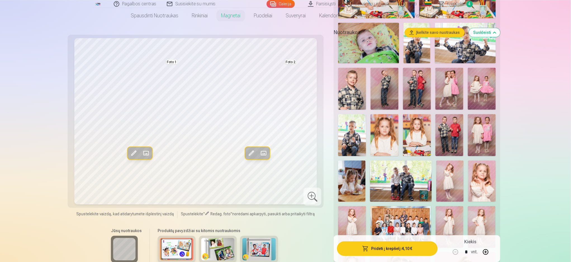
scroll to position [554, 0]
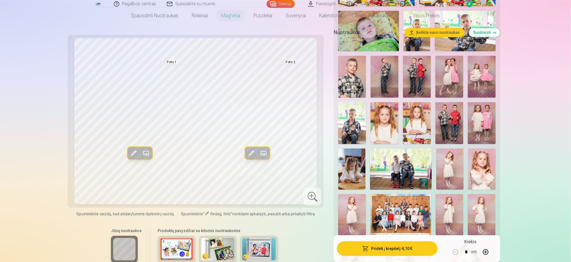
click at [412, 115] on img at bounding box center [417, 123] width 28 height 42
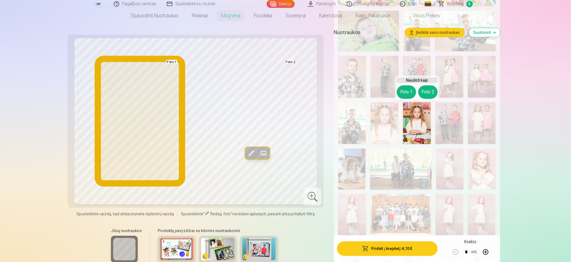
click at [400, 93] on button "Foto 1" at bounding box center [406, 91] width 19 height 13
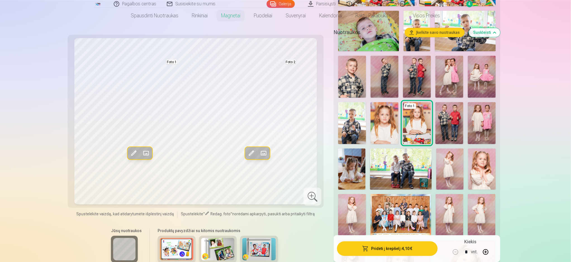
click at [353, 170] on img at bounding box center [351, 168] width 27 height 41
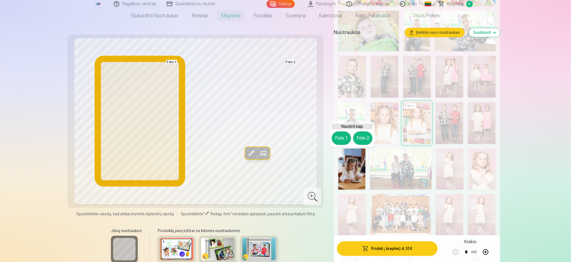
click at [345, 138] on button "Foto 1" at bounding box center [341, 137] width 19 height 13
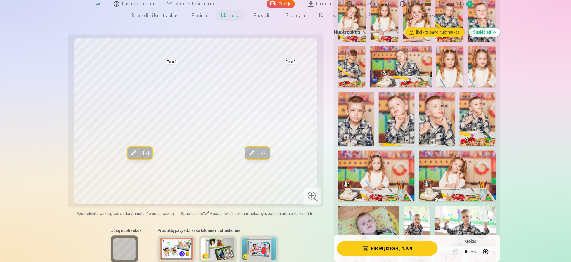
scroll to position [350, 0]
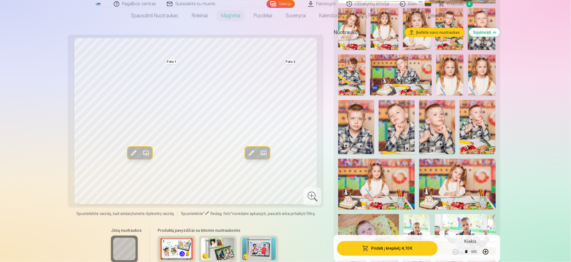
click at [451, 178] on img at bounding box center [457, 184] width 77 height 51
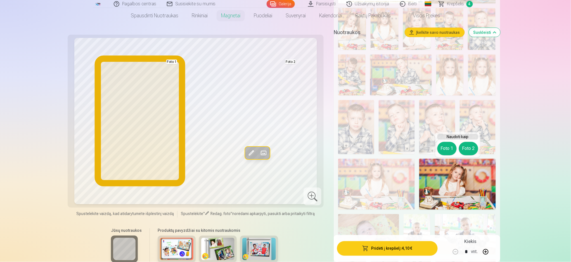
click at [451, 149] on button "Foto 1" at bounding box center [447, 148] width 19 height 13
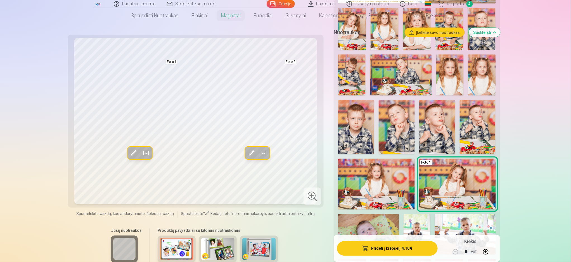
click at [381, 197] on img at bounding box center [376, 184] width 77 height 51
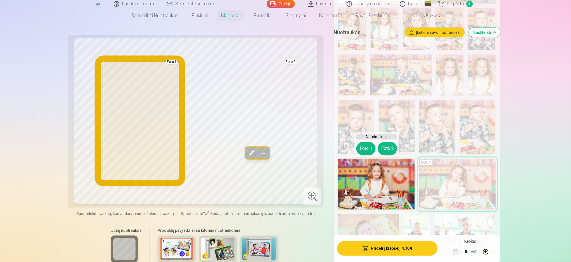
click at [367, 150] on button "Foto 1" at bounding box center [366, 148] width 19 height 13
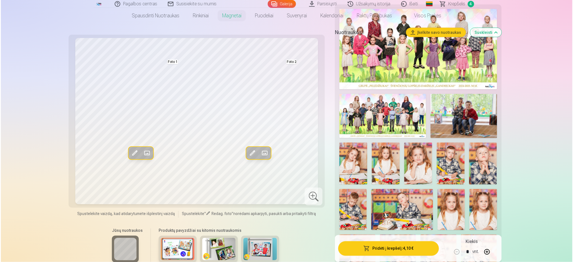
scroll to position [224, 0]
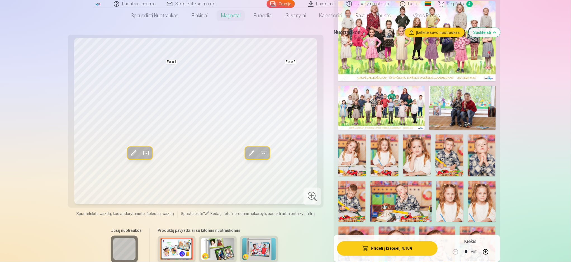
click at [458, 151] on img at bounding box center [450, 156] width 28 height 42
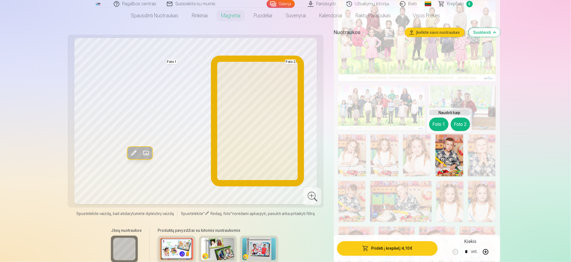
click at [466, 122] on button "Foto 2" at bounding box center [460, 124] width 19 height 13
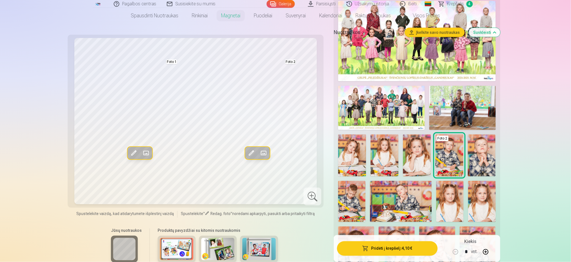
click at [445, 195] on img at bounding box center [450, 201] width 27 height 41
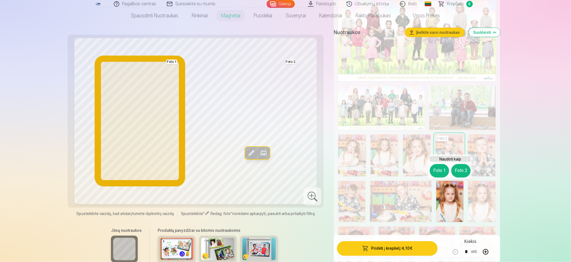
click at [437, 168] on button "Foto 1" at bounding box center [439, 170] width 19 height 13
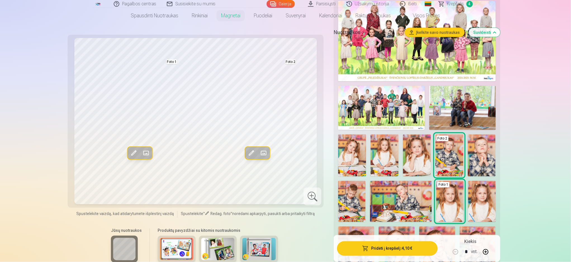
click at [397, 161] on img at bounding box center [385, 156] width 28 height 42
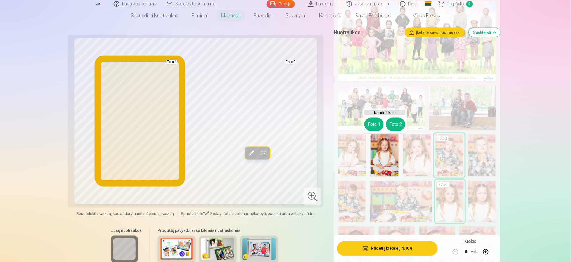
click at [370, 123] on button "Foto 1" at bounding box center [374, 124] width 19 height 13
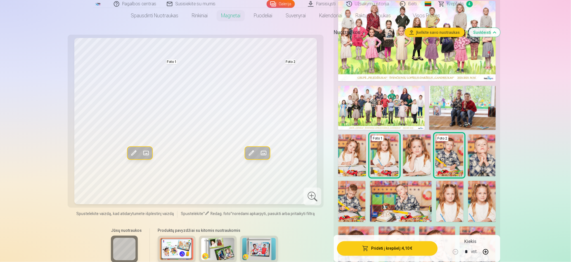
click at [386, 245] on button "Pridėti į krepšelį : 4,10 €" at bounding box center [387, 248] width 100 height 15
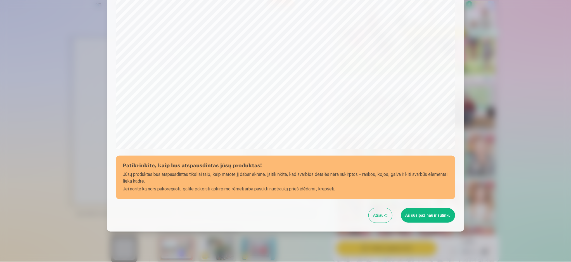
scroll to position [140, 0]
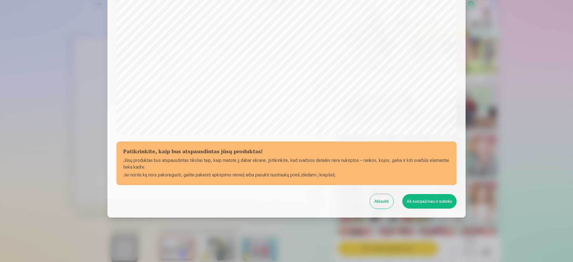
click at [431, 200] on button "Aš susipažinau ir sutinku" at bounding box center [429, 201] width 54 height 15
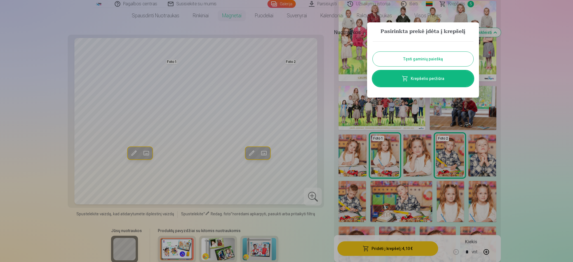
click at [439, 77] on link "Krepšelio peržiūra" at bounding box center [422, 79] width 101 height 16
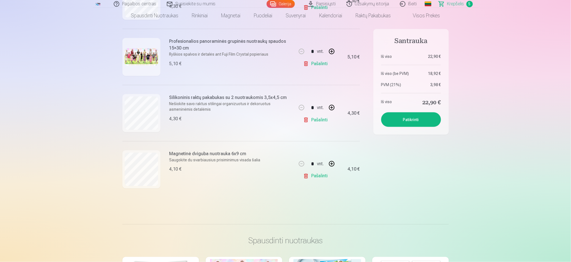
scroll to position [226, 0]
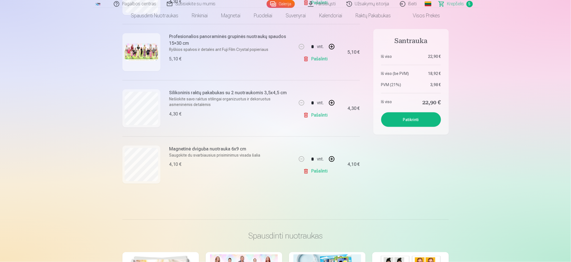
click at [312, 168] on link "Pašalinti" at bounding box center [316, 171] width 27 height 11
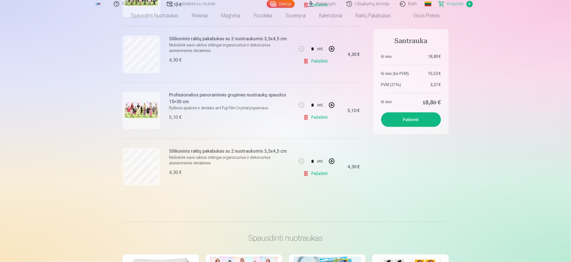
scroll to position [162, 0]
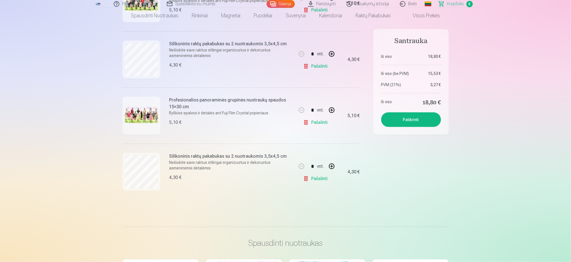
click at [430, 119] on button "Patikrinti" at bounding box center [411, 119] width 60 height 15
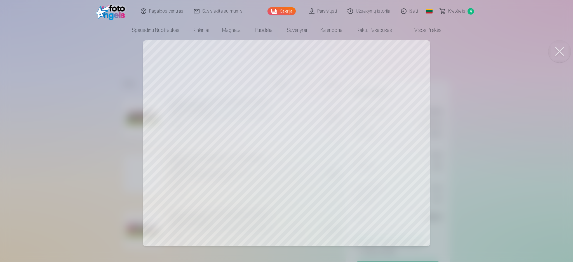
click at [79, 187] on div at bounding box center [286, 131] width 573 height 262
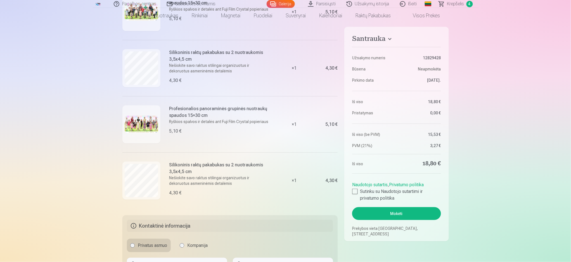
scroll to position [110, 0]
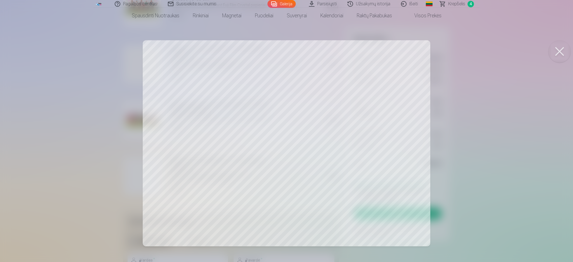
click at [76, 189] on div at bounding box center [286, 131] width 573 height 262
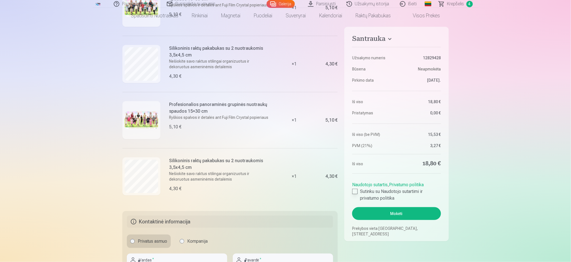
click at [357, 192] on div at bounding box center [355, 192] width 6 height 6
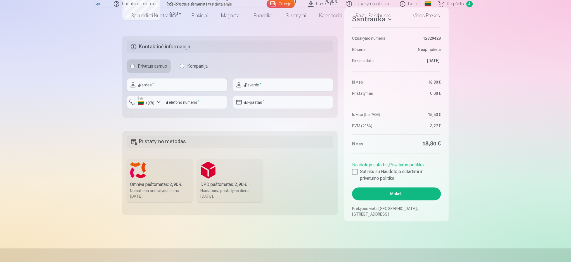
scroll to position [287, 0]
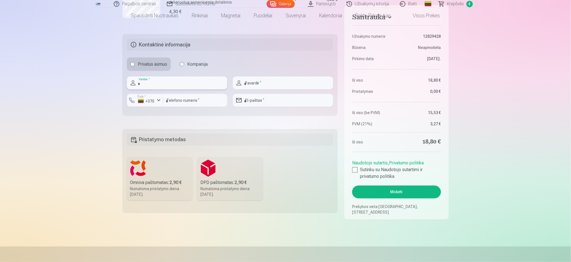
click at [166, 82] on input "text" at bounding box center [177, 83] width 100 height 13
type input "*****"
type input "**********"
type input "*********"
type input "**********"
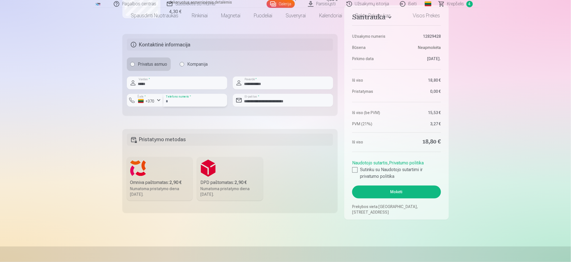
click at [167, 101] on input "*********" at bounding box center [195, 100] width 64 height 13
type input "********"
click at [218, 160] on label "DPD paštomatas : 2,90 € Numatoma pristatymo diena 6.09.2025." at bounding box center [230, 179] width 66 height 44
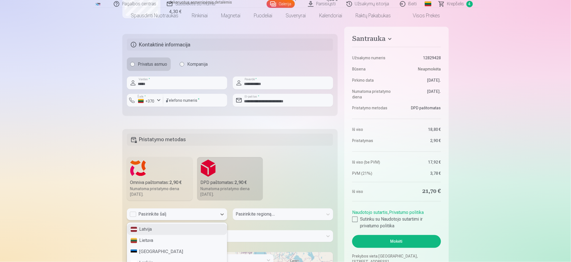
scroll to position [297, 0]
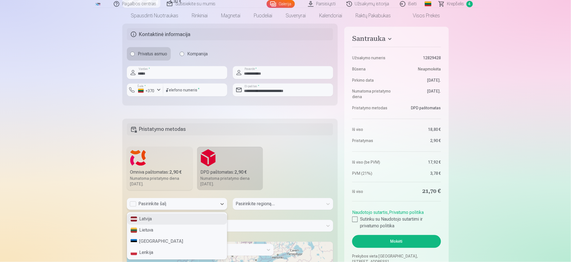
click at [187, 210] on div "4 results available. Use Up and Down to choose options, press Enter to select t…" at bounding box center [177, 204] width 100 height 12
click at [180, 227] on div "Lietuva" at bounding box center [177, 230] width 100 height 11
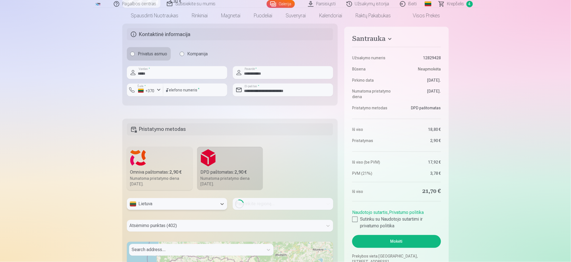
scroll to position [356, 0]
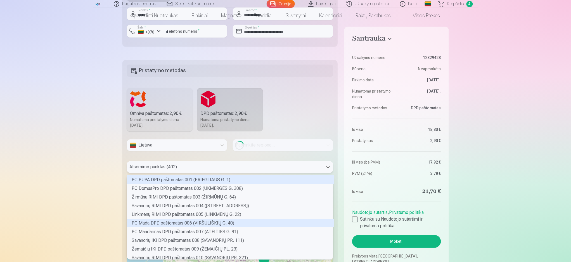
click at [223, 173] on div "402 results available. Use Up and Down to choose options, press Enter to select…" at bounding box center [230, 167] width 207 height 12
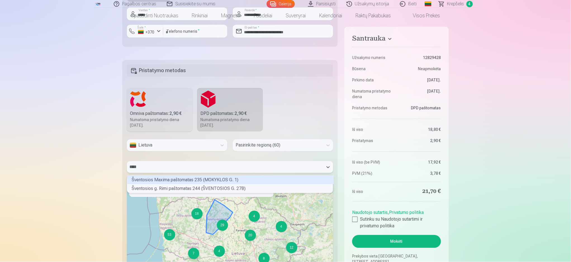
scroll to position [16, 205]
type input "****"
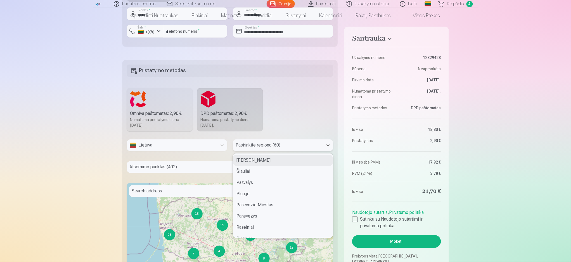
click at [263, 150] on div "Pasirinkite regioną (60)" at bounding box center [278, 146] width 90 height 12
type input "***"
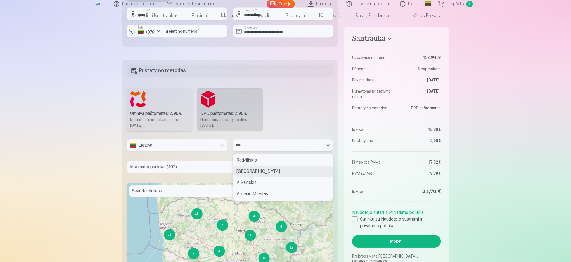
click at [246, 173] on div "Vilnius" at bounding box center [283, 171] width 100 height 11
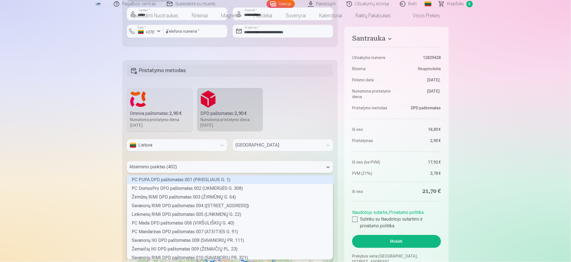
click at [195, 169] on div at bounding box center [225, 167] width 191 height 8
type input "*"
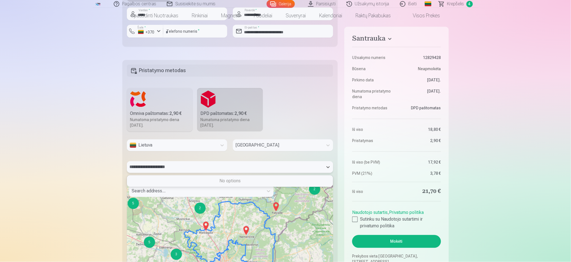
type input "**********"
click at [256, 140] on div "Vilnius" at bounding box center [278, 146] width 90 height 12
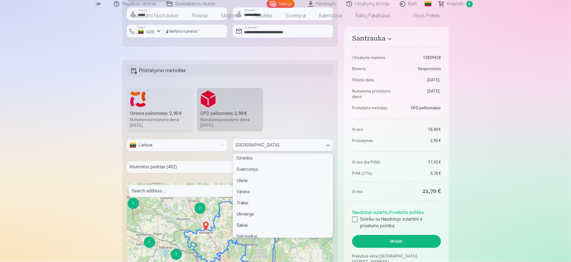
scroll to position [531, 0]
click at [265, 181] on div "Svencionys" at bounding box center [283, 177] width 100 height 11
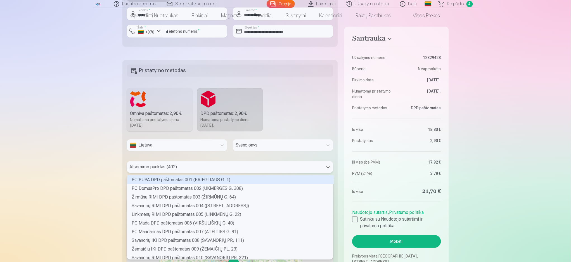
scroll to position [83, 205]
click at [216, 165] on div at bounding box center [225, 167] width 191 height 8
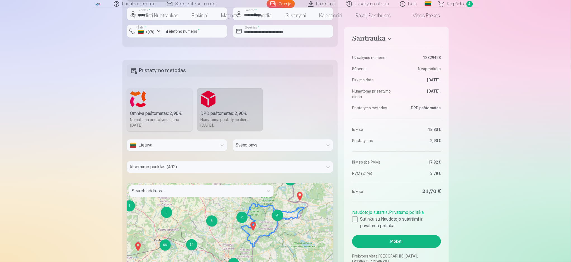
click at [232, 152] on div "Lietuva Svencionys Atsėmimo punktas (402) Search address... 6 2 2 5 9 4 5 43 3 …" at bounding box center [230, 231] width 207 height 183
click at [253, 226] on img at bounding box center [253, 226] width 9 height 13
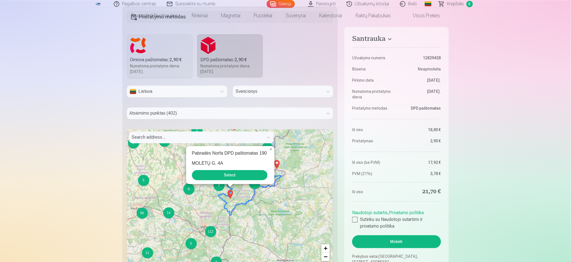
scroll to position [412, 0]
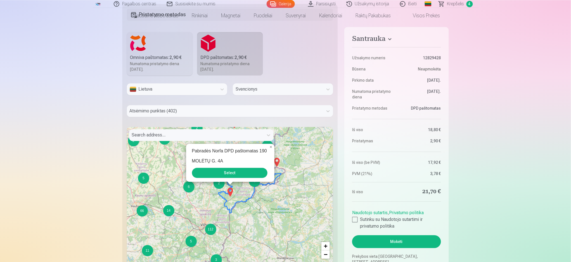
click at [277, 162] on img at bounding box center [277, 161] width 9 height 13
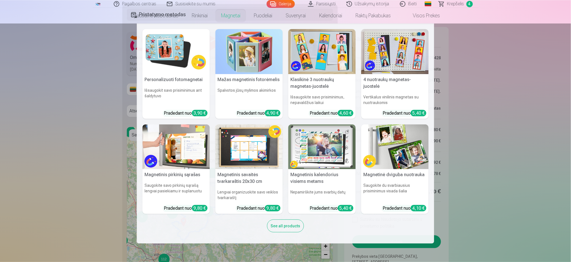
click at [93, 145] on nav "Personalizuoti fotomagnetai Išsaugokit savo prisiminimus ant šaldytuvo Pradedan…" at bounding box center [285, 133] width 571 height 220
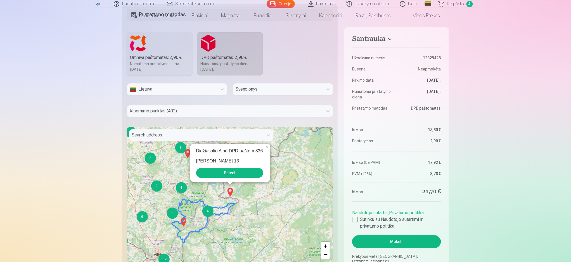
click at [172, 43] on label "Omniva paštomatas : 2,90 € Numatoma pristatymo diena 6.09.2025." at bounding box center [160, 54] width 66 height 44
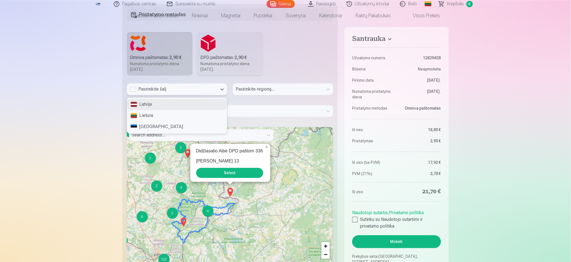
click at [201, 88] on div "Pasirinkite šalį" at bounding box center [172, 89] width 85 height 7
click at [176, 116] on div "Lietuva" at bounding box center [177, 115] width 100 height 11
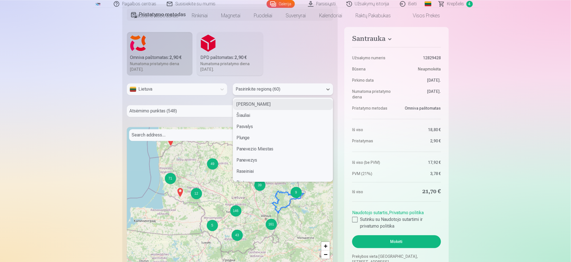
click at [256, 89] on div at bounding box center [278, 89] width 85 height 8
click at [254, 108] on div "Svencionys" at bounding box center [283, 108] width 100 height 11
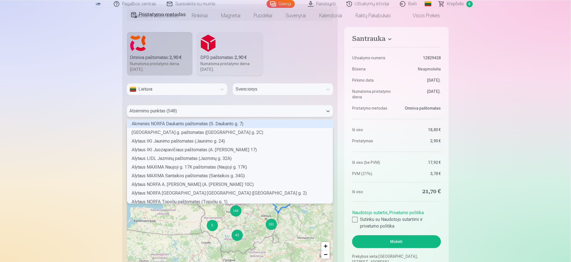
click at [208, 114] on div at bounding box center [225, 111] width 191 height 8
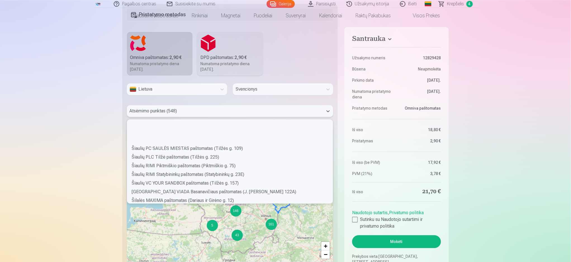
scroll to position [4667, 0]
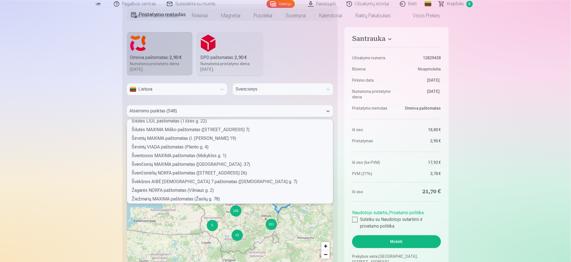
click at [236, 59] on b "2,90 €" at bounding box center [241, 57] width 12 height 5
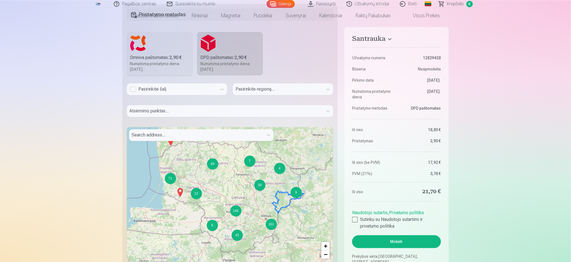
click at [213, 92] on div "Pasirinkite šalį" at bounding box center [172, 89] width 85 height 7
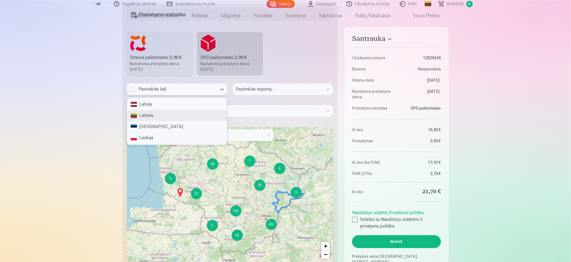
click at [195, 114] on div "Lietuva" at bounding box center [177, 115] width 100 height 11
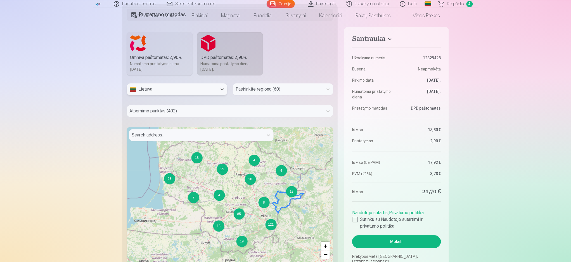
click at [246, 90] on div at bounding box center [278, 89] width 85 height 8
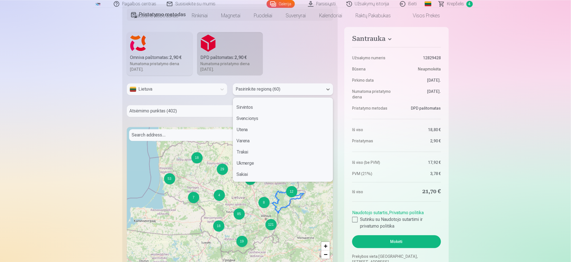
scroll to position [529, 0]
click at [272, 127] on div "Svencionys" at bounding box center [283, 123] width 100 height 11
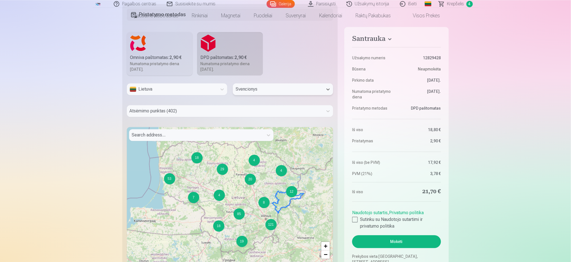
click at [215, 108] on div at bounding box center [225, 111] width 191 height 8
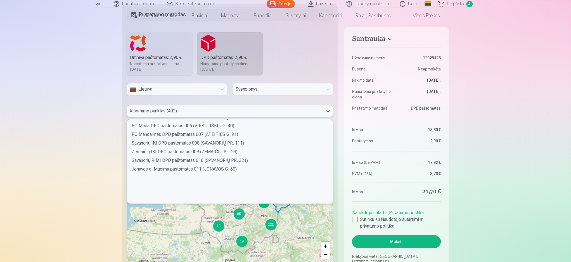
scroll to position [0, 0]
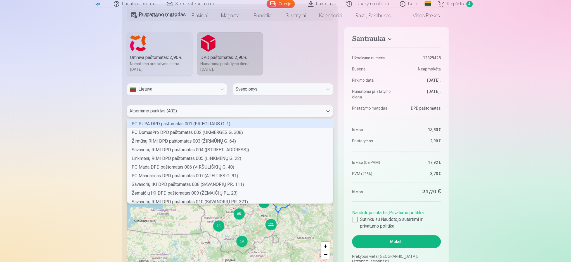
click at [149, 60] on div "Omniva paštomatas : 2,90 €" at bounding box center [159, 57] width 59 height 7
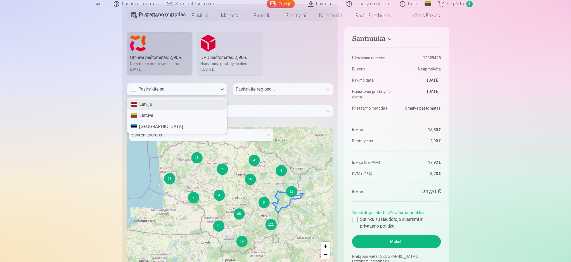
click at [207, 90] on div "Pasirinkite šalį" at bounding box center [172, 89] width 85 height 7
click at [192, 110] on div "Lietuva" at bounding box center [177, 115] width 100 height 11
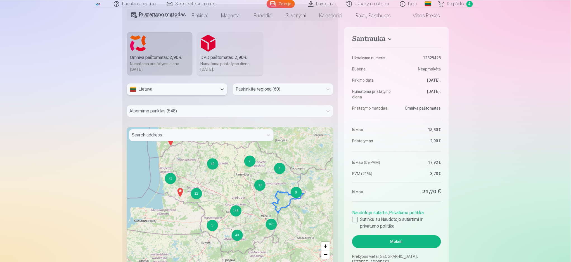
click at [250, 91] on div at bounding box center [278, 89] width 85 height 8
type input "***"
click at [252, 99] on div "Svencionys" at bounding box center [283, 104] width 100 height 11
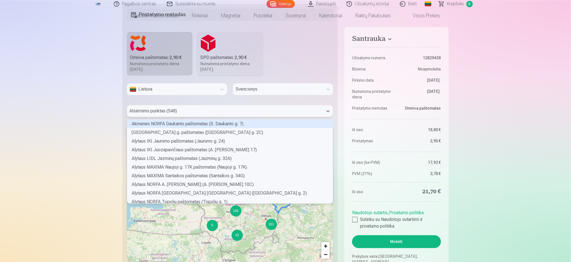
click at [232, 116] on div "Atsėmimo punktas (548)" at bounding box center [225, 111] width 197 height 12
drag, startPoint x: 332, startPoint y: 124, endPoint x: 334, endPoint y: 138, distance: 14.2
click at [336, 144] on fieldset "Pristatymo metodas Omniva paštomatas : 2,90 € Numatoma pristatymo diena 6.09.20…" at bounding box center [230, 140] width 216 height 273
drag, startPoint x: 333, startPoint y: 124, endPoint x: 334, endPoint y: 139, distance: 15.1
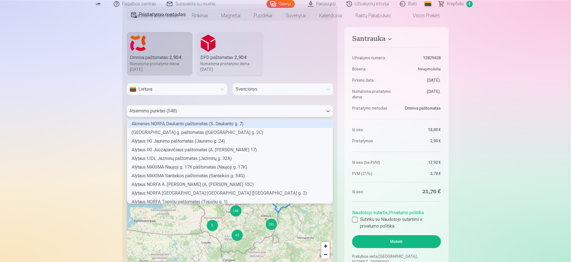
click at [334, 139] on fieldset "Pristatymo metodas Omniva paštomatas : 2,90 € Numatoma pristatymo diena 6.09.20…" at bounding box center [230, 140] width 216 height 273
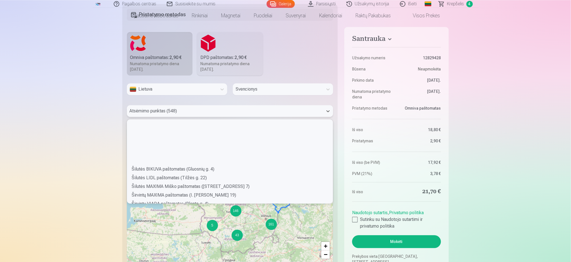
scroll to position [4667, 0]
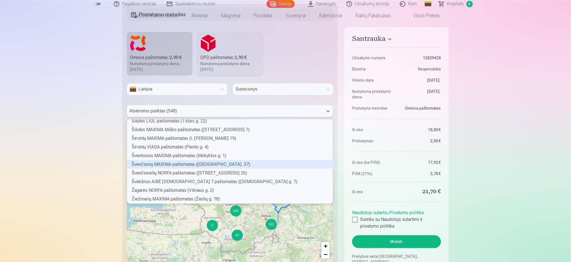
click at [215, 162] on div "Švenčionių MAXIMA paštomatas (Vilniaus g. 37)" at bounding box center [230, 164] width 207 height 9
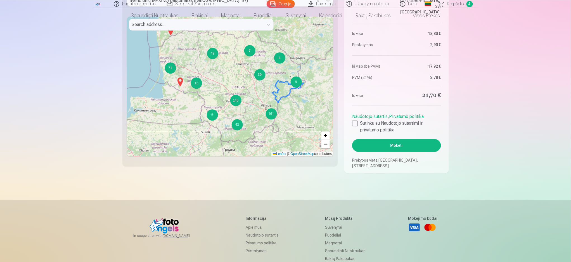
scroll to position [538, 0]
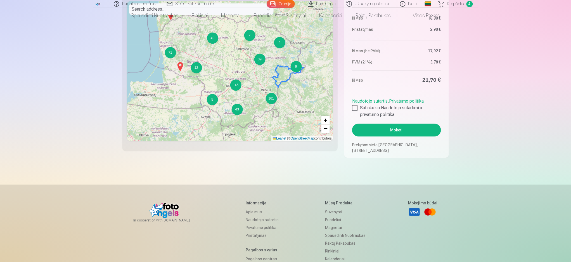
click at [406, 131] on button "Mokėti" at bounding box center [396, 130] width 89 height 13
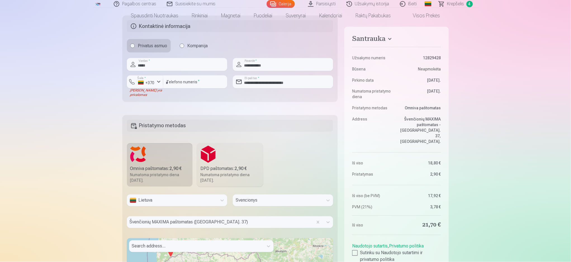
scroll to position [298, 0]
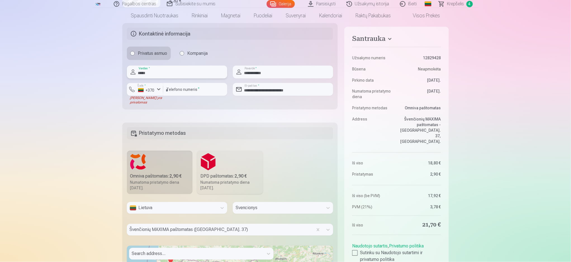
click at [159, 70] on input "*****" at bounding box center [177, 72] width 100 height 13
type input "*****"
click at [273, 74] on input "**********" at bounding box center [283, 72] width 100 height 13
type input "**********"
click at [265, 90] on input "**********" at bounding box center [283, 89] width 100 height 13
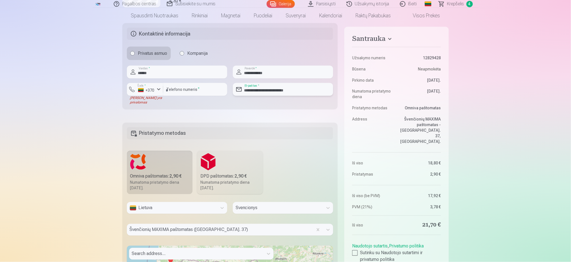
click at [308, 92] on input "**********" at bounding box center [283, 89] width 100 height 13
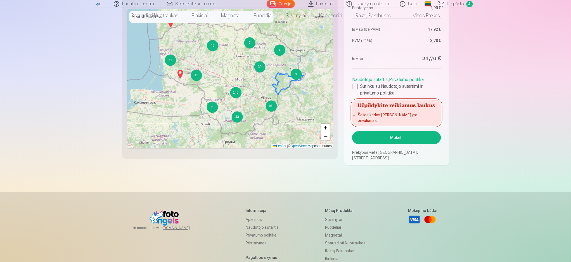
scroll to position [537, 0]
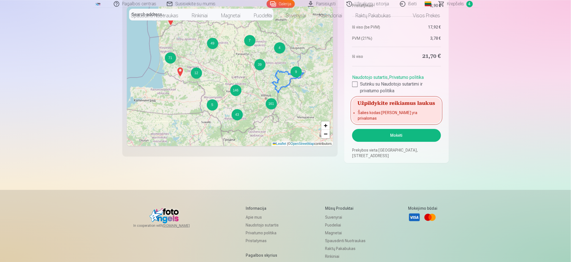
click at [379, 133] on button "Mokėti" at bounding box center [396, 135] width 89 height 13
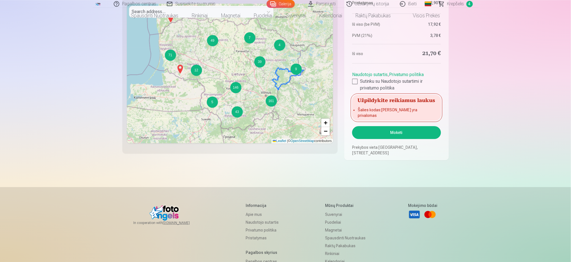
scroll to position [546, 0]
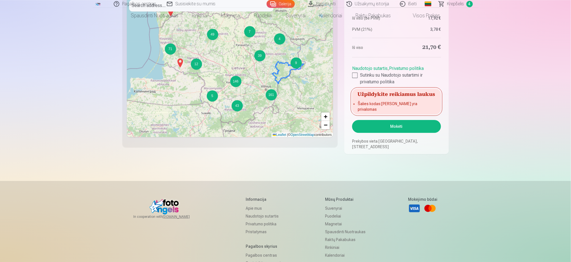
click at [388, 129] on button "Mokėti" at bounding box center [396, 126] width 89 height 13
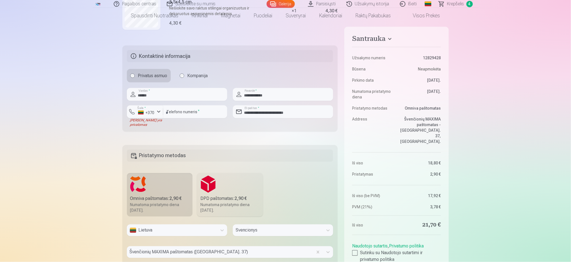
scroll to position [245, 0]
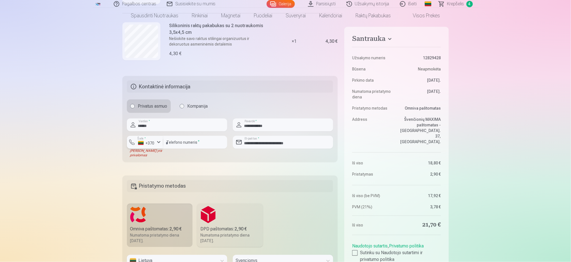
click at [158, 141] on div "button" at bounding box center [158, 142] width 7 height 7
click at [154, 152] on li "+370 Lietuva" at bounding box center [155, 155] width 51 height 11
click at [133, 143] on button "Šalis * +370" at bounding box center [145, 142] width 36 height 13
click at [148, 143] on div "+370" at bounding box center [146, 143] width 17 height 6
click at [178, 145] on input "********" at bounding box center [195, 142] width 64 height 13
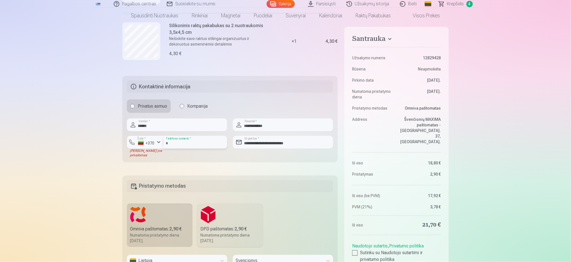
click at [190, 145] on input "********" at bounding box center [195, 142] width 64 height 13
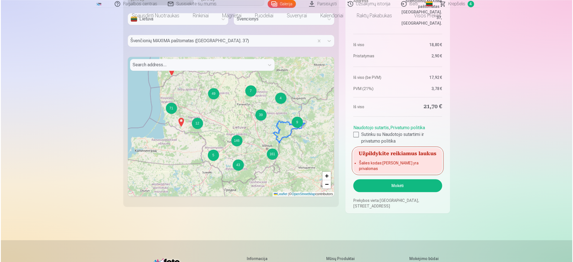
scroll to position [491, 0]
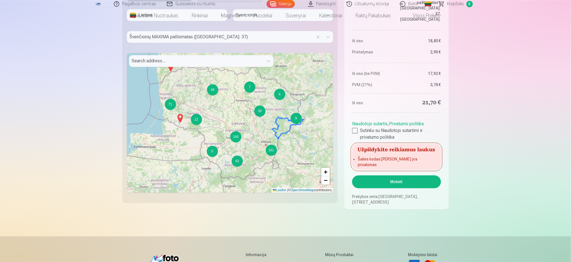
click at [365, 181] on button "Mokėti" at bounding box center [396, 181] width 89 height 13
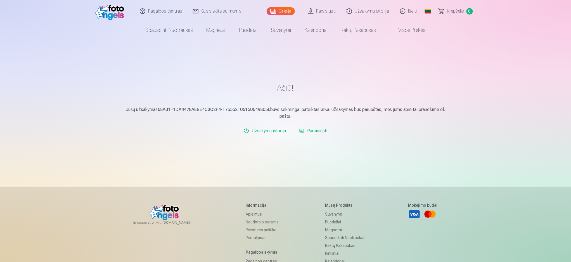
click at [376, 8] on link "Užsakymų istorija" at bounding box center [368, 11] width 53 height 22
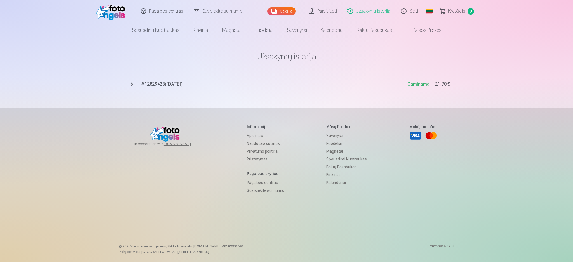
click at [175, 87] on span "# 12829428 ( [DATE] )" at bounding box center [274, 84] width 266 height 7
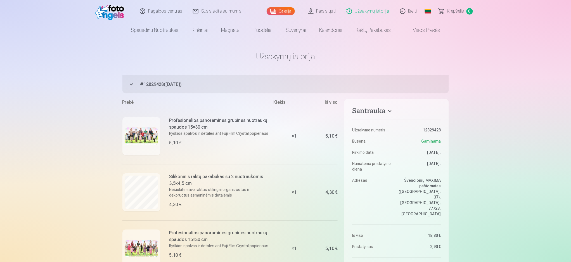
click at [133, 142] on img at bounding box center [142, 136] width 34 height 17
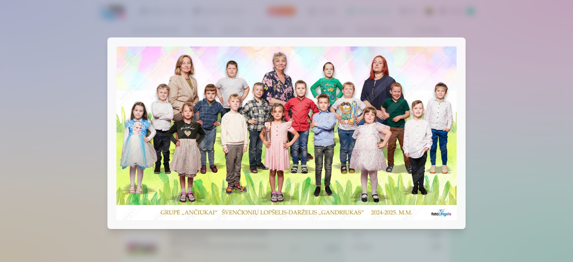
click at [51, 183] on div at bounding box center [286, 131] width 573 height 262
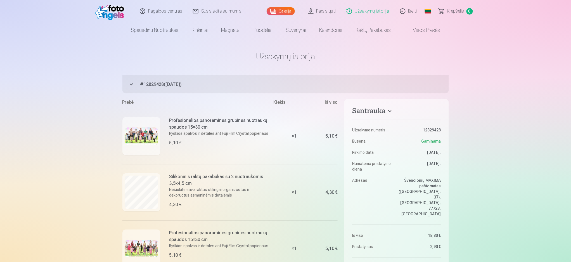
click at [139, 241] on img at bounding box center [142, 248] width 34 height 17
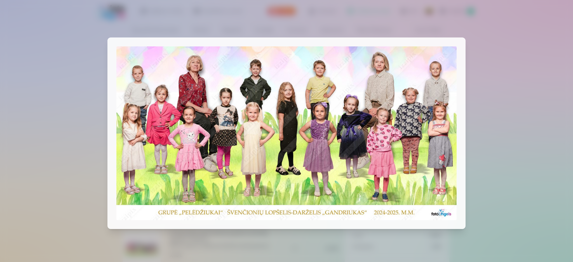
click at [64, 173] on div at bounding box center [286, 131] width 573 height 262
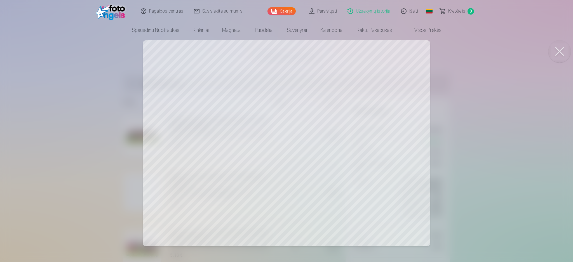
click at [96, 199] on div at bounding box center [286, 131] width 573 height 262
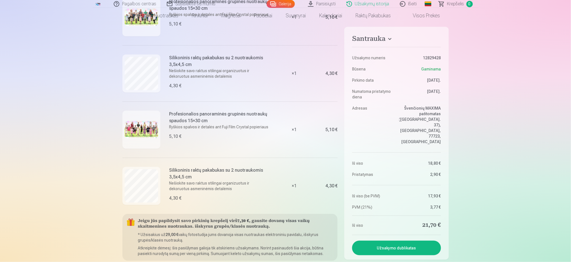
scroll to position [120, 0]
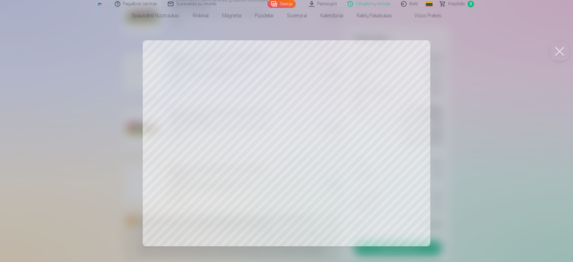
click at [88, 199] on div at bounding box center [286, 131] width 573 height 262
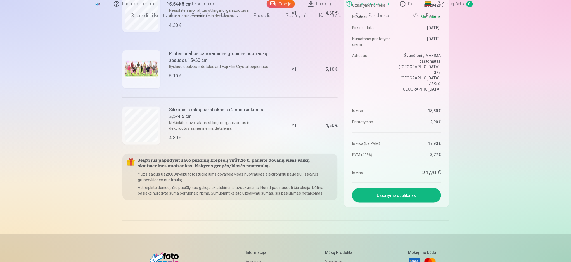
scroll to position [176, 0]
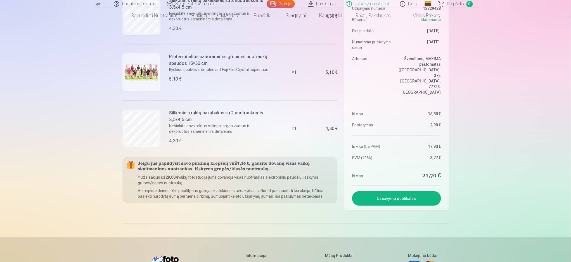
click at [418, 198] on button "Užsakymo dublikatas" at bounding box center [396, 198] width 89 height 15
